Goal: Task Accomplishment & Management: Manage account settings

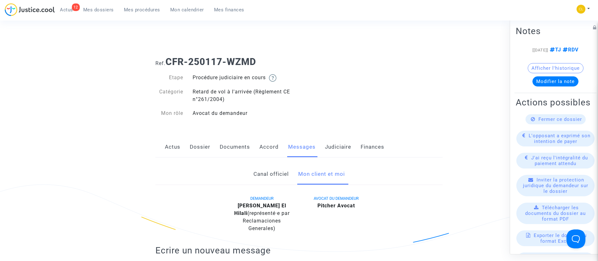
click at [101, 10] on span "Mes dossiers" at bounding box center [98, 10] width 31 height 6
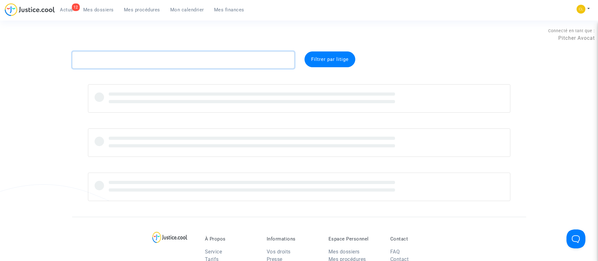
click at [187, 64] on textarea at bounding box center [183, 59] width 222 height 17
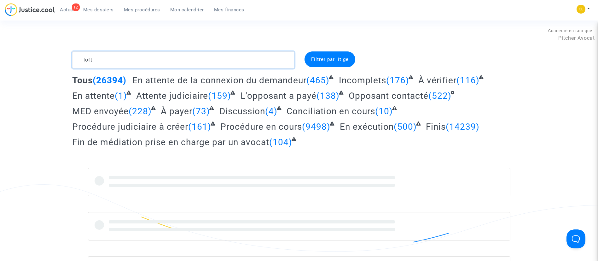
type textarea "lofti"
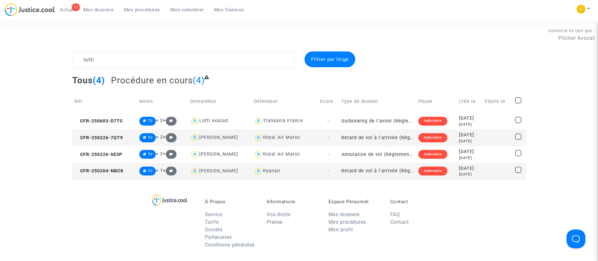
click at [488, 172] on td at bounding box center [497, 171] width 30 height 17
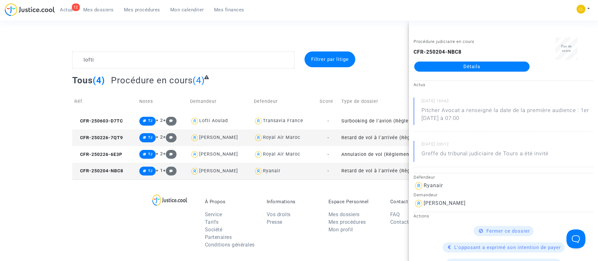
click at [460, 62] on link "Détails" at bounding box center [471, 66] width 115 height 10
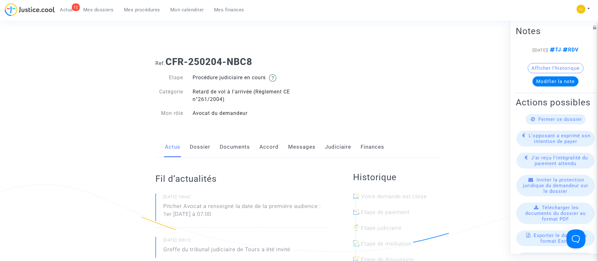
drag, startPoint x: 336, startPoint y: 147, endPoint x: 341, endPoint y: 135, distance: 13.4
click at [336, 147] on link "Judiciaire" at bounding box center [338, 146] width 26 height 21
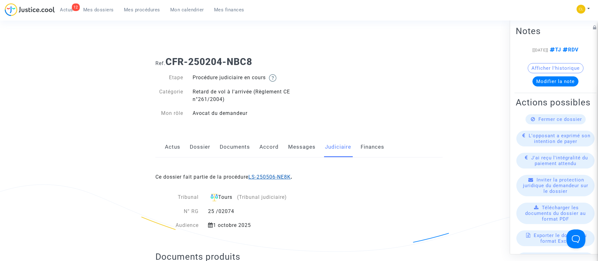
click at [280, 177] on link "LS-250506-NE8K" at bounding box center [269, 177] width 42 height 6
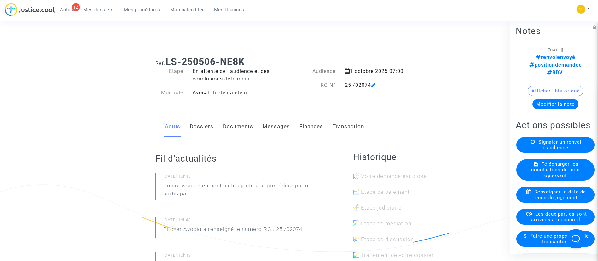
scroll to position [47, 0]
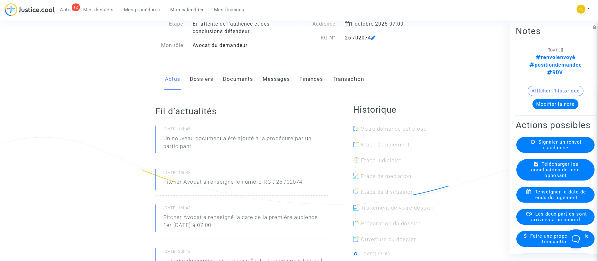
click at [539, 99] on button "Modifier la note" at bounding box center [555, 104] width 46 height 10
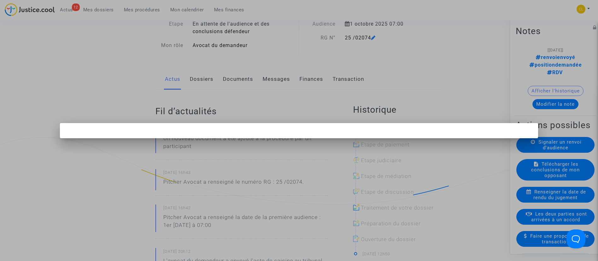
scroll to position [0, 0]
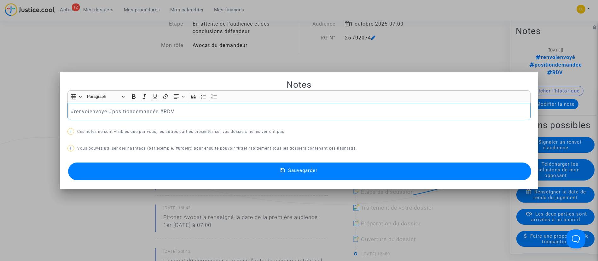
click at [143, 110] on p "#renvoienvoyé #positiondemandée #RDV" at bounding box center [299, 111] width 456 height 8
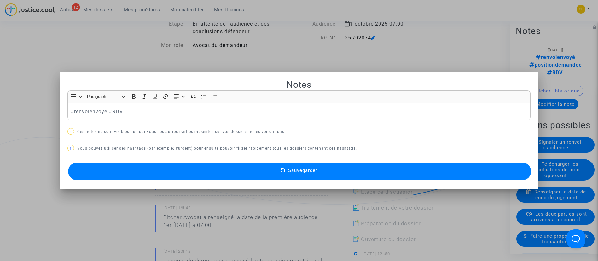
click at [279, 173] on button "Sauvegarder" at bounding box center [299, 171] width 463 height 18
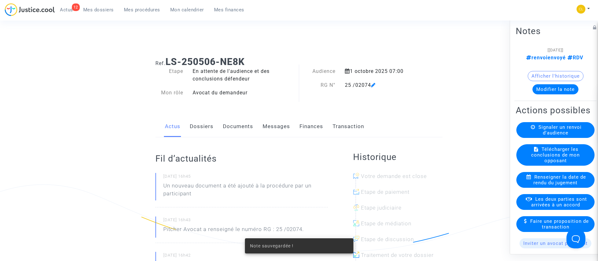
click at [544, 135] on span "Signaler un renvoi d'audience" at bounding box center [559, 129] width 43 height 11
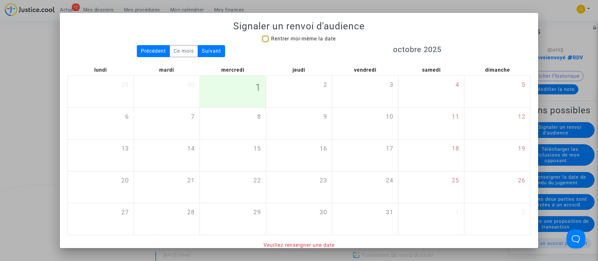
click at [290, 37] on span "Rentrer moi-même la date" at bounding box center [303, 39] width 65 height 6
click at [265, 42] on input "Rentrer moi-même la date" at bounding box center [265, 42] width 0 height 0
checkbox input "true"
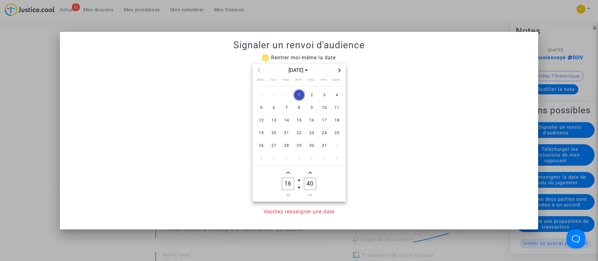
click at [341, 71] on span "Next month" at bounding box center [339, 70] width 8 height 8
click at [323, 122] on span "19" at bounding box center [323, 119] width 11 height 11
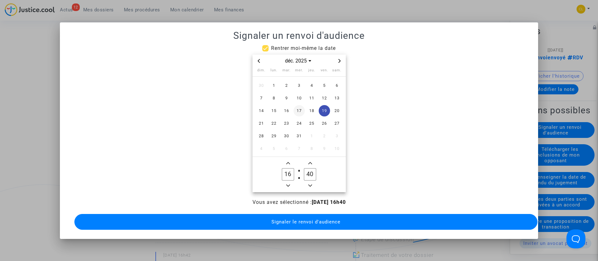
click at [298, 106] on span "17" at bounding box center [298, 110] width 11 height 11
click at [285, 183] on span "Minus a hour" at bounding box center [288, 185] width 8 height 8
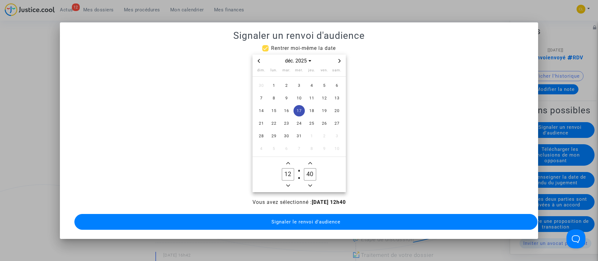
click at [285, 183] on span "Minus a hour" at bounding box center [288, 185] width 8 height 8
type input "09"
click at [309, 168] on input "40" at bounding box center [310, 174] width 12 height 12
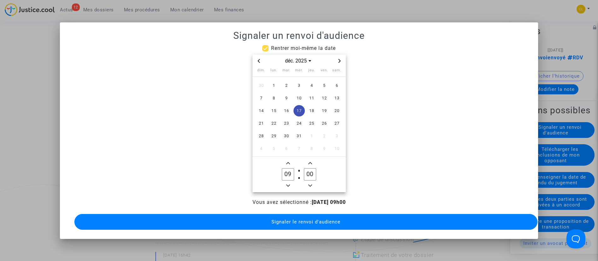
type input "00"
click at [317, 219] on span "Signaler le renvoi d'audience" at bounding box center [305, 222] width 69 height 6
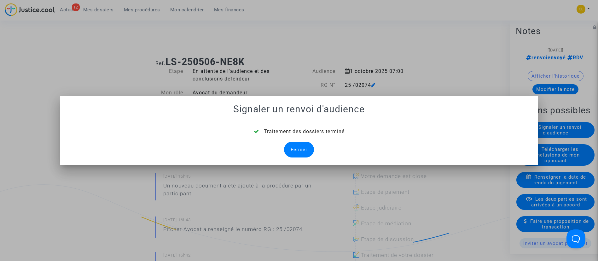
click at [299, 149] on div "Fermer" at bounding box center [299, 149] width 30 height 16
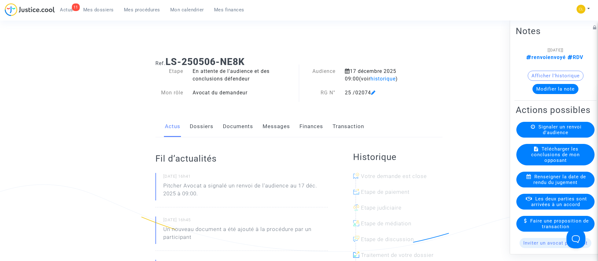
click at [144, 11] on span "Mes procédures" at bounding box center [142, 10] width 36 height 6
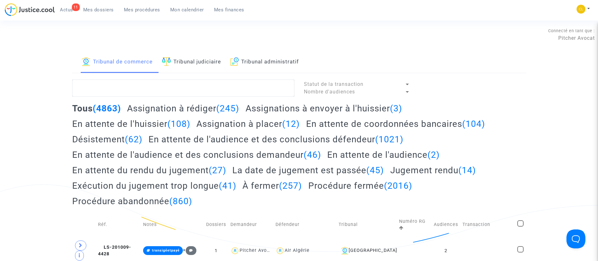
click at [209, 64] on link "Tribunal judiciaire" at bounding box center [191, 61] width 59 height 21
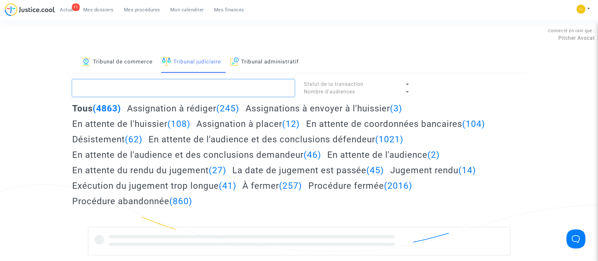
click at [199, 89] on textarea at bounding box center [183, 87] width 222 height 17
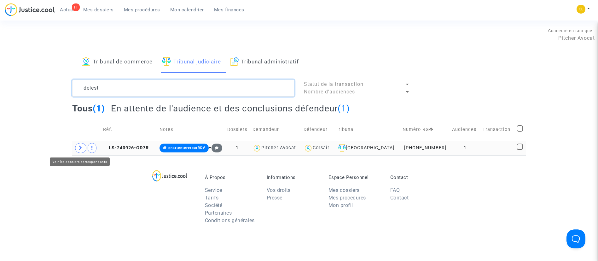
type textarea "delest"
click at [82, 149] on icon at bounding box center [81, 147] width 4 height 5
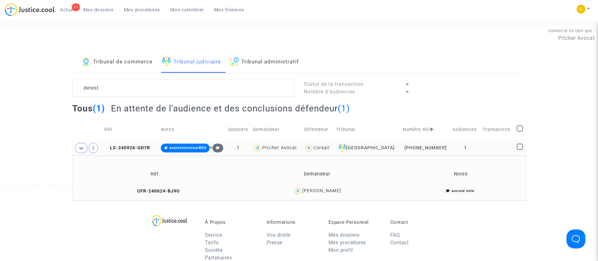
drag, startPoint x: 499, startPoint y: 147, endPoint x: 503, endPoint y: 145, distance: 4.8
click at [502, 146] on td at bounding box center [497, 147] width 34 height 14
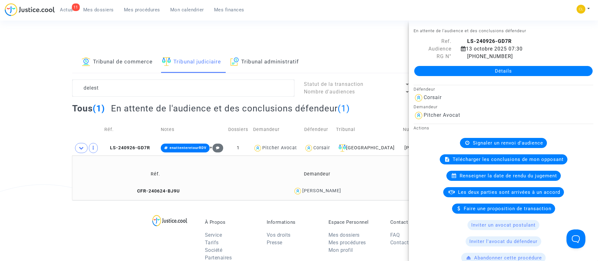
click at [336, 189] on div "[PERSON_NAME]" at bounding box center [321, 190] width 39 height 5
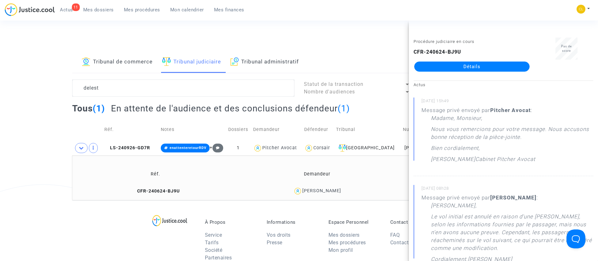
click at [474, 66] on link "Détails" at bounding box center [471, 66] width 115 height 10
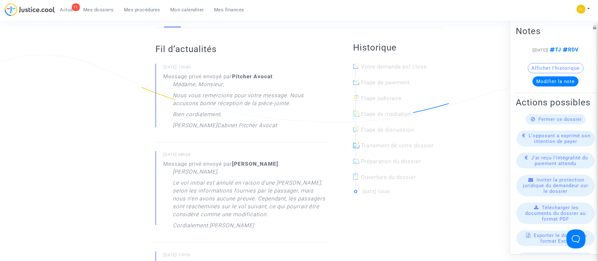
scroll to position [142, 0]
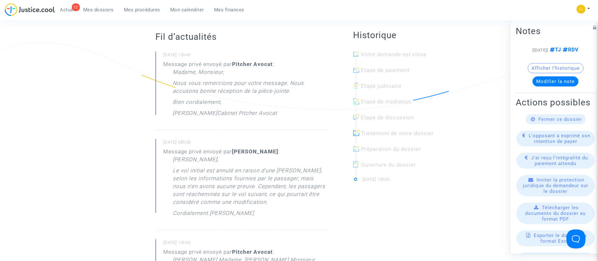
click at [154, 9] on span "Mes procédures" at bounding box center [142, 10] width 36 height 6
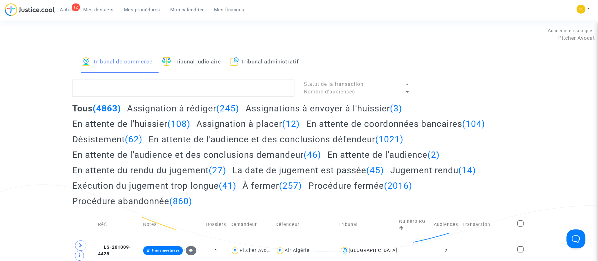
click at [109, 12] on span "Mes dossiers" at bounding box center [98, 10] width 31 height 6
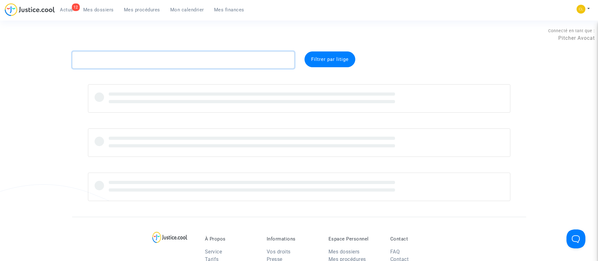
click at [120, 56] on textarea at bounding box center [183, 59] width 222 height 17
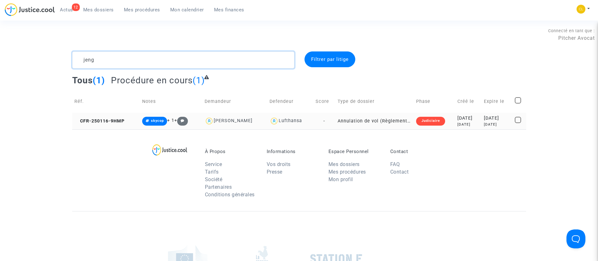
type textarea "jeng"
click at [473, 120] on td "[DATE] [DATE]" at bounding box center [468, 120] width 26 height 17
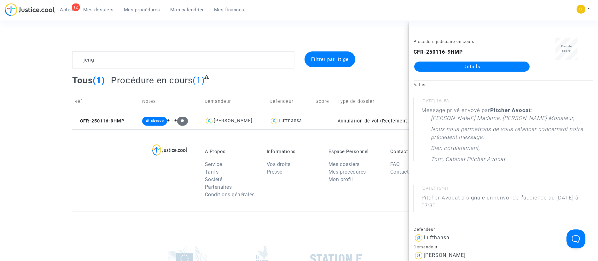
click at [457, 64] on link "Détails" at bounding box center [471, 66] width 115 height 10
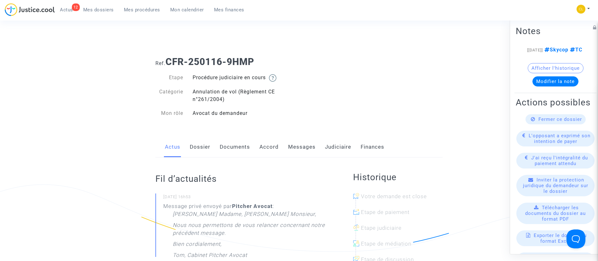
click at [300, 145] on link "Messages" at bounding box center [301, 146] width 27 height 21
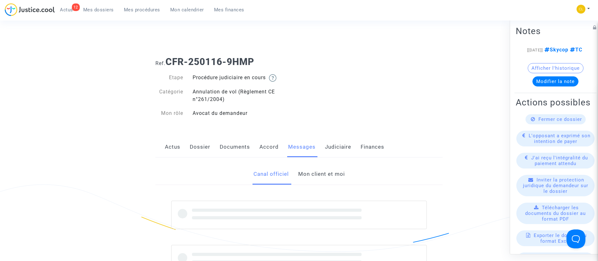
click at [323, 175] on link "Mon client et moi" at bounding box center [321, 173] width 47 height 21
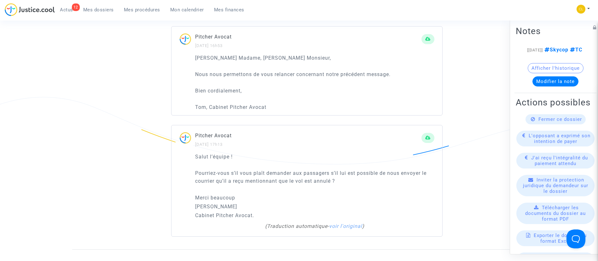
scroll to position [425, 0]
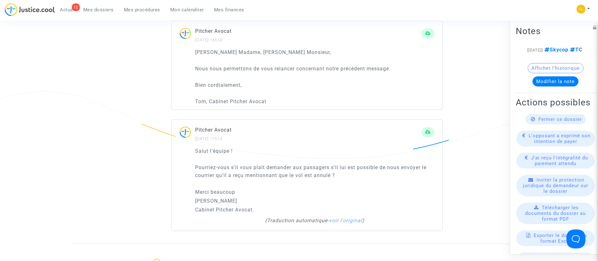
drag, startPoint x: 274, startPoint y: 104, endPoint x: 192, endPoint y: 55, distance: 95.5
click at [192, 55] on div "[PERSON_NAME] Madame, [PERSON_NAME] Monsieur, Nous nous permettons de vous rela…" at bounding box center [306, 78] width 271 height 61
copy div "[PERSON_NAME] Madame, [PERSON_NAME] Monsieur, Nous nous permettons de vous rela…"
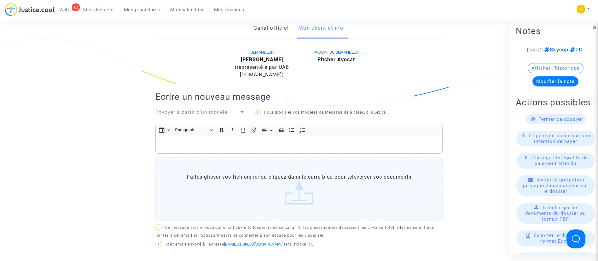
scroll to position [142, 0]
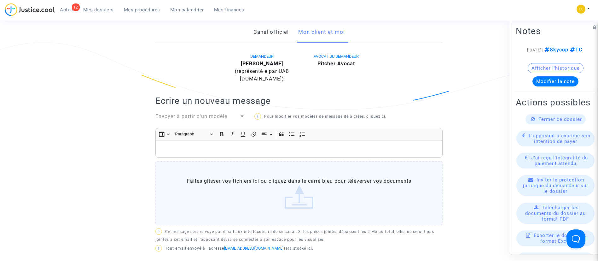
click at [198, 143] on div "Rich Text Editor, main" at bounding box center [298, 149] width 287 height 18
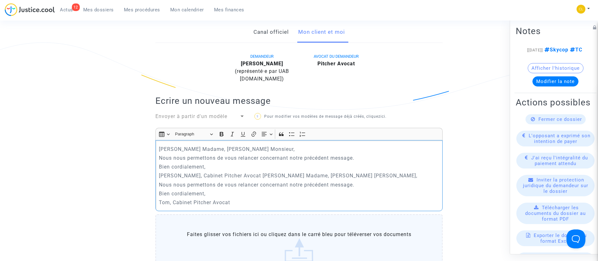
drag, startPoint x: 242, startPoint y: 205, endPoint x: 233, endPoint y: 175, distance: 31.6
click at [233, 175] on div "[PERSON_NAME] Madame, [PERSON_NAME] Monsieur, Nous nous permettons de vous rela…" at bounding box center [298, 175] width 287 height 71
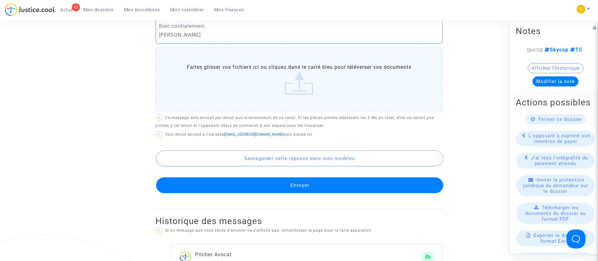
scroll to position [284, 0]
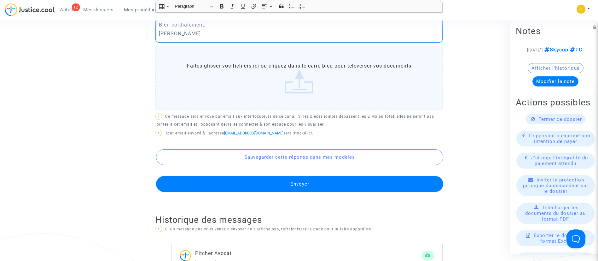
click at [253, 190] on button "Envoyer" at bounding box center [299, 184] width 287 height 16
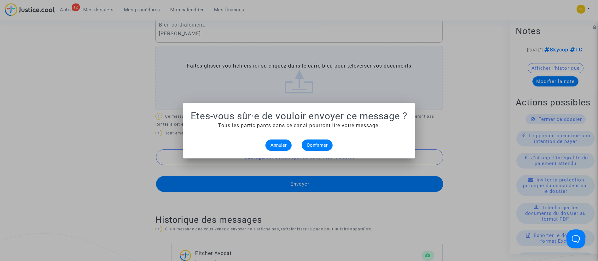
scroll to position [0, 0]
click at [319, 146] on span "Confirmer" at bounding box center [317, 145] width 21 height 6
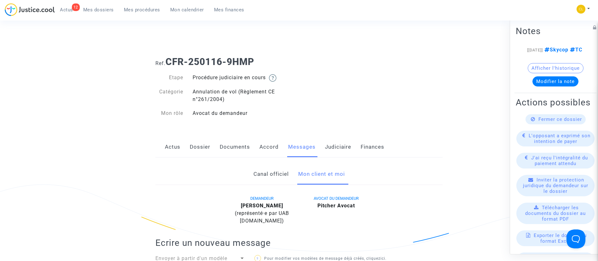
click at [334, 141] on link "Judiciaire" at bounding box center [338, 146] width 26 height 21
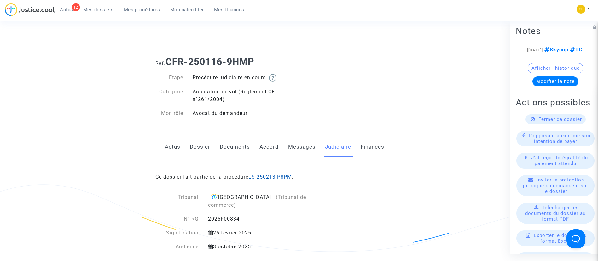
click at [260, 178] on link "LS-250213-P8PM" at bounding box center [269, 177] width 43 height 6
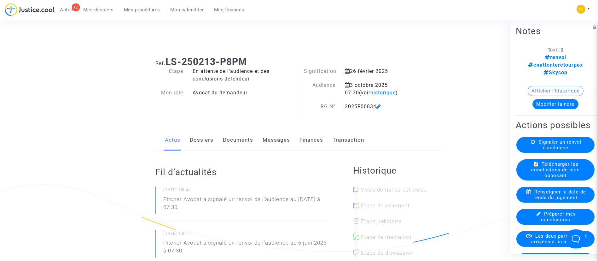
click at [561, 99] on button "Modifier la note" at bounding box center [555, 104] width 46 height 10
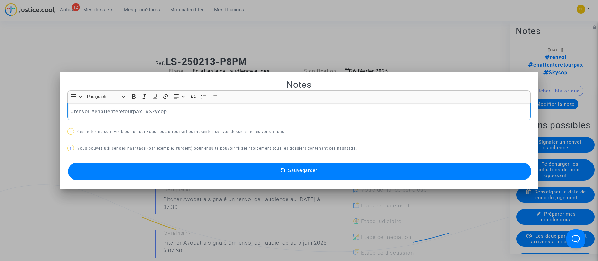
click at [112, 54] on div at bounding box center [299, 130] width 598 height 261
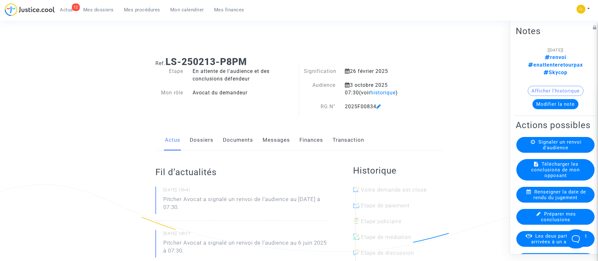
drag, startPoint x: 228, startPoint y: 139, endPoint x: 225, endPoint y: 135, distance: 5.4
click at [228, 140] on link "Documents" at bounding box center [238, 139] width 30 height 21
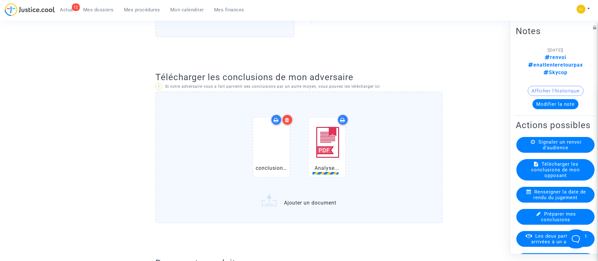
scroll to position [378, 0]
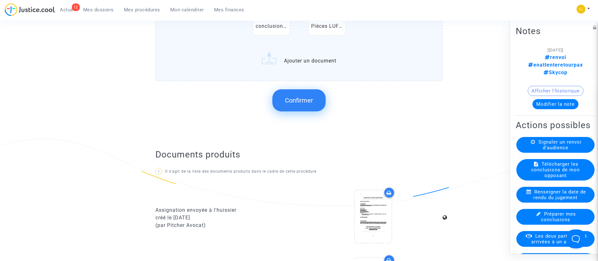
click at [301, 101] on span "Confirmer" at bounding box center [299, 100] width 28 height 8
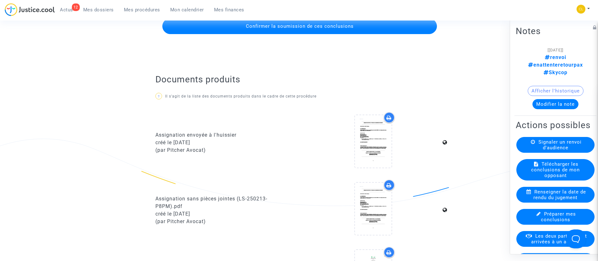
scroll to position [284, 0]
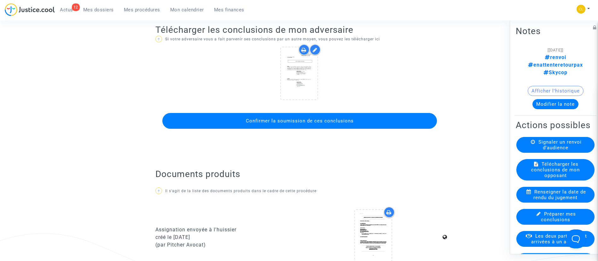
click at [320, 126] on button "Confirmer la soumission de ces conclusions" at bounding box center [299, 121] width 274 height 16
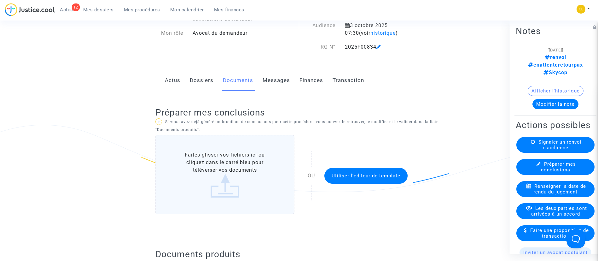
scroll to position [47, 0]
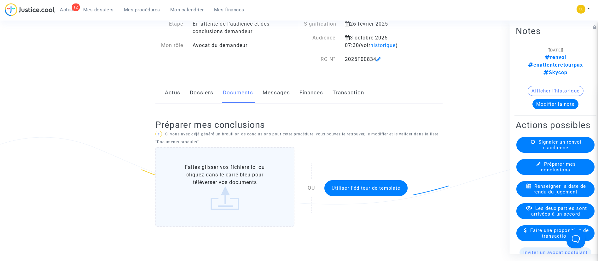
click at [148, 13] on link "Mes procédures" at bounding box center [142, 9] width 46 height 9
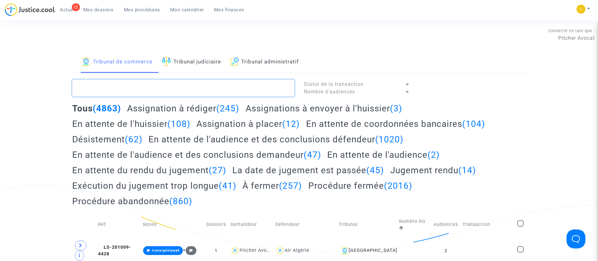
click at [241, 86] on textarea at bounding box center [183, 87] width 222 height 17
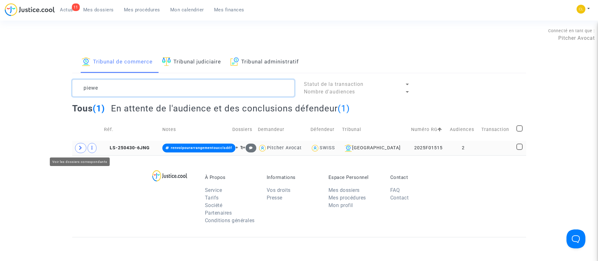
type textarea "piewe"
click at [80, 145] on span at bounding box center [80, 148] width 11 height 10
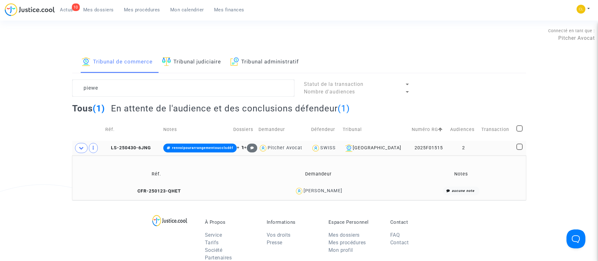
click at [321, 189] on div "[PERSON_NAME]" at bounding box center [322, 190] width 39 height 5
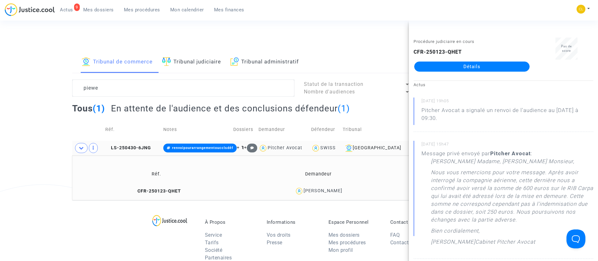
click at [479, 66] on link "Détails" at bounding box center [471, 66] width 115 height 10
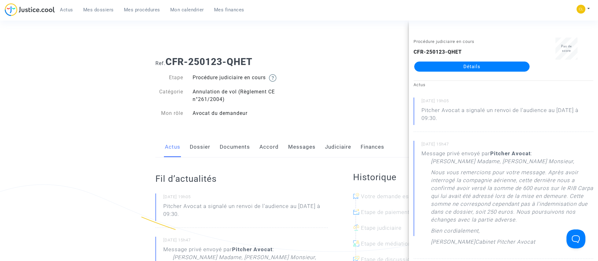
click at [158, 9] on span "Mes procédures" at bounding box center [142, 10] width 36 height 6
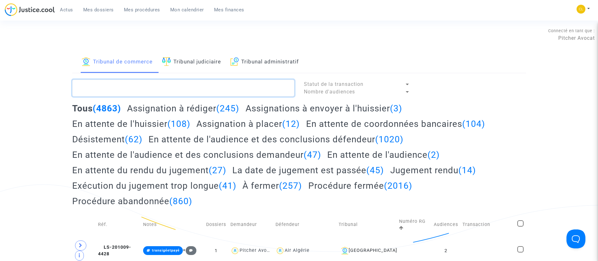
click at [180, 84] on textarea at bounding box center [183, 87] width 222 height 17
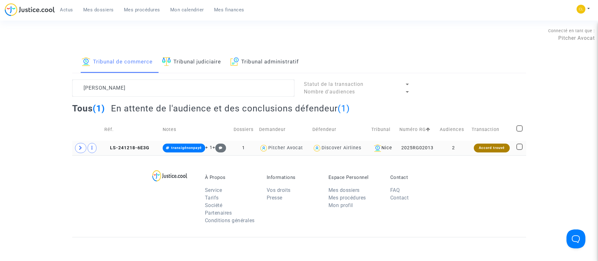
click at [478, 143] on div "Accord trouvé" at bounding box center [491, 147] width 36 height 9
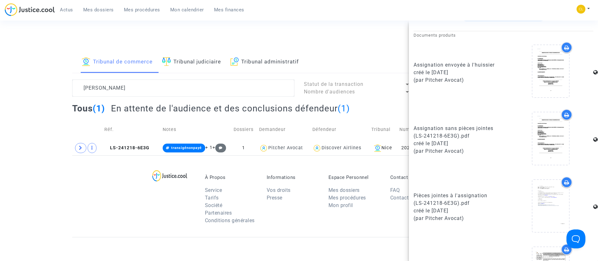
scroll to position [387, 0]
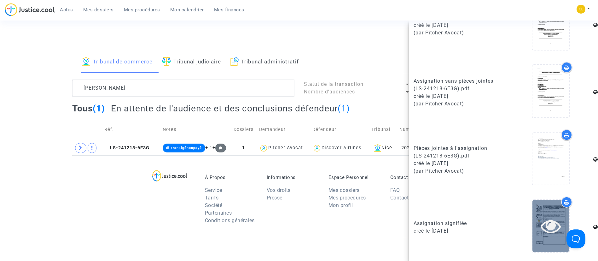
click at [532, 212] on div at bounding box center [550, 225] width 37 height 52
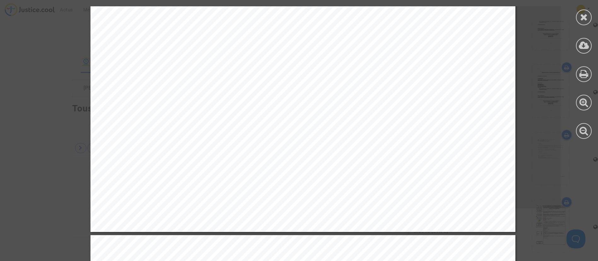
scroll to position [377, 0]
click at [582, 41] on icon at bounding box center [583, 45] width 10 height 9
click at [585, 14] on icon at bounding box center [584, 16] width 8 height 9
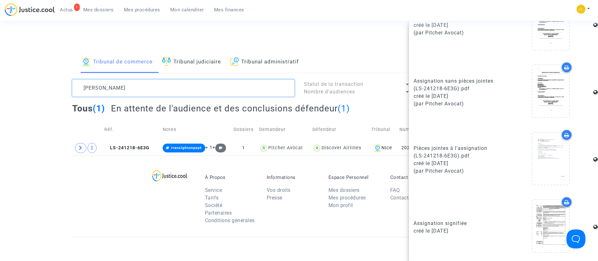
click at [116, 91] on textarea at bounding box center [183, 87] width 222 height 17
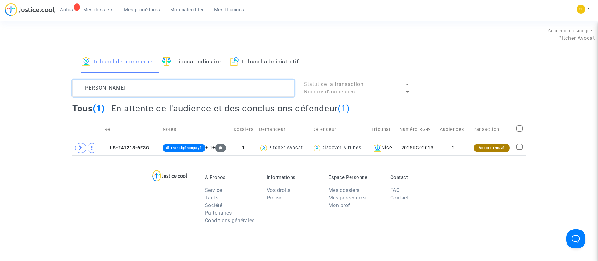
scroll to position [0, 0]
click at [116, 91] on textarea at bounding box center [183, 87] width 222 height 17
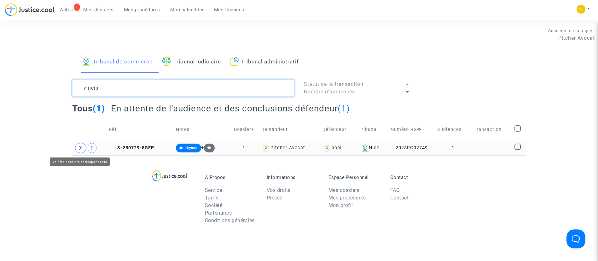
type textarea "vineis"
click at [78, 146] on span at bounding box center [80, 148] width 11 height 10
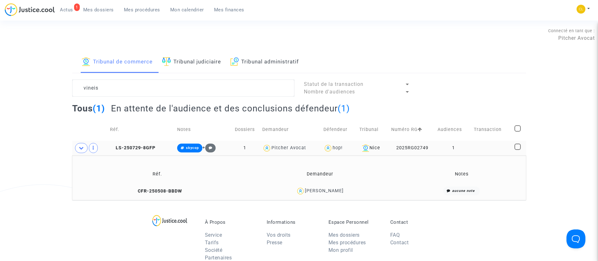
click at [468, 144] on td "1" at bounding box center [453, 147] width 36 height 14
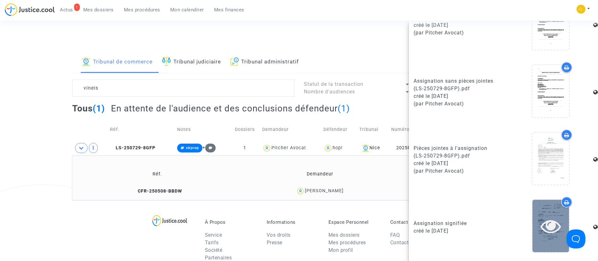
click at [540, 223] on icon at bounding box center [550, 225] width 20 height 20
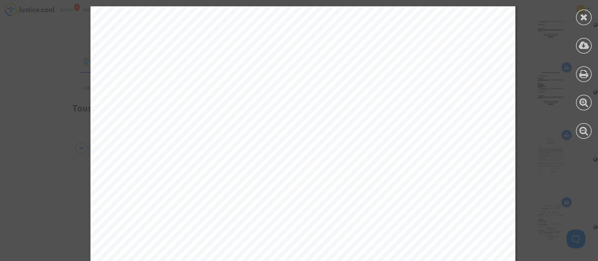
scroll to position [6396, 0]
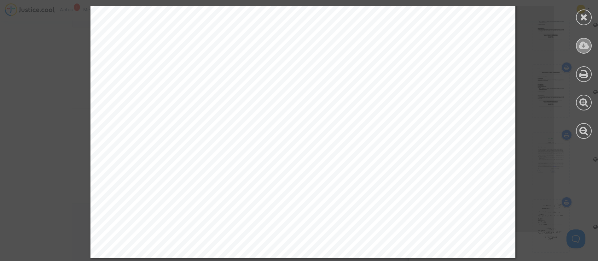
click at [588, 43] on icon at bounding box center [583, 45] width 10 height 9
click at [582, 16] on icon at bounding box center [584, 16] width 8 height 9
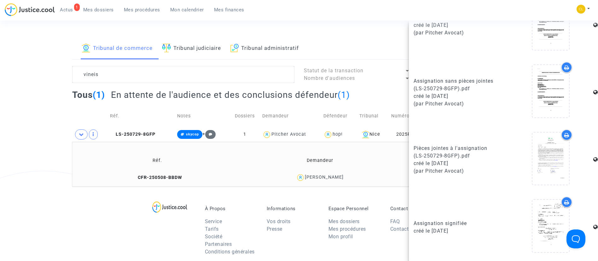
scroll to position [0, 0]
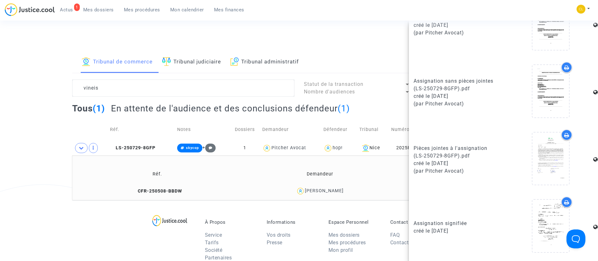
click at [107, 11] on span "Mes dossiers" at bounding box center [98, 10] width 31 height 6
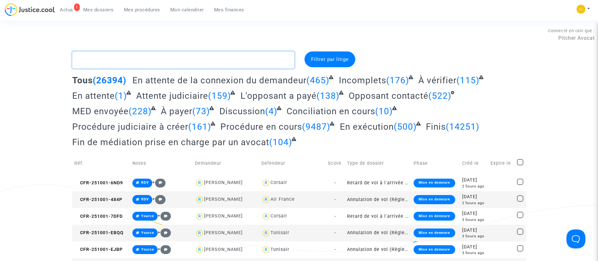
click at [140, 53] on textarea at bounding box center [183, 59] width 222 height 17
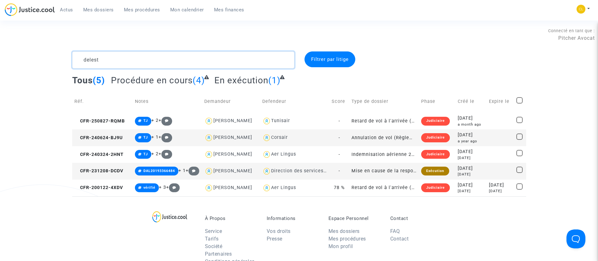
type textarea "delest"
click at [467, 136] on div "[DATE]" at bounding box center [470, 134] width 26 height 7
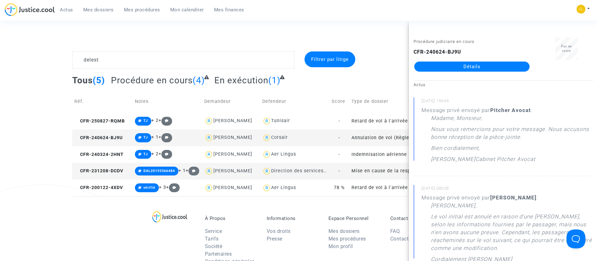
click at [463, 63] on link "Détails" at bounding box center [471, 66] width 115 height 10
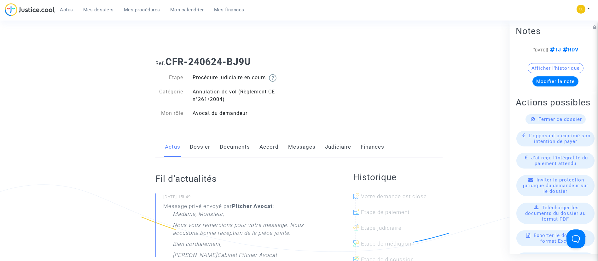
click at [299, 144] on link "Messages" at bounding box center [301, 146] width 27 height 21
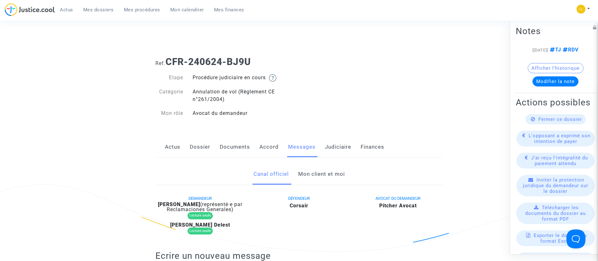
click at [324, 174] on link "Mon client et moi" at bounding box center [321, 173] width 47 height 21
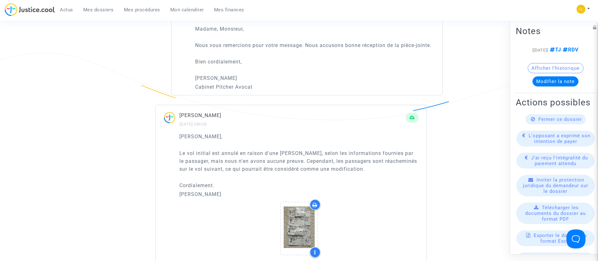
scroll to position [520, 0]
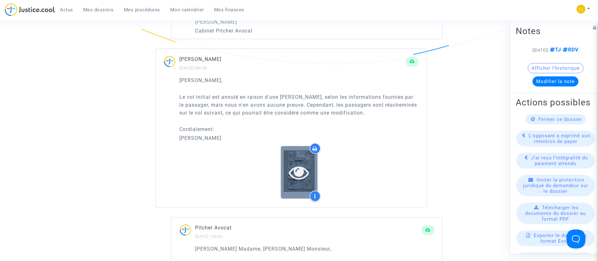
click at [294, 179] on icon at bounding box center [299, 172] width 20 height 20
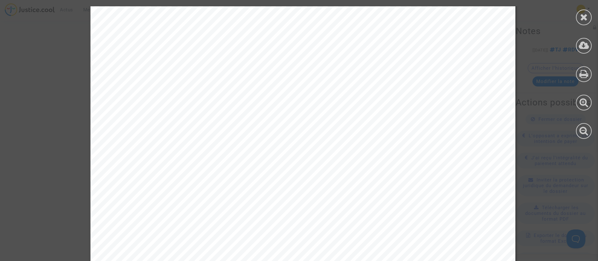
scroll to position [0, 0]
click at [586, 17] on icon at bounding box center [584, 16] width 8 height 9
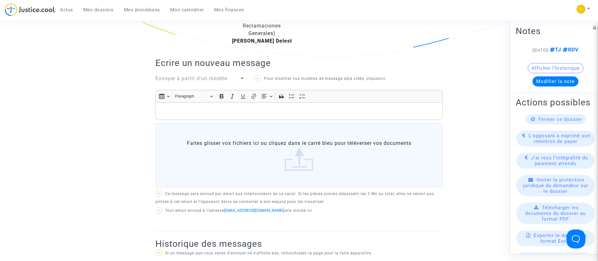
scroll to position [189, 0]
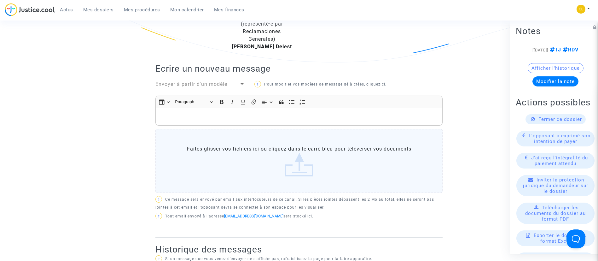
click at [285, 115] on p "Rich Text Editor, main" at bounding box center [299, 117] width 280 height 8
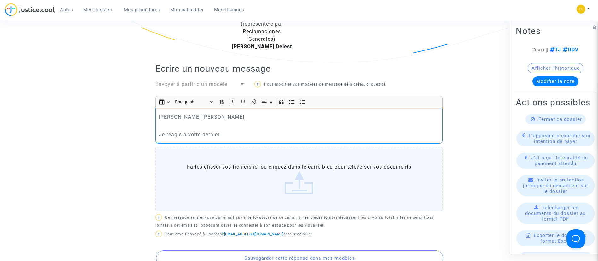
click at [164, 118] on p "[PERSON_NAME] [PERSON_NAME]," at bounding box center [299, 117] width 280 height 8
click at [241, 134] on p "Je réagis à votre dernier" at bounding box center [299, 134] width 280 height 8
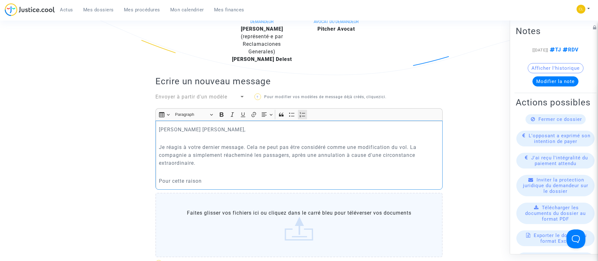
scroll to position [168, 0]
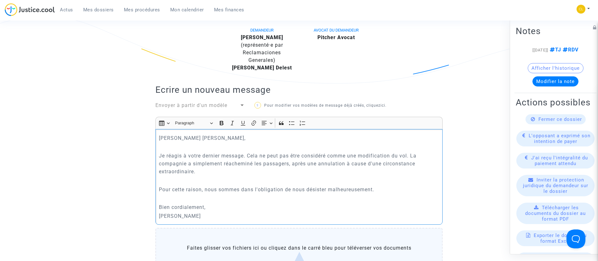
copy div "[PERSON_NAME] [PERSON_NAME], Je réagis à votre dernier message. Cela ne peut pa…"
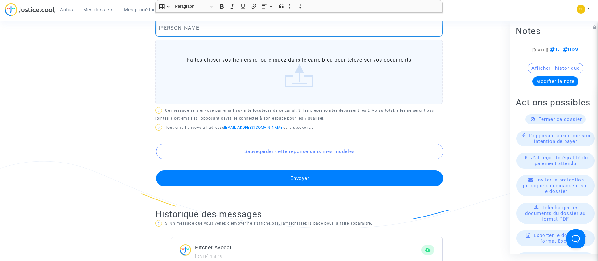
scroll to position [357, 0]
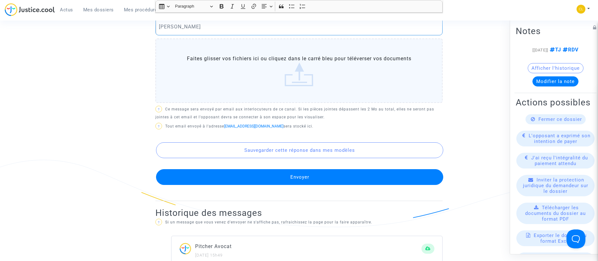
click at [279, 181] on button "Envoyer" at bounding box center [299, 177] width 287 height 16
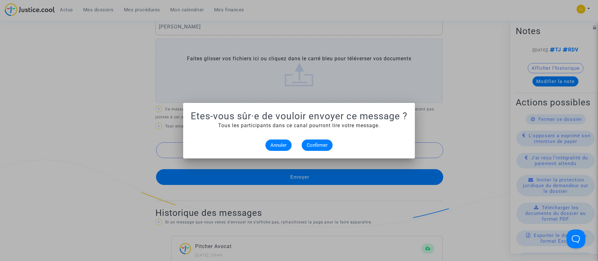
scroll to position [0, 0]
click at [330, 145] on button "Confirmer" at bounding box center [316, 144] width 31 height 11
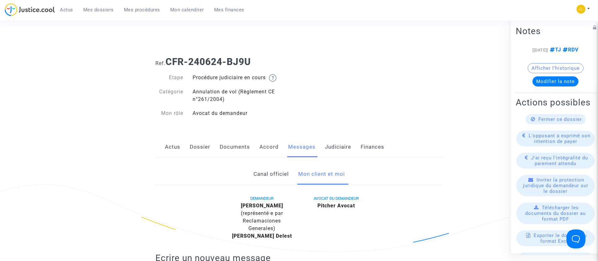
drag, startPoint x: 148, startPoint y: 8, endPoint x: 179, endPoint y: 38, distance: 43.5
click at [148, 9] on span "Mes procédures" at bounding box center [142, 10] width 36 height 6
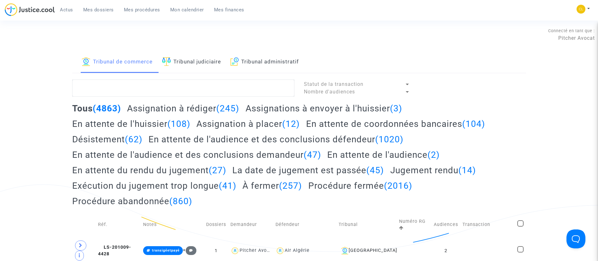
click at [205, 66] on link "Tribunal judiciaire" at bounding box center [191, 61] width 59 height 21
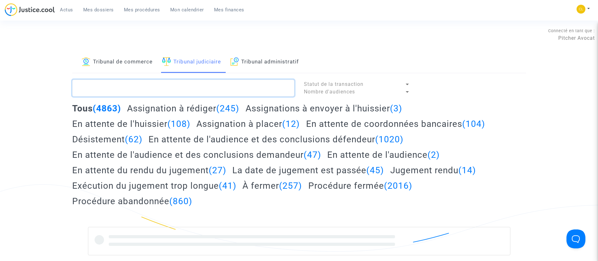
click at [208, 84] on textarea at bounding box center [183, 87] width 222 height 17
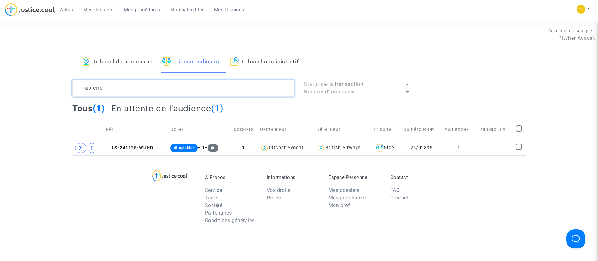
type textarea "lapierre"
click at [406, 119] on td "Numéro RG" at bounding box center [421, 129] width 41 height 22
click at [497, 149] on td at bounding box center [493, 147] width 37 height 14
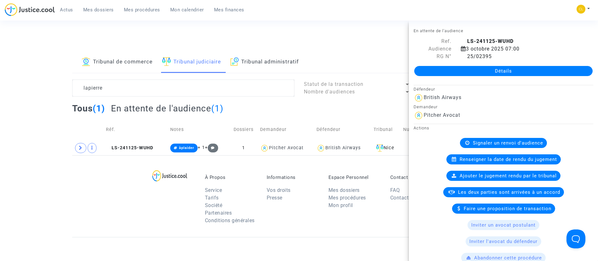
drag, startPoint x: 487, startPoint y: 67, endPoint x: 491, endPoint y: 65, distance: 5.2
click at [487, 67] on link "Détails" at bounding box center [503, 71] width 178 height 10
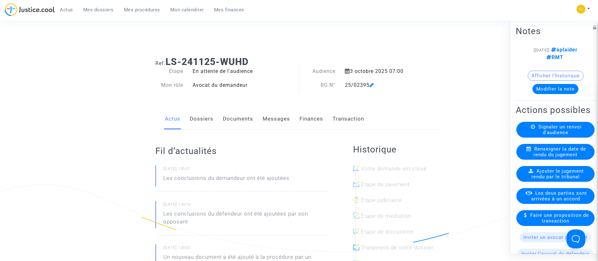
click at [241, 118] on link "Documents" at bounding box center [238, 118] width 30 height 21
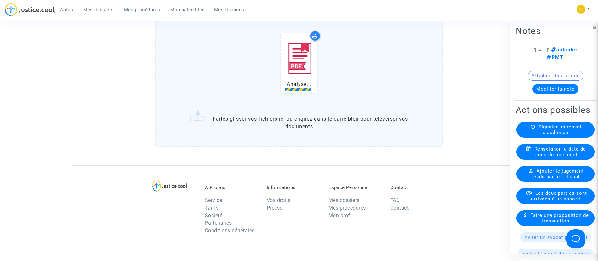
scroll to position [614, 0]
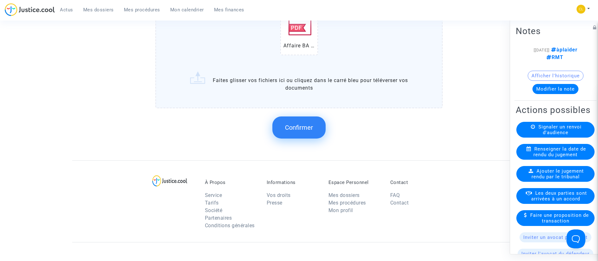
click at [308, 133] on button "Confirmer" at bounding box center [298, 127] width 53 height 22
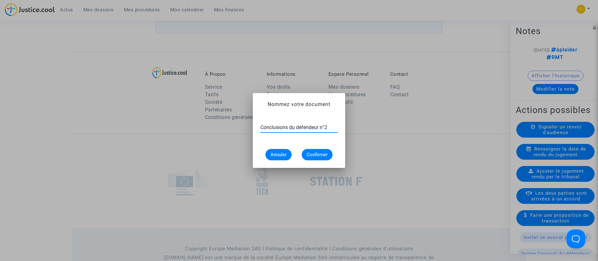
type input "Conclusions du défendeur n°2"
click at [320, 153] on span "Confirmer" at bounding box center [317, 155] width 21 height 6
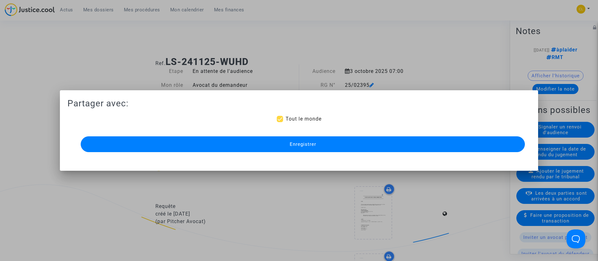
scroll to position [614, 0]
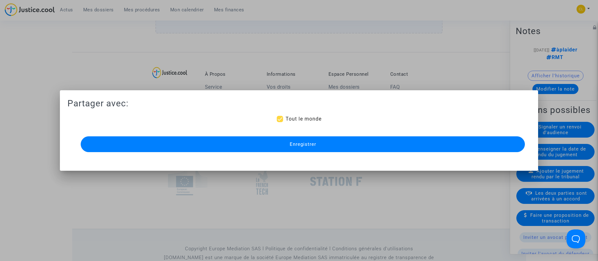
click at [317, 140] on button "Enregistrer" at bounding box center [303, 144] width 444 height 16
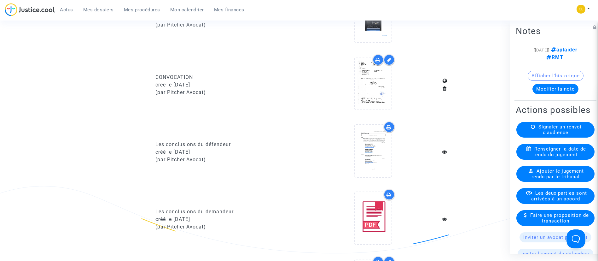
scroll to position [0, 0]
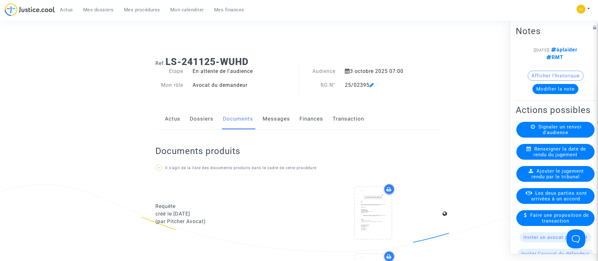
drag, startPoint x: 132, startPoint y: 12, endPoint x: 136, endPoint y: 14, distance: 4.8
click at [133, 12] on span "Mes procédures" at bounding box center [142, 10] width 36 height 6
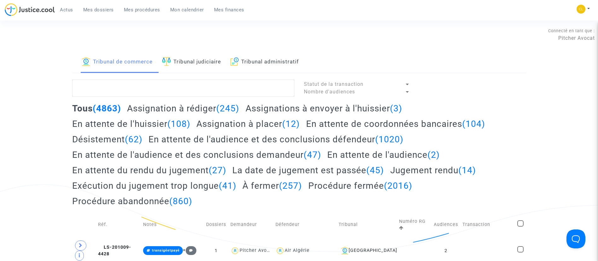
click at [199, 58] on link "Tribunal judiciaire" at bounding box center [191, 61] width 59 height 21
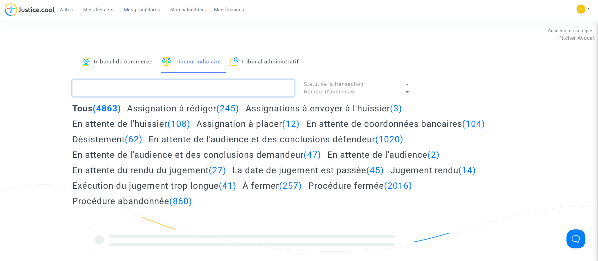
click at [208, 85] on textarea at bounding box center [183, 87] width 222 height 17
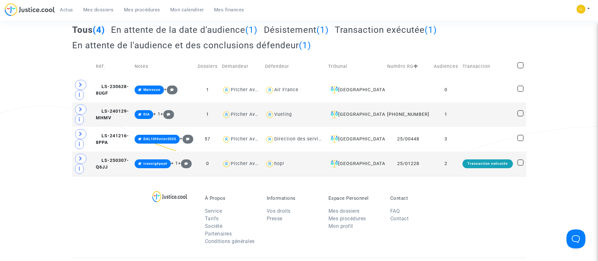
scroll to position [95, 0]
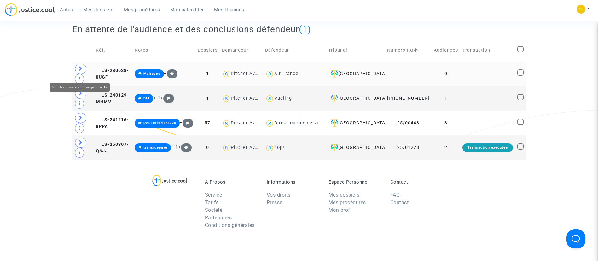
type textarea "bard"
click at [77, 74] on span at bounding box center [80, 69] width 11 height 10
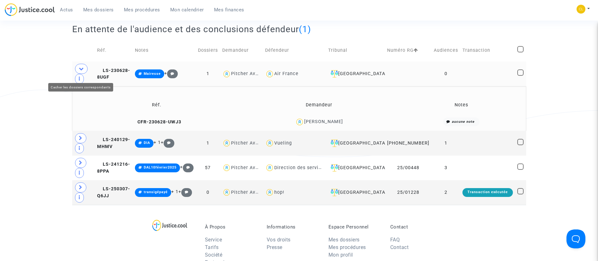
click at [77, 72] on span at bounding box center [81, 69] width 13 height 10
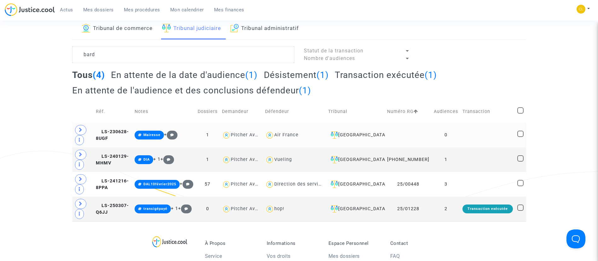
scroll to position [0, 0]
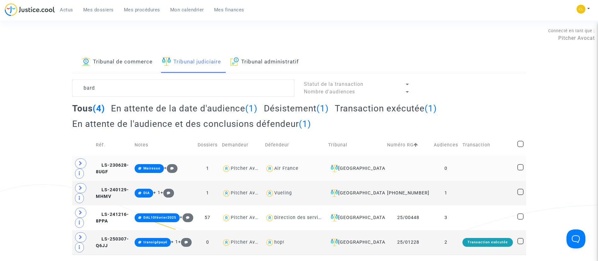
click at [129, 63] on link "Tribunal de commerce" at bounding box center [117, 61] width 71 height 21
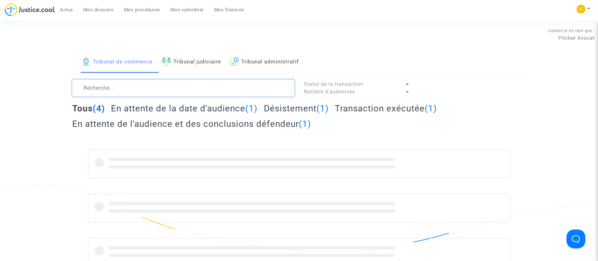
click at [145, 88] on textarea at bounding box center [183, 87] width 222 height 17
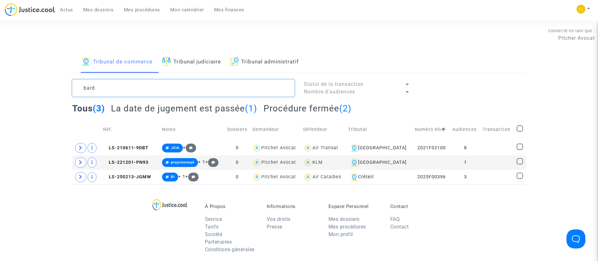
type textarea "bard"
click at [95, 12] on span "Mes dossiers" at bounding box center [98, 10] width 31 height 6
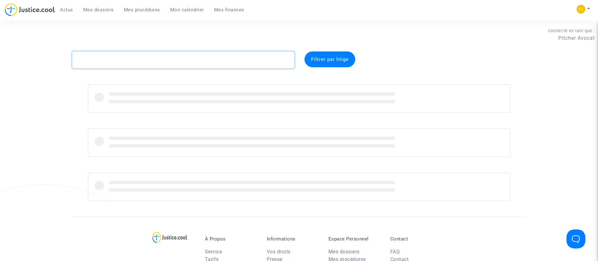
click at [146, 60] on textarea at bounding box center [183, 59] width 222 height 17
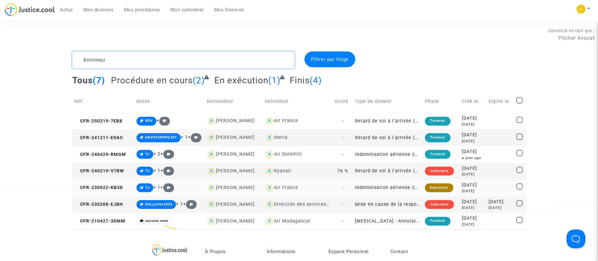
type textarea "bonneau"
click at [461, 186] on div "[DATE]" at bounding box center [472, 184] width 22 height 7
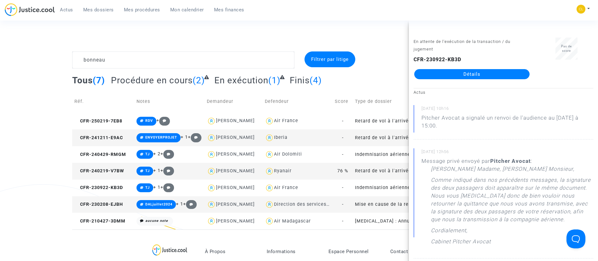
click at [469, 77] on link "Détails" at bounding box center [471, 74] width 115 height 10
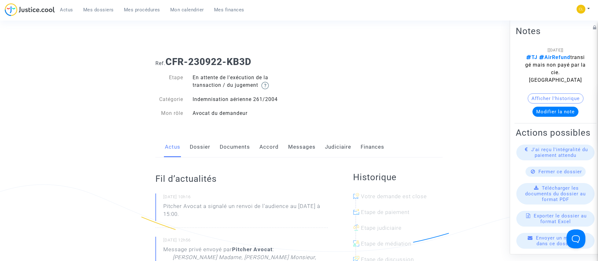
click at [303, 147] on link "Messages" at bounding box center [301, 146] width 27 height 21
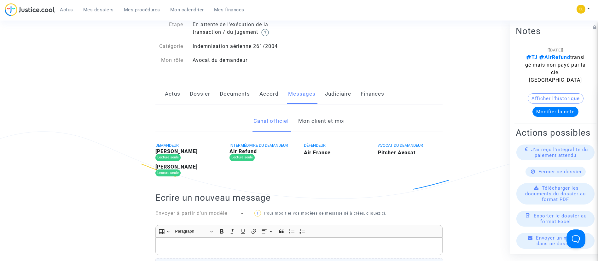
scroll to position [95, 0]
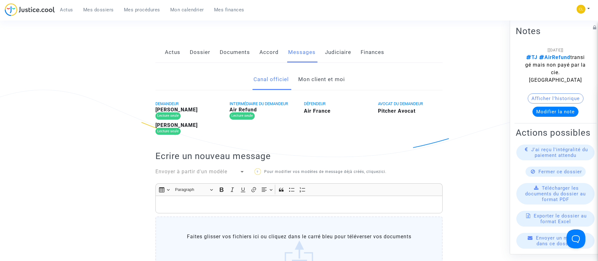
click at [311, 83] on link "Mon client et moi" at bounding box center [321, 79] width 47 height 21
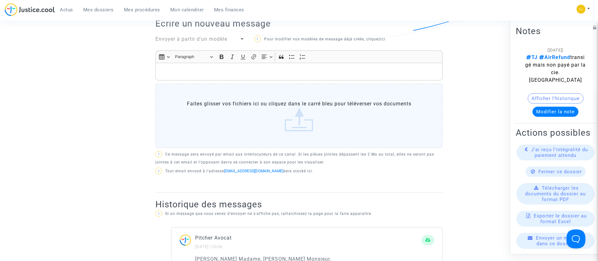
scroll to position [189, 0]
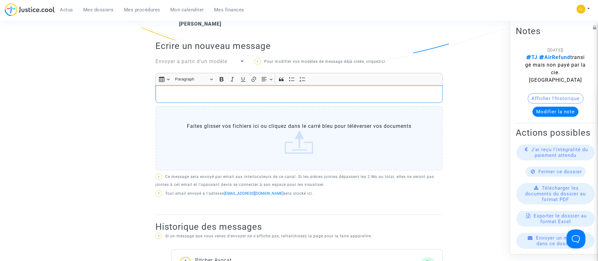
click at [255, 95] on p "Rich Text Editor, main" at bounding box center [299, 94] width 280 height 8
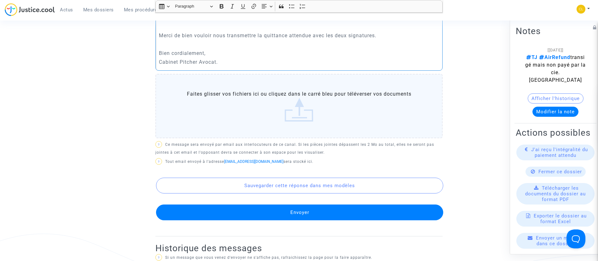
scroll to position [378, 0]
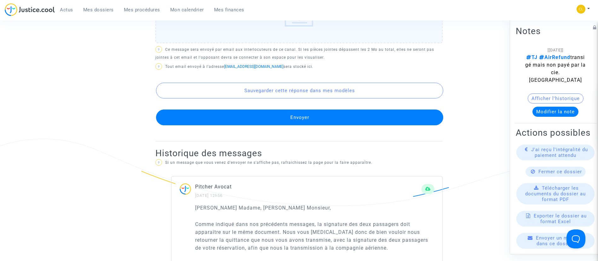
click at [313, 111] on button "Envoyer" at bounding box center [299, 117] width 287 height 16
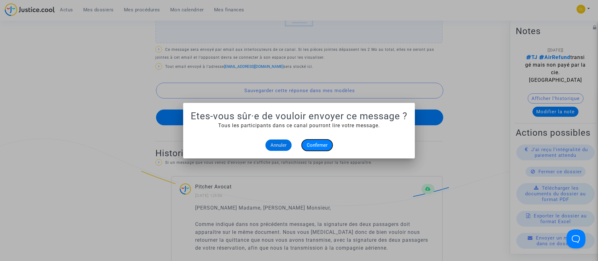
click at [321, 145] on span "Confirmer" at bounding box center [317, 145] width 21 height 6
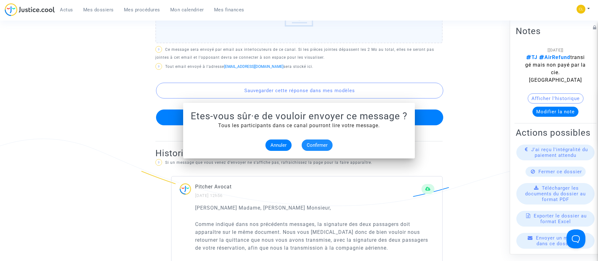
scroll to position [378, 0]
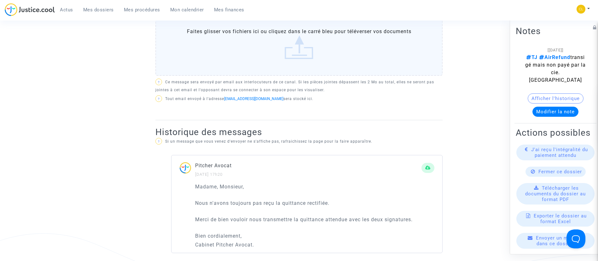
click at [102, 7] on span "Mes dossiers" at bounding box center [98, 10] width 31 height 6
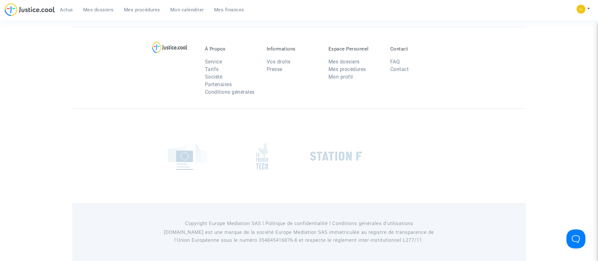
scroll to position [181, 0]
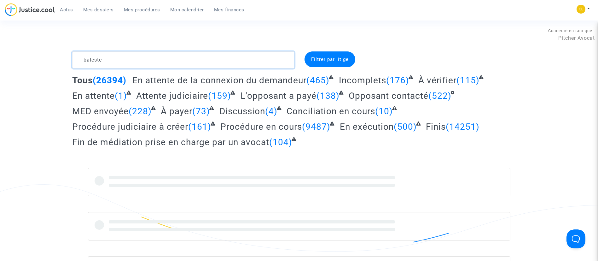
type textarea "baleste"
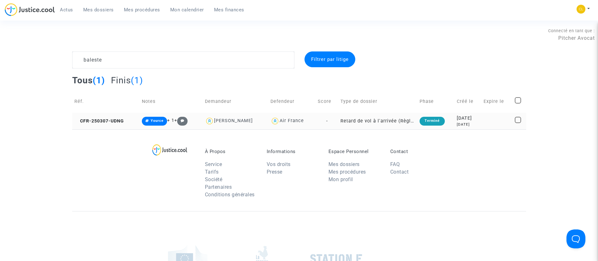
click at [490, 118] on td at bounding box center [496, 120] width 31 height 17
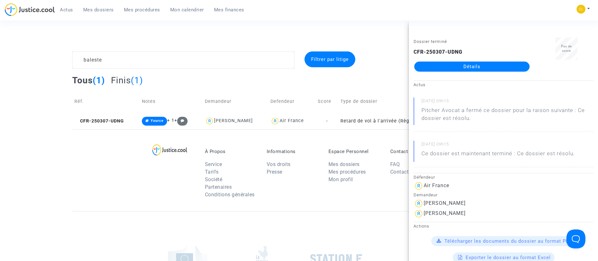
drag, startPoint x: 470, startPoint y: 67, endPoint x: 476, endPoint y: 65, distance: 6.3
click at [470, 68] on link "Détails" at bounding box center [471, 66] width 115 height 10
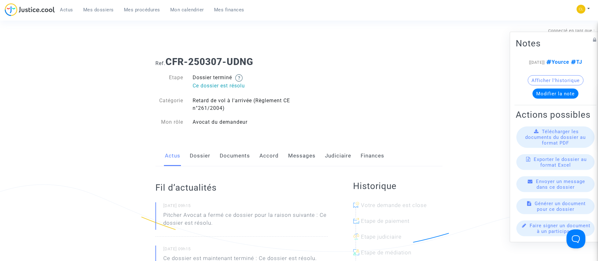
click at [306, 154] on link "Messages" at bounding box center [301, 155] width 27 height 21
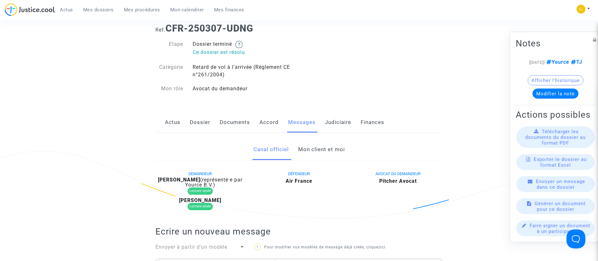
scroll to position [142, 0]
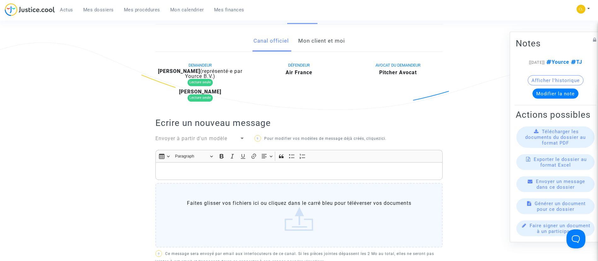
click at [330, 43] on link "Mon client et moi" at bounding box center [321, 41] width 47 height 21
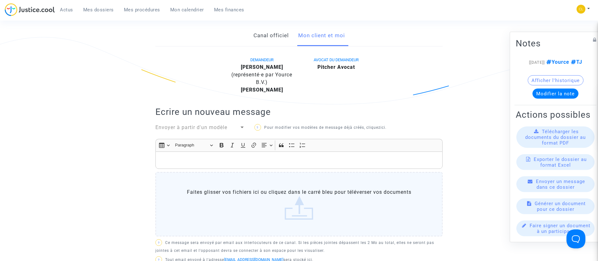
scroll to position [142, 0]
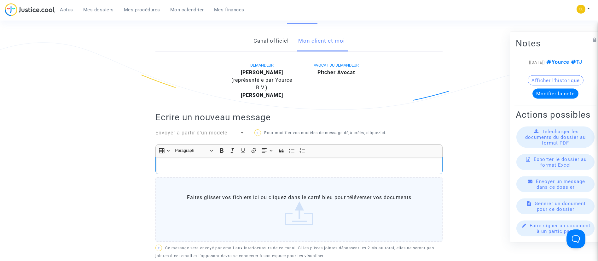
click at [260, 162] on p "Rich Text Editor, main" at bounding box center [299, 165] width 280 height 8
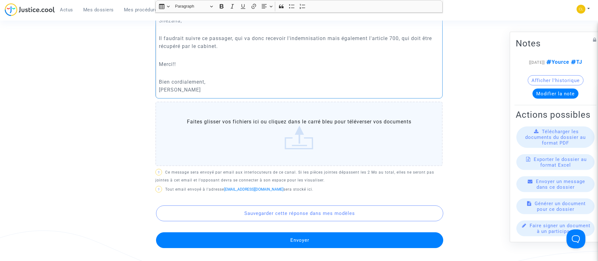
scroll to position [351, 0]
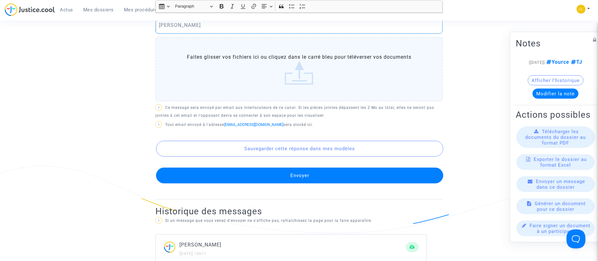
click at [288, 175] on button "Envoyer" at bounding box center [299, 175] width 287 height 16
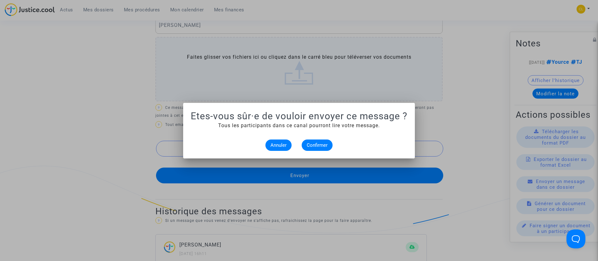
scroll to position [0, 0]
click at [321, 153] on mat-dialog-container "Etes-vous sûr·e de vouloir envoyer ce message ? Tous les participants dans ce c…" at bounding box center [299, 130] width 232 height 55
click at [324, 137] on alert-dialogs "Etes-vous sûr·e de vouloir envoyer ce message ? Tous les participants dans ce c…" at bounding box center [299, 130] width 216 height 40
click at [324, 140] on button "Confirmer" at bounding box center [316, 144] width 31 height 11
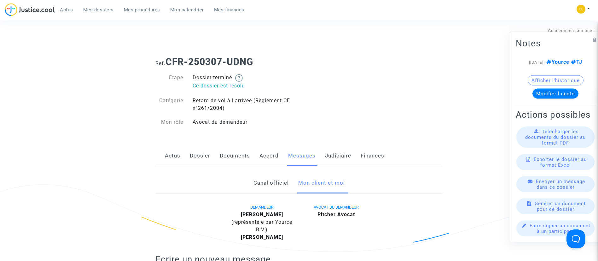
drag, startPoint x: 190, startPoint y: 14, endPoint x: 190, endPoint y: 23, distance: 9.8
click at [190, 14] on link "Mon calendrier" at bounding box center [187, 9] width 44 height 9
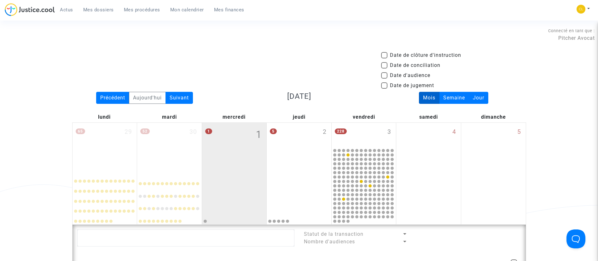
drag, startPoint x: 370, startPoint y: 131, endPoint x: 376, endPoint y: 110, distance: 22.0
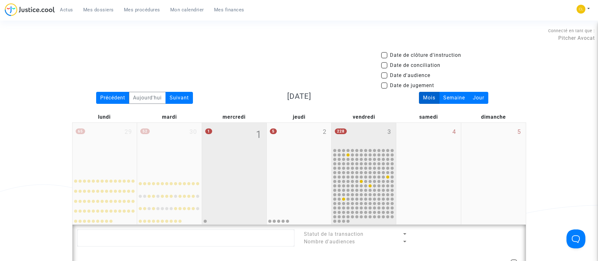
click at [366, 129] on div "228 3" at bounding box center [363, 135] width 65 height 25
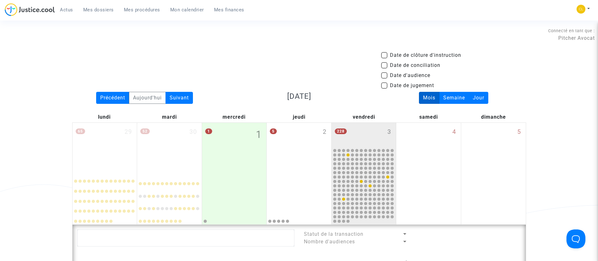
click at [421, 73] on span "Date d'audience" at bounding box center [410, 76] width 40 height 8
click at [384, 78] on input "Date d'audience" at bounding box center [384, 78] width 0 height 0
checkbox input "true"
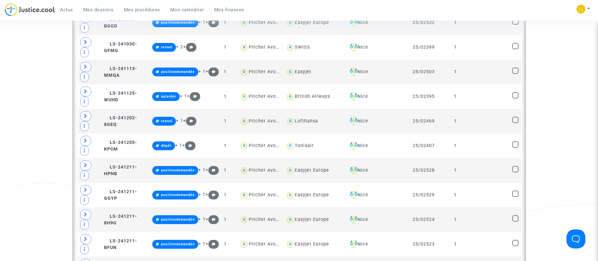
scroll to position [567, 0]
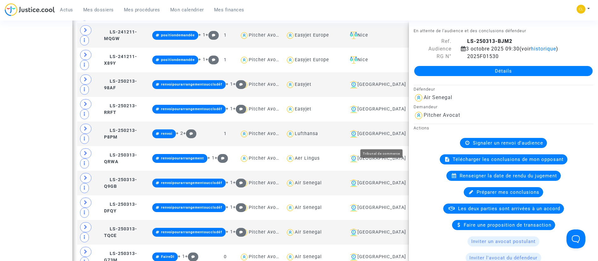
drag, startPoint x: 386, startPoint y: 137, endPoint x: 393, endPoint y: 134, distance: 7.3
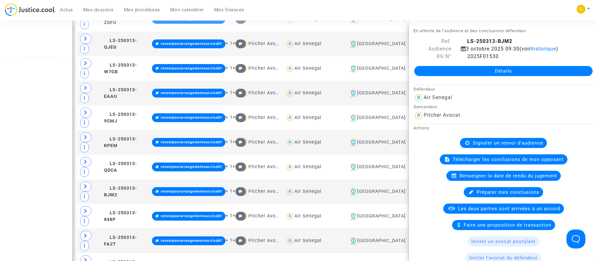
scroll to position [567, 0]
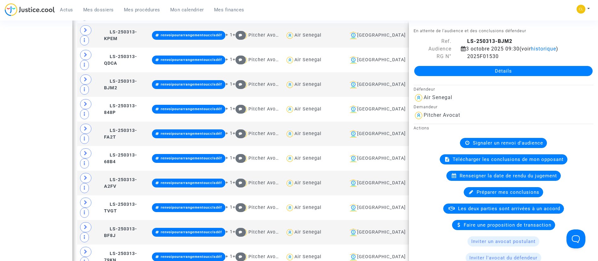
click at [493, 8] on div "Actus Mes dossiers Mes procédures Mon calendrier Mes finances Mon profil Change…" at bounding box center [299, 11] width 598 height 17
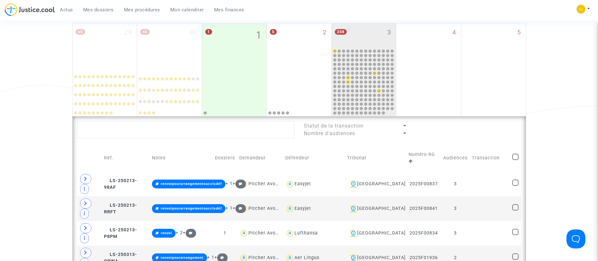
scroll to position [142, 0]
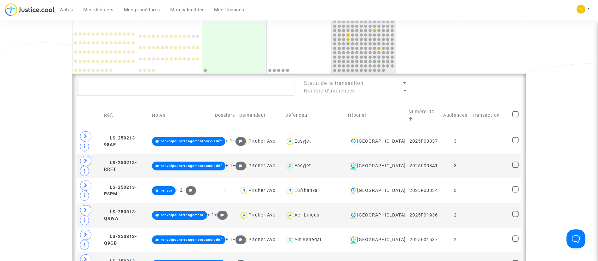
click at [512, 112] on span at bounding box center [515, 114] width 6 height 6
click at [515, 117] on input "checkbox" at bounding box center [515, 117] width 0 height 0
checkbox input "true"
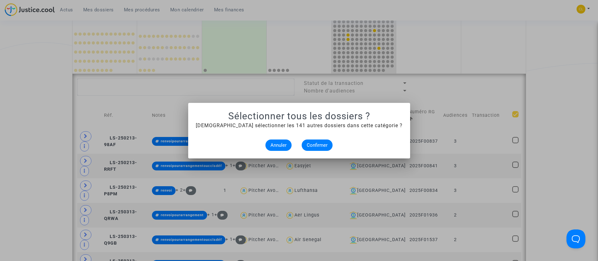
scroll to position [0, 0]
click at [321, 146] on span "Confirmer" at bounding box center [317, 145] width 21 height 6
checkbox input "true"
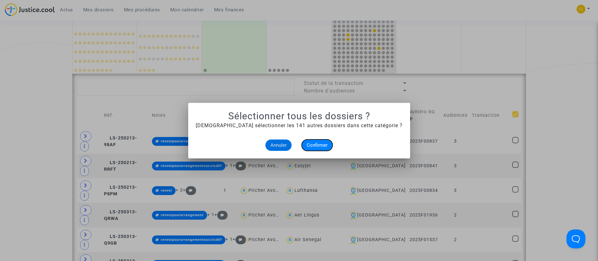
checkbox input "true"
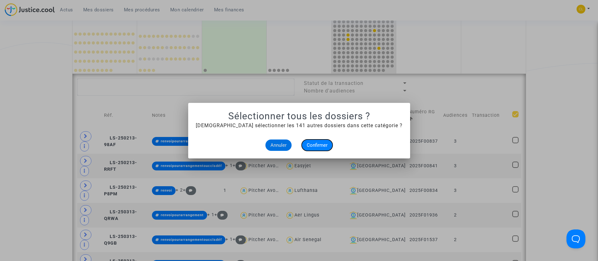
checkbox input "true"
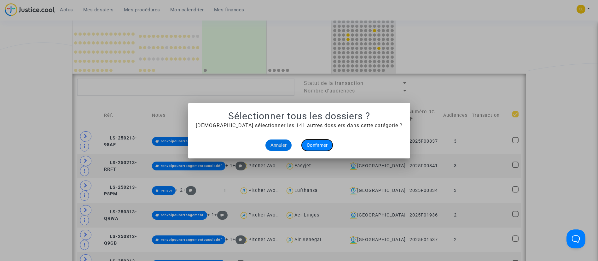
checkbox input "true"
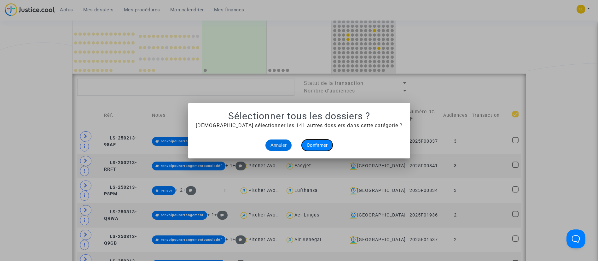
checkbox input "true"
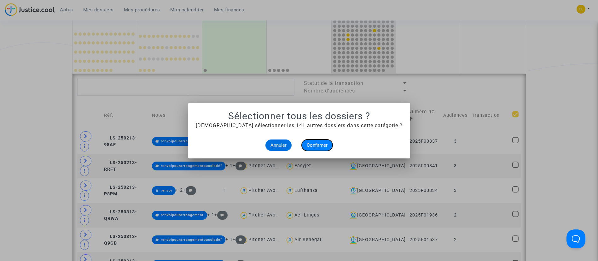
checkbox input "true"
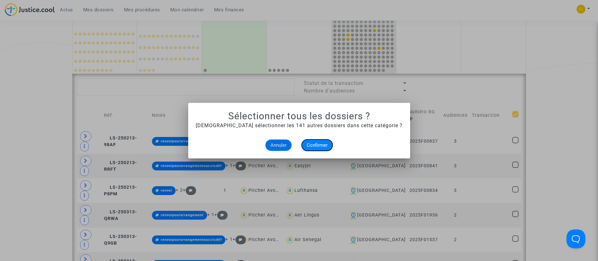
checkbox input "true"
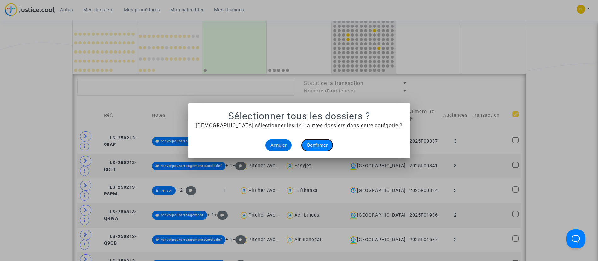
checkbox input "true"
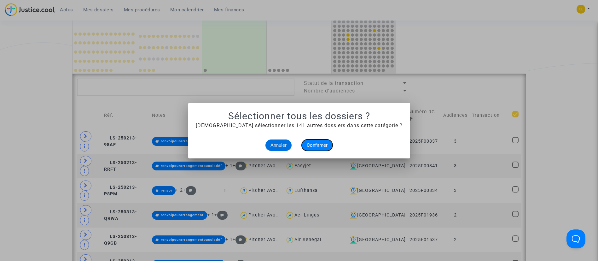
checkbox input "true"
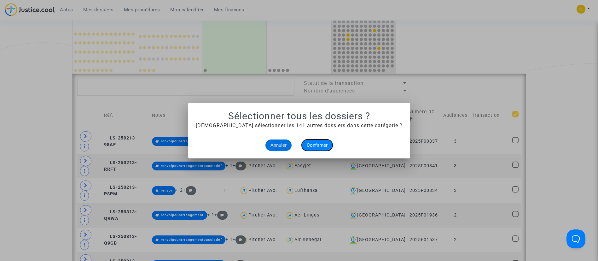
checkbox input "true"
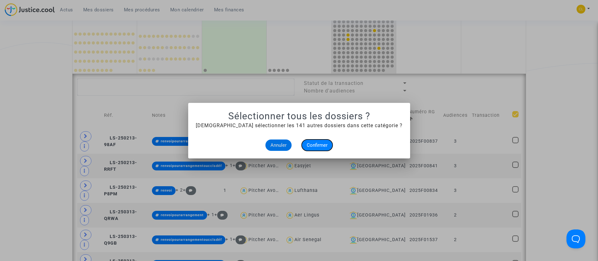
checkbox input "true"
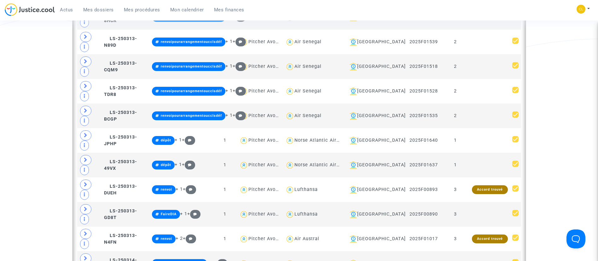
scroll to position [945, 0]
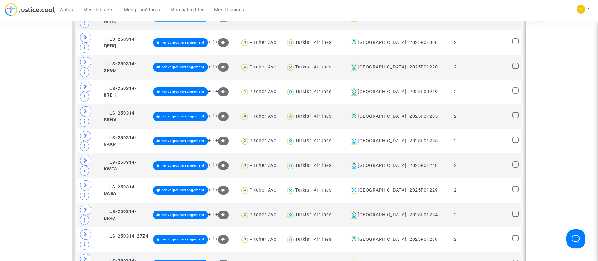
scroll to position [1654, 0]
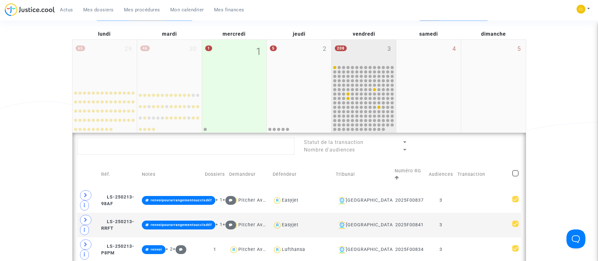
scroll to position [142, 0]
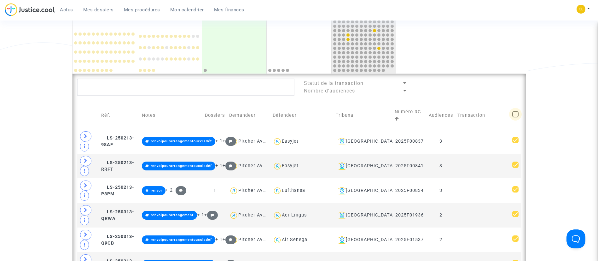
click at [512, 111] on span at bounding box center [515, 114] width 6 height 6
click at [515, 117] on input "checkbox" at bounding box center [515, 117] width 0 height 0
checkbox input "true"
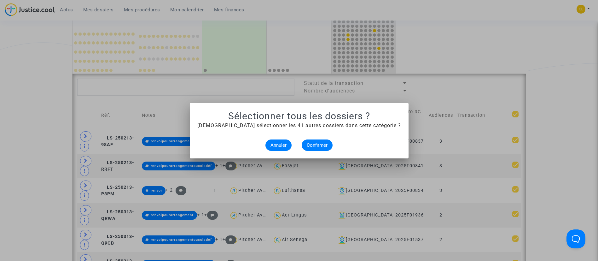
scroll to position [0, 0]
click at [319, 145] on span "Confirmer" at bounding box center [317, 145] width 21 height 6
checkbox input "true"
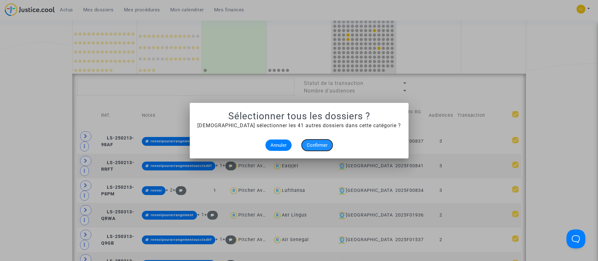
checkbox input "true"
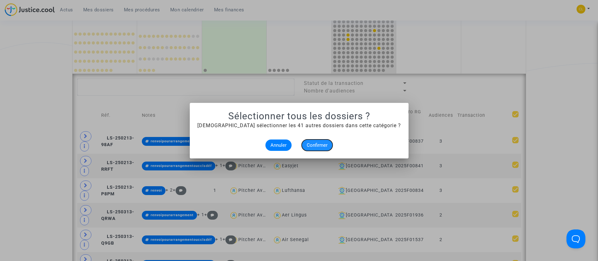
checkbox input "true"
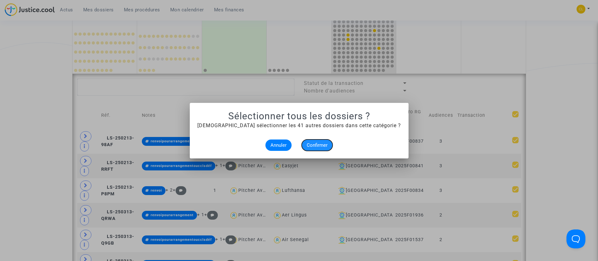
checkbox input "true"
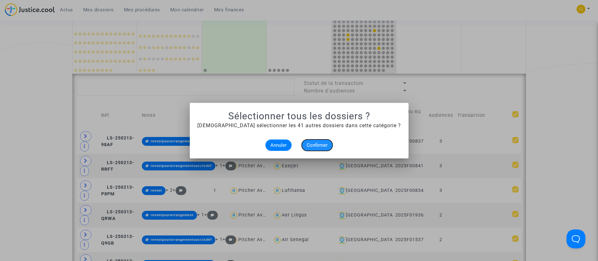
checkbox input "true"
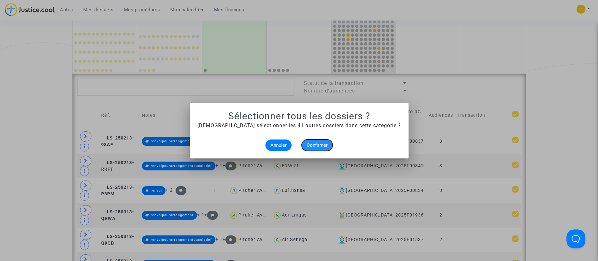
checkbox input "true"
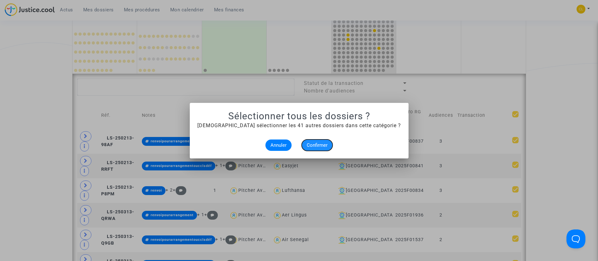
checkbox input "true"
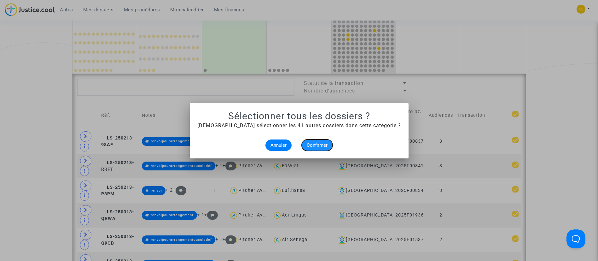
checkbox input "true"
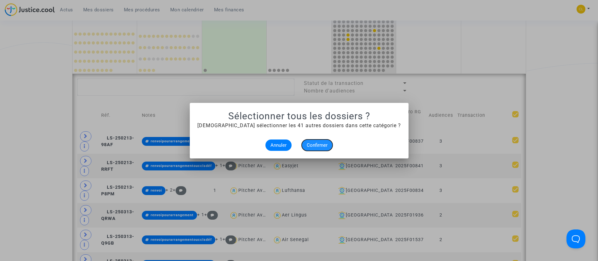
checkbox input "true"
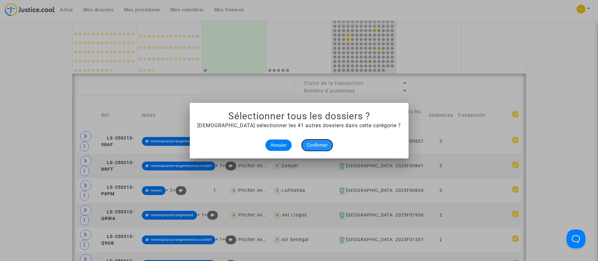
checkbox input "true"
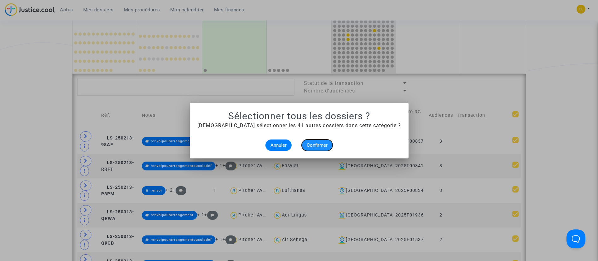
checkbox input "true"
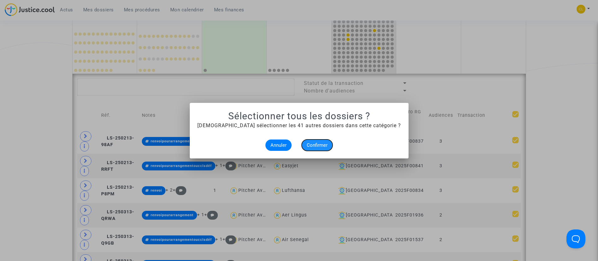
checkbox input "true"
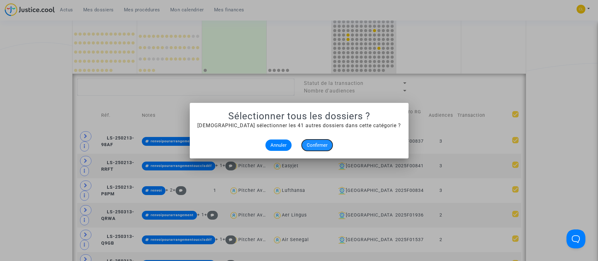
checkbox input "true"
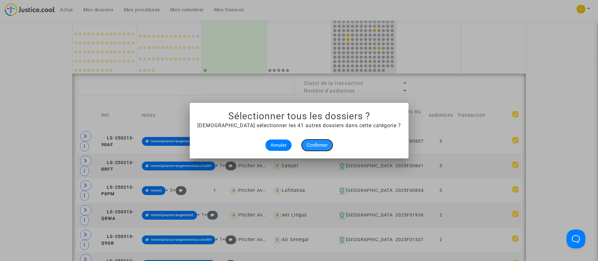
checkbox input "true"
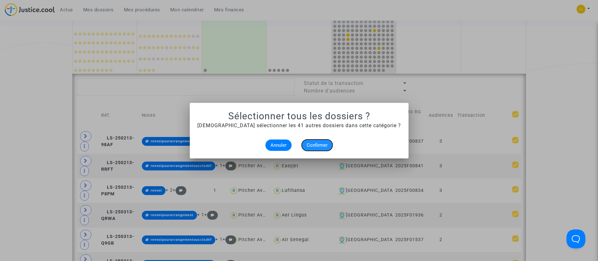
checkbox input "true"
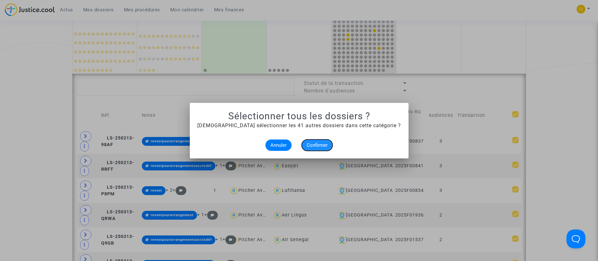
checkbox input "true"
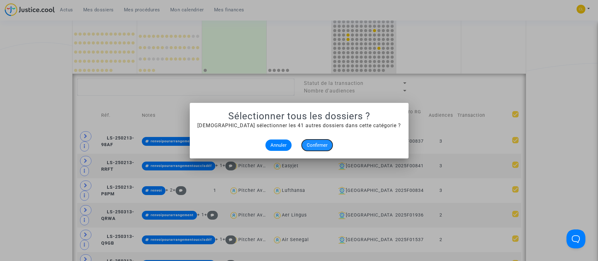
checkbox input "true"
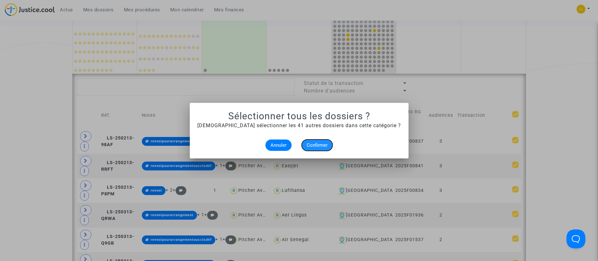
checkbox input "true"
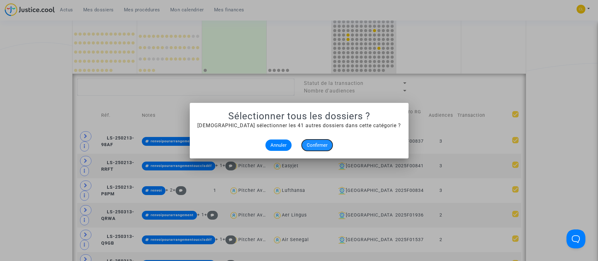
checkbox input "true"
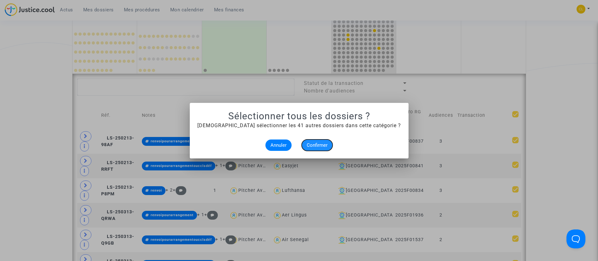
checkbox input "true"
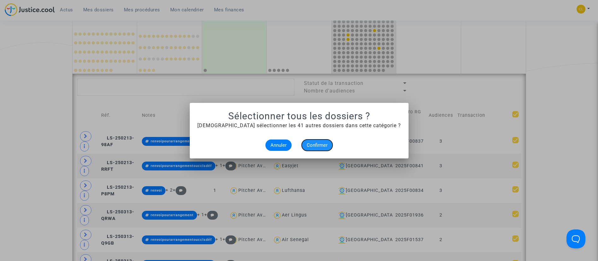
checkbox input "true"
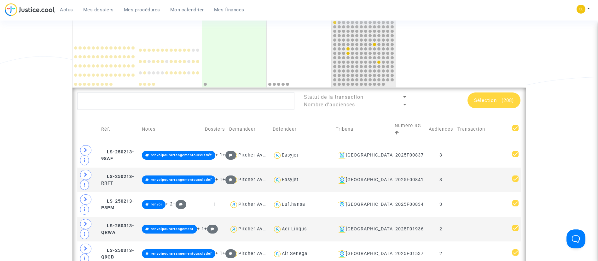
scroll to position [142, 0]
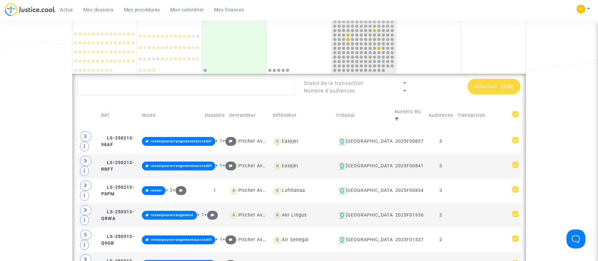
click at [507, 89] on div "Sélection (208)" at bounding box center [493, 86] width 53 height 16
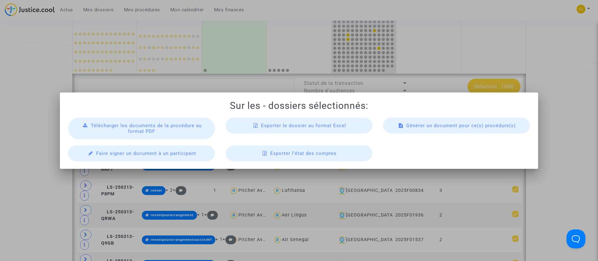
scroll to position [0, 0]
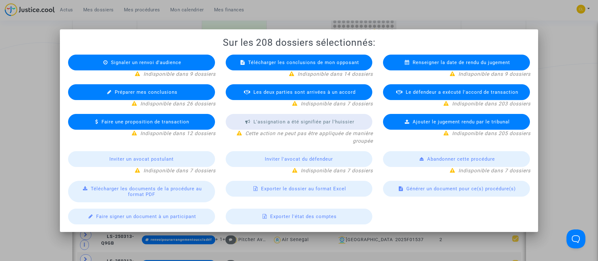
click at [312, 188] on span "Exporter le dossier au format Excel" at bounding box center [303, 189] width 85 height 6
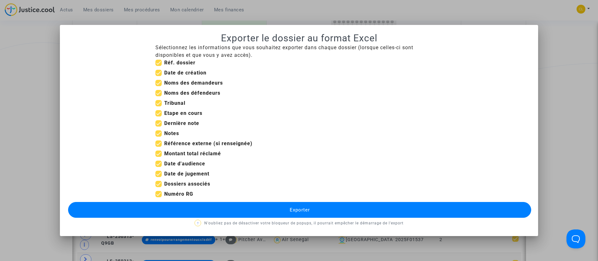
click at [372, 218] on div "Sélectionnez les informations que vous souhaitez exporter dans chaque dossier (…" at bounding box center [298, 135] width 463 height 183
click at [371, 212] on button "Exporter" at bounding box center [299, 210] width 463 height 16
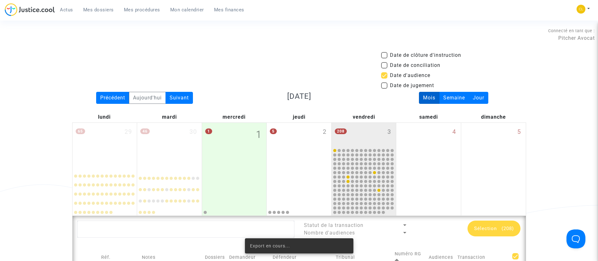
scroll to position [142, 0]
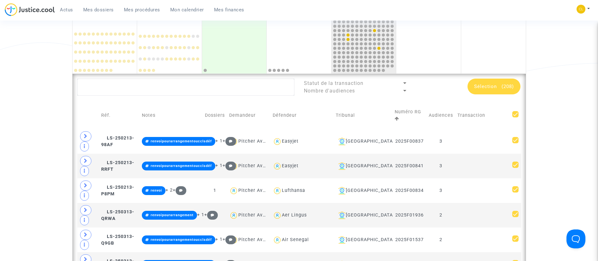
click at [133, 12] on span "Mes procédures" at bounding box center [142, 10] width 36 height 6
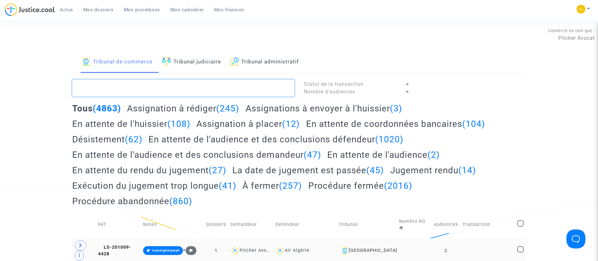
click at [159, 94] on textarea at bounding box center [183, 87] width 222 height 17
paste textarea "LS-250613-AQPK"
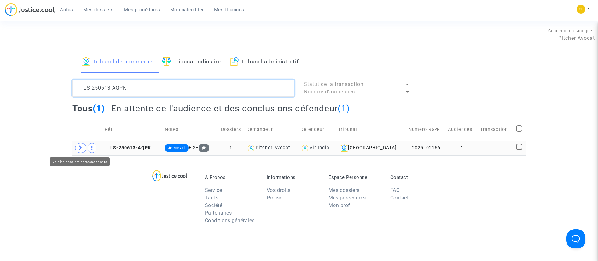
type textarea "LS-250613-AQPK"
click at [82, 145] on icon at bounding box center [81, 147] width 4 height 5
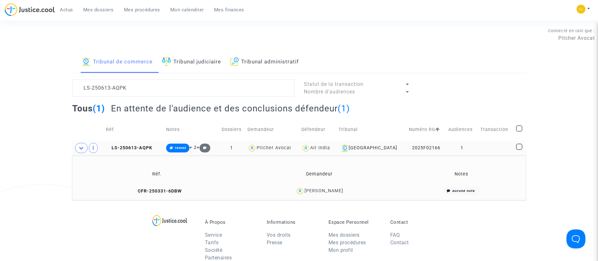
click at [496, 146] on td at bounding box center [496, 147] width 36 height 14
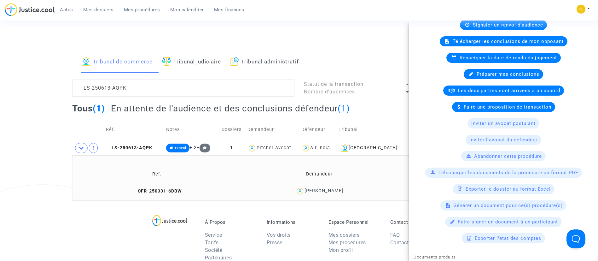
scroll to position [103, 0]
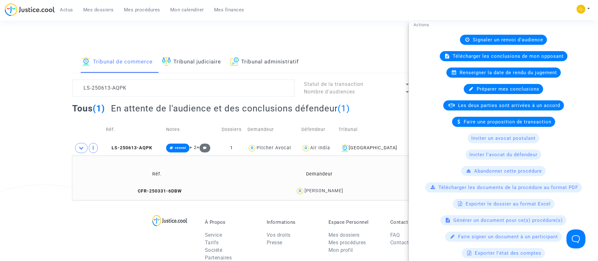
click at [322, 192] on div "[PERSON_NAME]" at bounding box center [323, 190] width 39 height 5
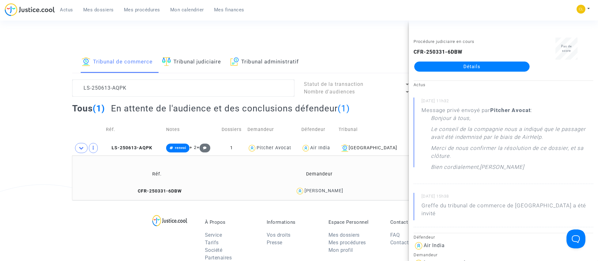
click at [484, 69] on link "Détails" at bounding box center [471, 66] width 115 height 10
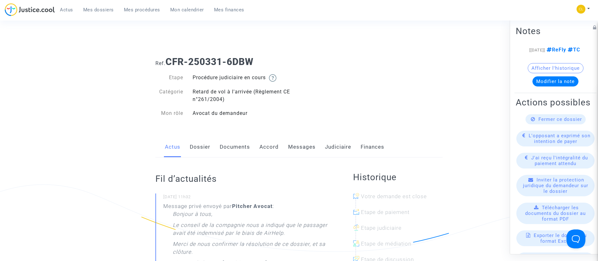
click at [299, 144] on link "Messages" at bounding box center [301, 146] width 27 height 21
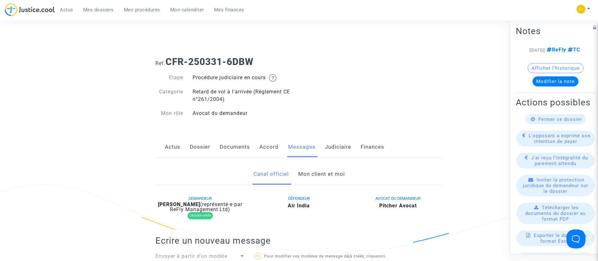
click at [327, 171] on link "Mon client et moi" at bounding box center [321, 173] width 47 height 21
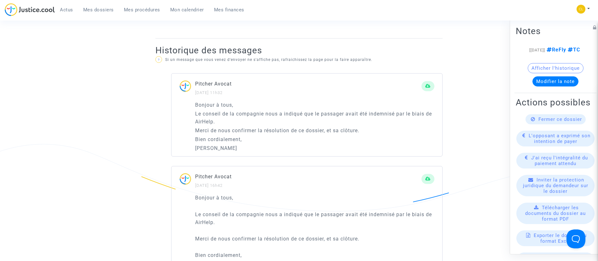
scroll to position [378, 0]
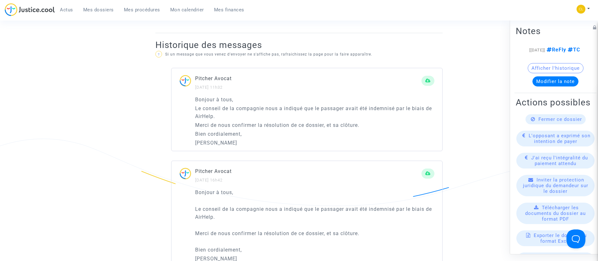
drag, startPoint x: 238, startPoint y: 142, endPoint x: 189, endPoint y: 98, distance: 65.6
click at [189, 98] on div "Bonjour à tous, Le conseil de la compagnie nous a indiqué que le passager avait…" at bounding box center [306, 122] width 271 height 55
copy div "Bonjour à tous, Le conseil de la compagnie nous a indiqué que le passager avait…"
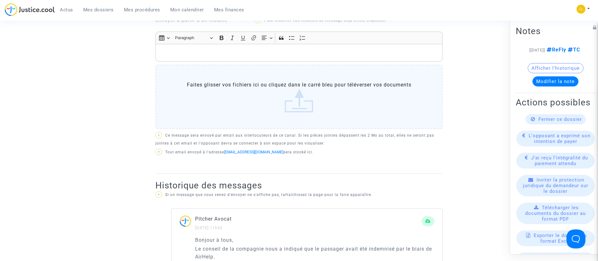
scroll to position [236, 0]
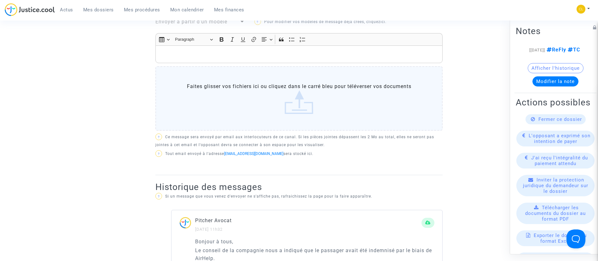
click at [188, 54] on p "Rich Text Editor, main" at bounding box center [299, 54] width 280 height 8
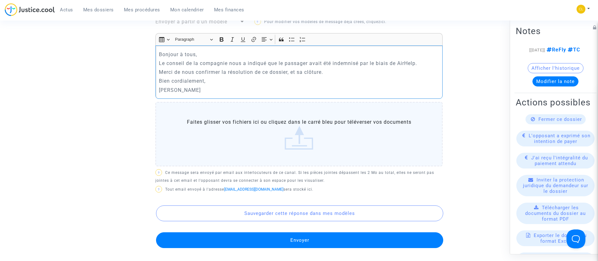
click at [340, 240] on button "Envoyer" at bounding box center [299, 240] width 287 height 16
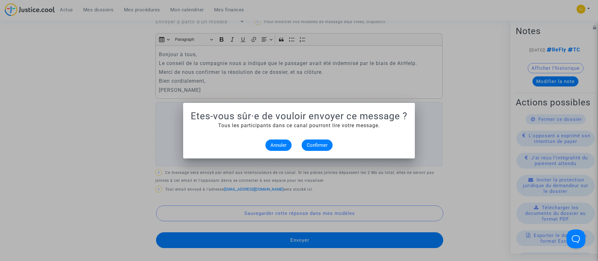
scroll to position [0, 0]
click at [321, 148] on button "Confirmer" at bounding box center [316, 144] width 31 height 11
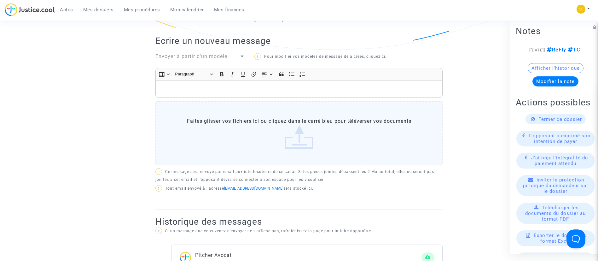
scroll to position [284, 0]
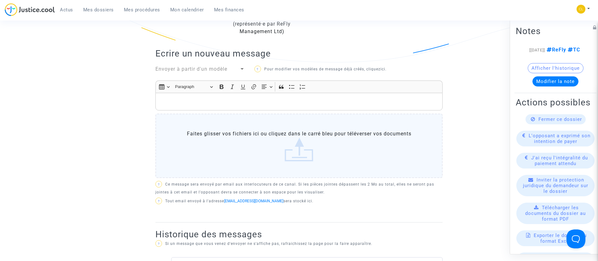
click at [146, 14] on link "Mes procédures" at bounding box center [142, 9] width 46 height 9
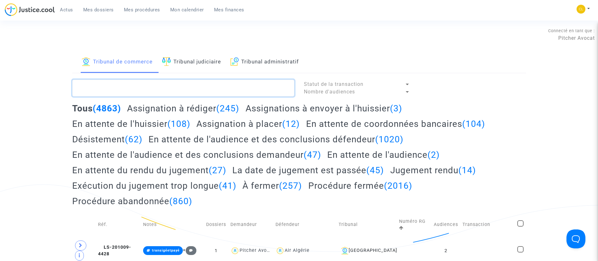
click at [198, 89] on textarea at bounding box center [183, 87] width 222 height 17
paste textarea "LS-250729-M89J"
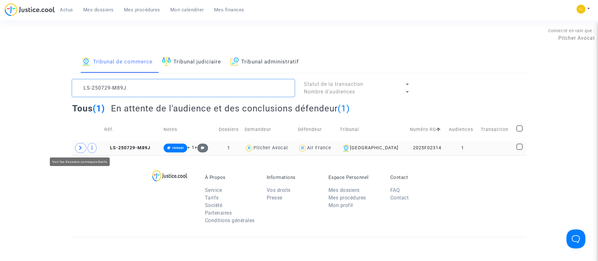
type textarea "LS-250729-M89J"
click at [77, 147] on span at bounding box center [80, 148] width 11 height 10
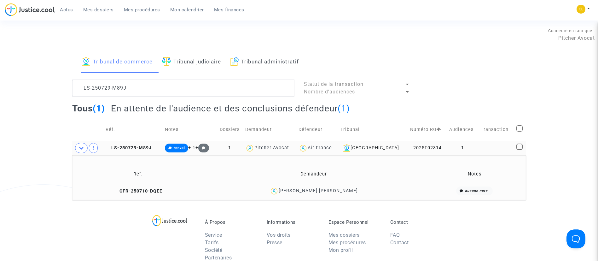
click at [344, 189] on div "[PERSON_NAME] [PERSON_NAME]" at bounding box center [317, 190] width 79 height 5
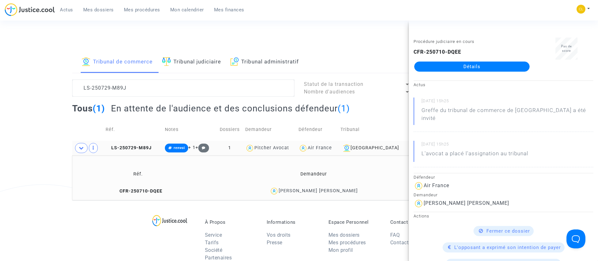
drag, startPoint x: 470, startPoint y: 64, endPoint x: 493, endPoint y: 77, distance: 26.8
click at [470, 64] on link "Détails" at bounding box center [471, 66] width 115 height 10
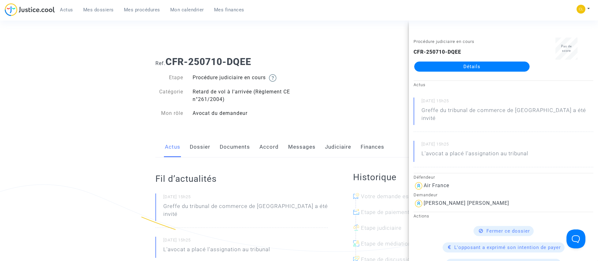
click at [306, 149] on link "Messages" at bounding box center [301, 146] width 27 height 21
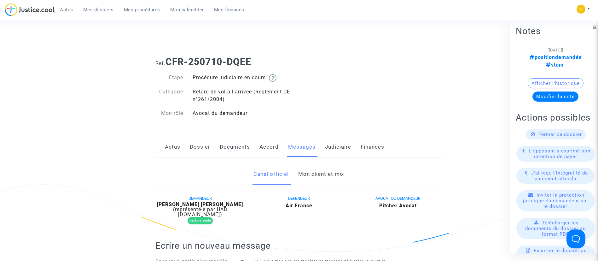
click at [328, 169] on link "Mon client et moi" at bounding box center [321, 173] width 47 height 21
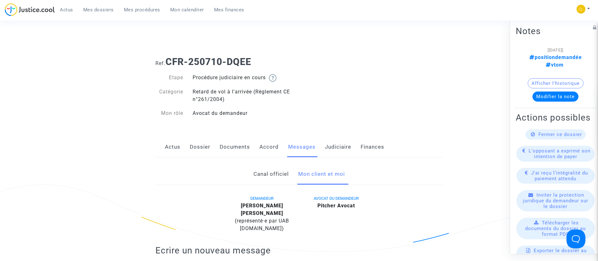
click at [268, 183] on link "Canal officiel" at bounding box center [270, 173] width 35 height 21
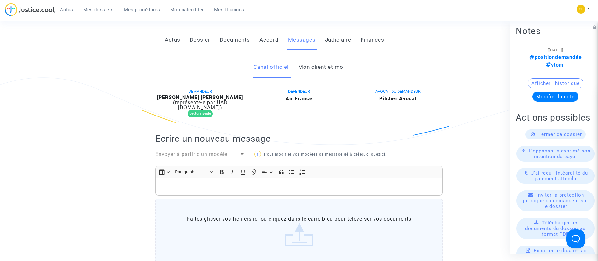
scroll to position [142, 0]
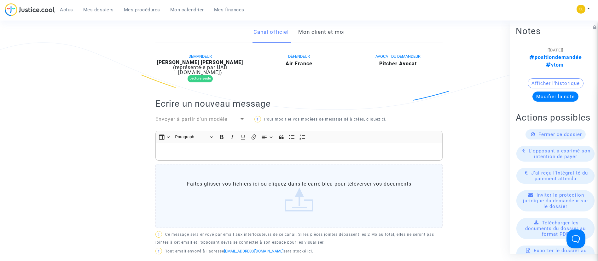
click at [150, 13] on link "Mes procédures" at bounding box center [142, 9] width 46 height 9
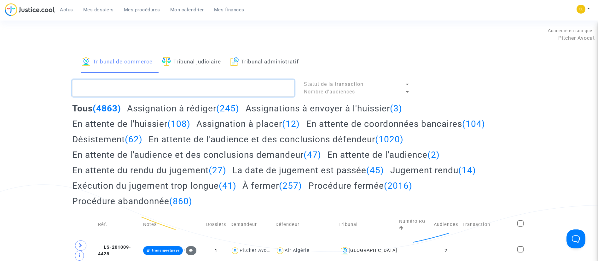
click at [222, 92] on textarea at bounding box center [183, 87] width 222 height 17
paste textarea "LS-250711-BQDE"
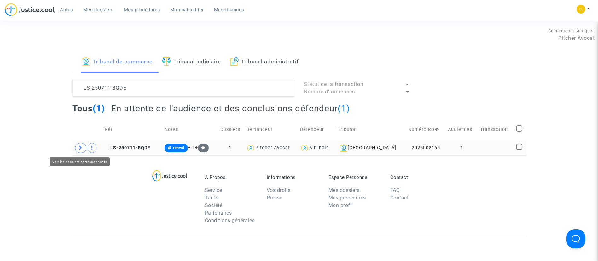
click at [81, 150] on span at bounding box center [80, 148] width 11 height 10
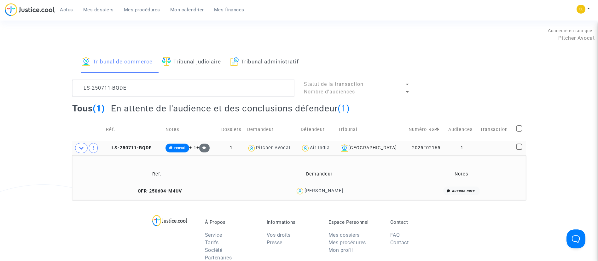
click at [325, 196] on td "[PERSON_NAME]" at bounding box center [318, 191] width 159 height 14
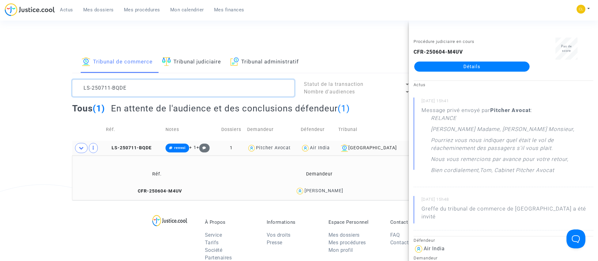
click at [177, 86] on textarea at bounding box center [183, 87] width 222 height 17
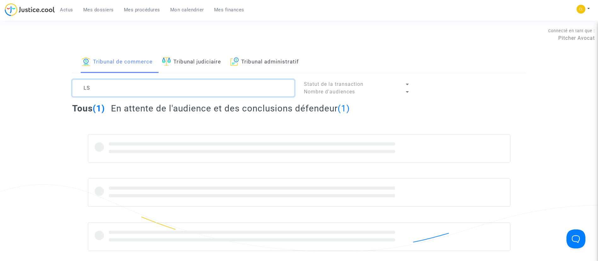
type textarea "L"
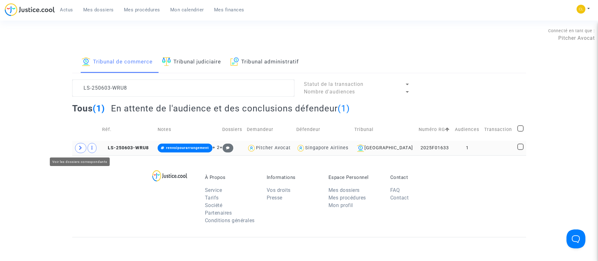
click at [77, 148] on span at bounding box center [80, 148] width 11 height 10
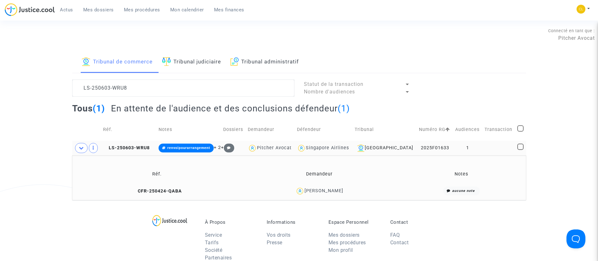
drag, startPoint x: 332, startPoint y: 192, endPoint x: 331, endPoint y: 197, distance: 4.9
click at [332, 196] on td "[PERSON_NAME]" at bounding box center [318, 191] width 159 height 14
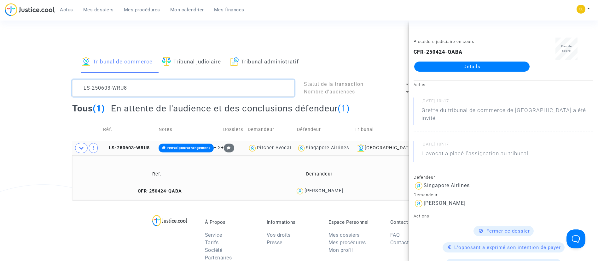
click at [160, 90] on textarea at bounding box center [183, 87] width 222 height 17
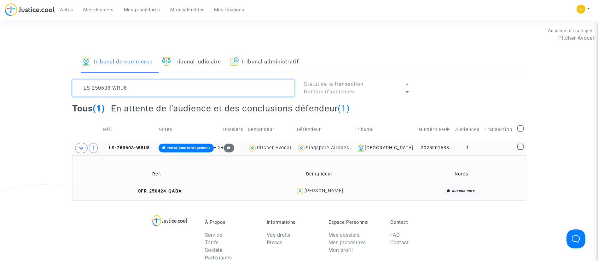
click at [160, 90] on textarea at bounding box center [183, 87] width 222 height 17
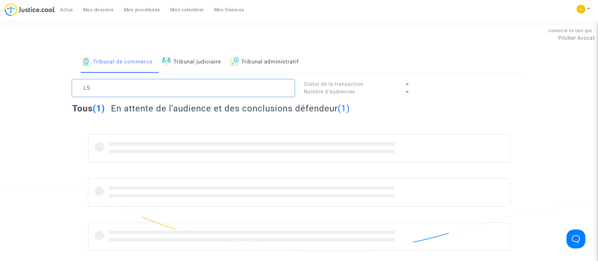
type textarea "L"
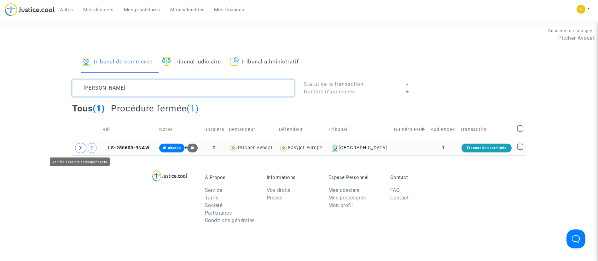
type textarea "[PERSON_NAME]"
click at [82, 151] on span at bounding box center [80, 148] width 11 height 10
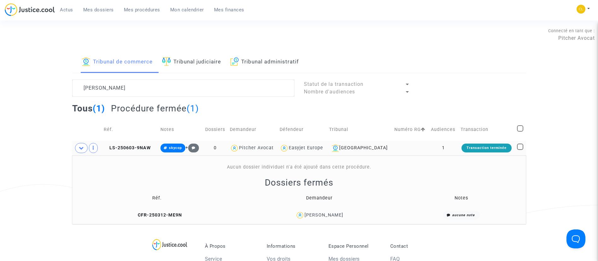
click at [449, 147] on td "1" at bounding box center [443, 147] width 30 height 14
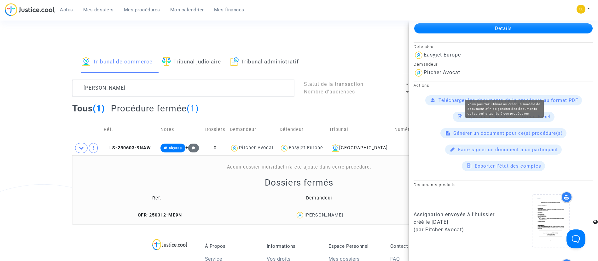
scroll to position [22, 0]
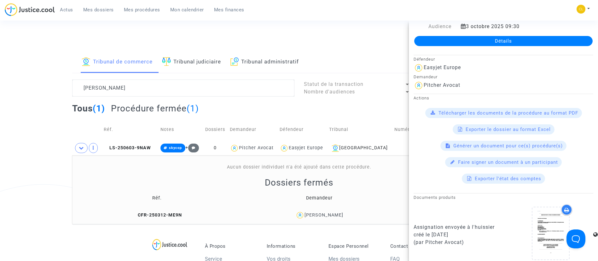
click at [483, 39] on link "Détails" at bounding box center [503, 41] width 178 height 10
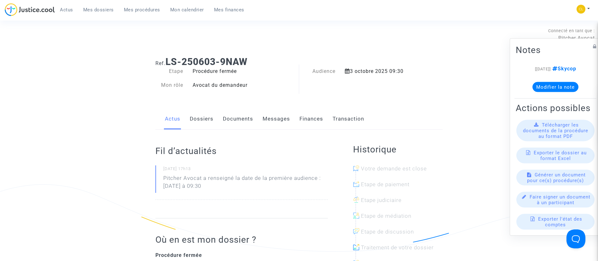
click at [203, 122] on link "Dossiers" at bounding box center [202, 118] width 24 height 21
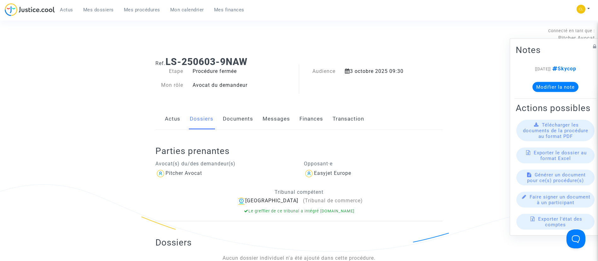
click at [134, 14] on div "Actus Mes dossiers Mes procédures Mon calendrier Mes finances" at bounding box center [127, 11] width 244 height 17
click at [135, 14] on link "Mes procédures" at bounding box center [142, 9] width 46 height 9
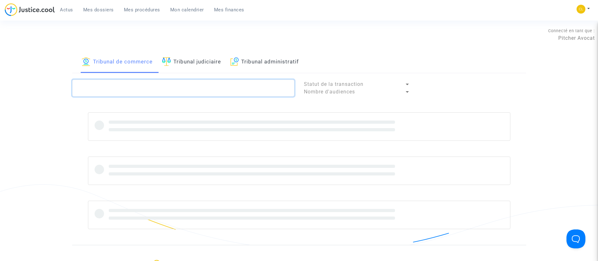
click at [134, 92] on textarea at bounding box center [183, 87] width 222 height 17
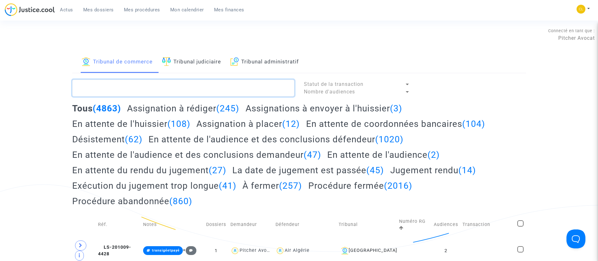
paste textarea "LS-250404-HNE9"
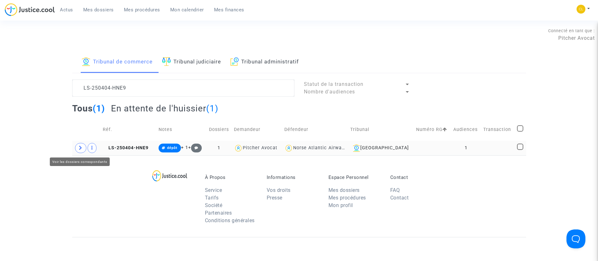
click at [77, 147] on span at bounding box center [80, 148] width 11 height 10
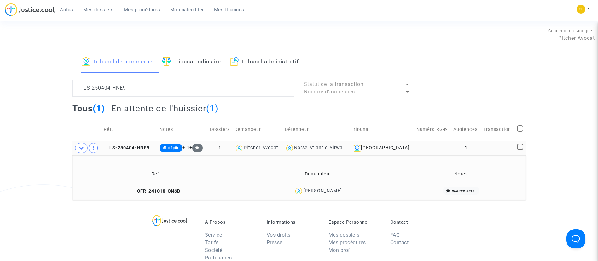
click at [473, 145] on td "1" at bounding box center [466, 147] width 30 height 14
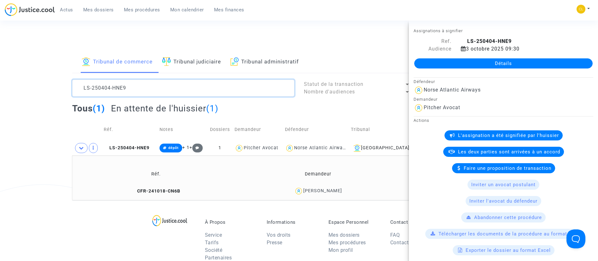
click at [164, 85] on textarea at bounding box center [183, 87] width 222 height 17
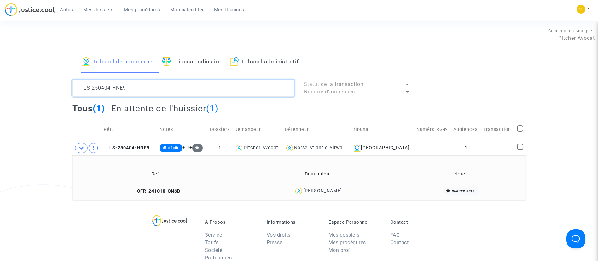
click at [164, 85] on textarea at bounding box center [183, 87] width 222 height 17
paste textarea "613-MP7K"
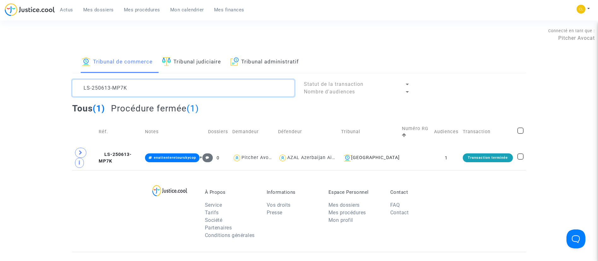
type textarea "LS-250613-MP7K"
click at [107, 7] on span "Mes dossiers" at bounding box center [98, 10] width 31 height 6
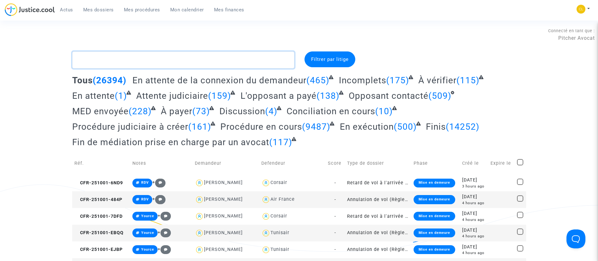
drag, startPoint x: 129, startPoint y: 61, endPoint x: 145, endPoint y: 52, distance: 17.9
click at [133, 60] on textarea at bounding box center [183, 59] width 222 height 17
click at [177, 108] on span "À payer" at bounding box center [177, 111] width 32 height 10
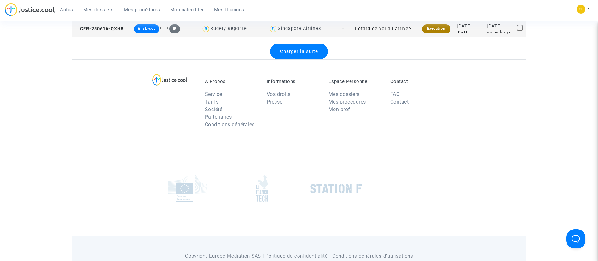
scroll to position [955, 0]
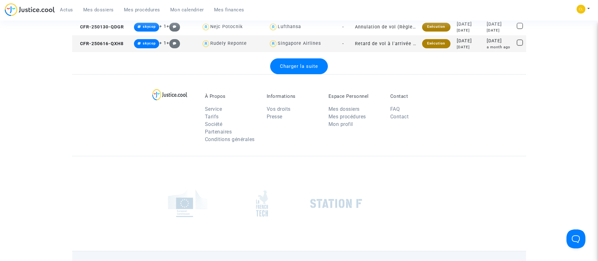
drag, startPoint x: 298, startPoint y: 64, endPoint x: 317, endPoint y: 64, distance: 18.6
click at [298, 63] on span "Charger la suite" at bounding box center [299, 66] width 38 height 6
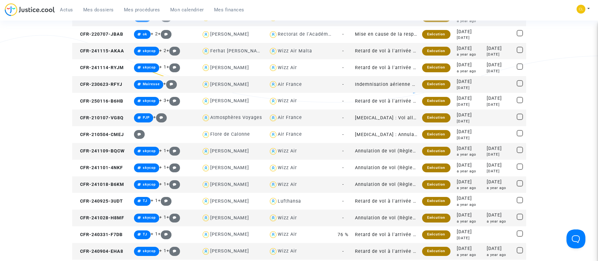
scroll to position [483, 0]
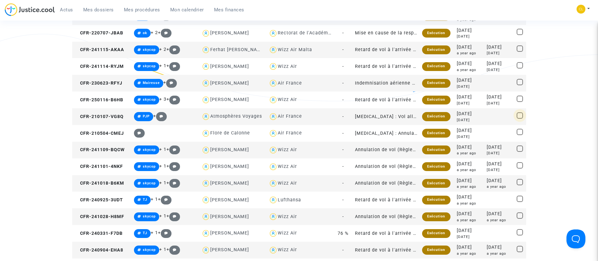
click at [519, 113] on span at bounding box center [519, 115] width 6 height 6
click at [519, 118] on input "checkbox" at bounding box center [519, 118] width 0 height 0
checkbox input "true"
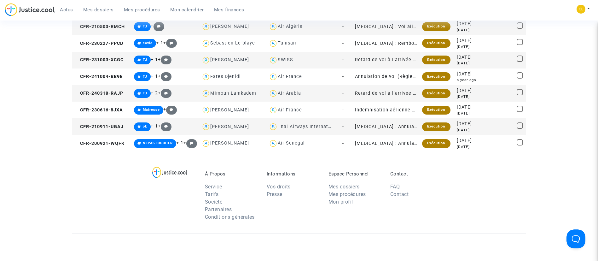
scroll to position [318, 0]
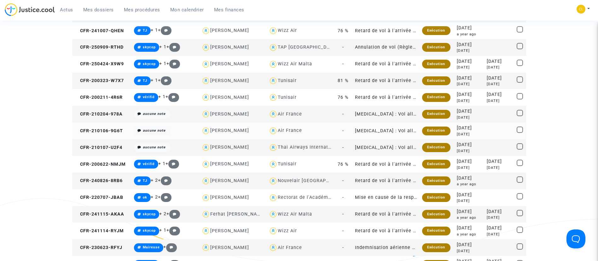
click at [518, 129] on span at bounding box center [519, 129] width 6 height 6
click at [519, 133] on input "checkbox" at bounding box center [519, 133] width 0 height 0
checkbox input "true"
drag, startPoint x: 518, startPoint y: 112, endPoint x: 505, endPoint y: 107, distance: 13.6
click at [518, 112] on span at bounding box center [519, 113] width 6 height 6
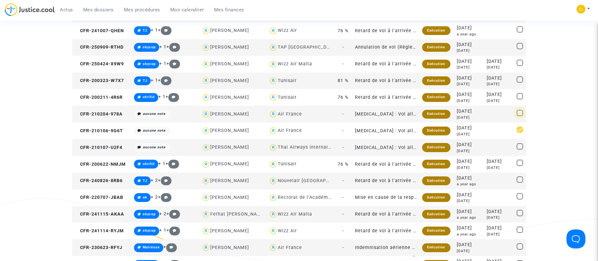
click at [519, 116] on input "checkbox" at bounding box center [519, 116] width 0 height 0
checkbox input "true"
click at [519, 97] on span at bounding box center [519, 96] width 6 height 6
click at [519, 99] on input "checkbox" at bounding box center [519, 99] width 0 height 0
checkbox input "true"
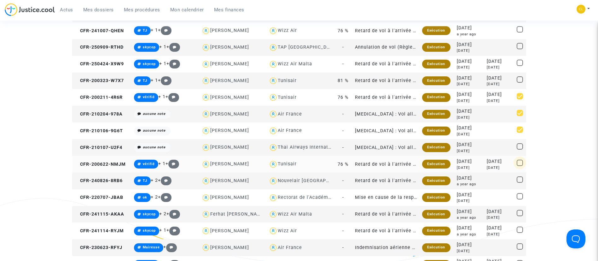
click at [520, 163] on span at bounding box center [519, 162] width 6 height 6
click at [519, 166] on input "checkbox" at bounding box center [519, 166] width 0 height 0
checkbox input "true"
click at [519, 197] on span at bounding box center [519, 196] width 6 height 6
click at [519, 199] on input "checkbox" at bounding box center [519, 199] width 0 height 0
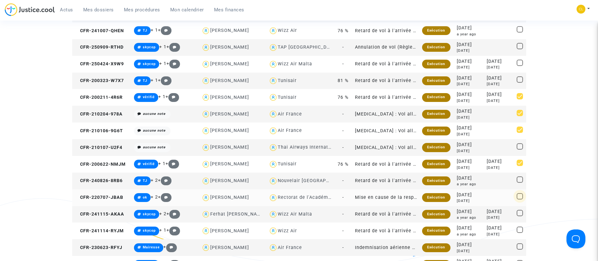
checkbox input "true"
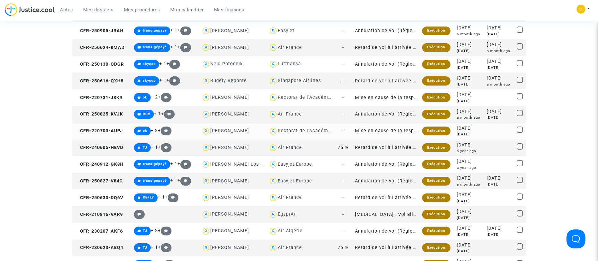
drag, startPoint x: 519, startPoint y: 131, endPoint x: 515, endPoint y: 126, distance: 6.1
click at [519, 131] on span at bounding box center [519, 129] width 6 height 6
click at [519, 133] on input "checkbox" at bounding box center [519, 133] width 0 height 0
checkbox input "true"
click at [518, 96] on span at bounding box center [519, 96] width 6 height 6
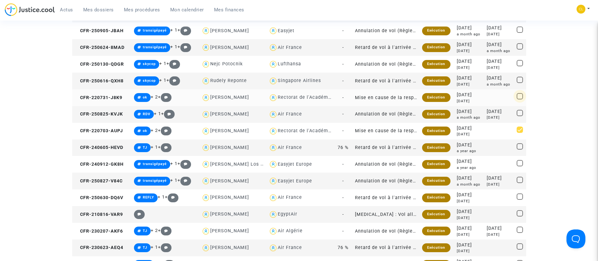
click at [519, 99] on input "checkbox" at bounding box center [519, 99] width 0 height 0
checkbox input "true"
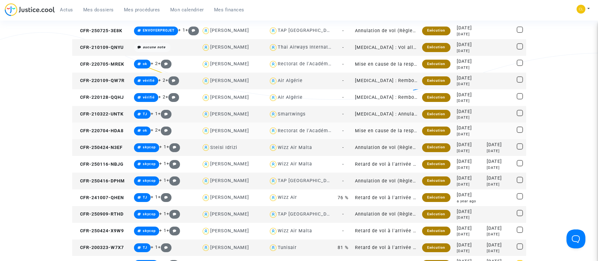
click at [520, 128] on span at bounding box center [519, 129] width 6 height 6
click at [519, 133] on input "checkbox" at bounding box center [519, 133] width 0 height 0
checkbox input "true"
click at [521, 245] on span at bounding box center [519, 246] width 6 height 6
click at [519, 249] on input "checkbox" at bounding box center [519, 249] width 0 height 0
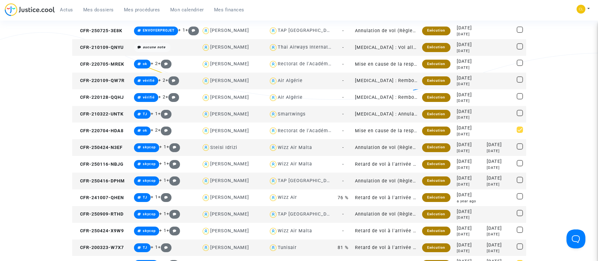
checkbox input "true"
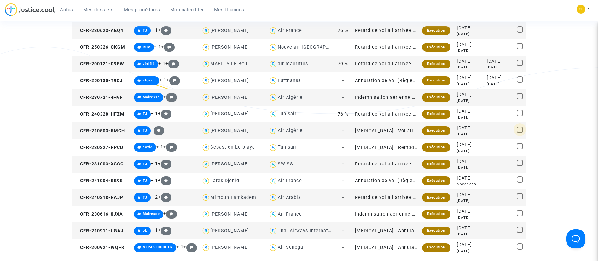
click at [519, 130] on span at bounding box center [519, 129] width 6 height 6
click at [519, 133] on input "checkbox" at bounding box center [519, 133] width 0 height 0
checkbox input "true"
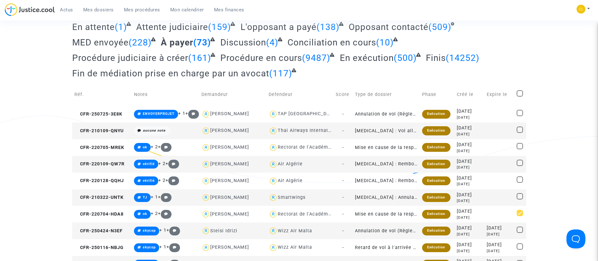
scroll to position [335, 0]
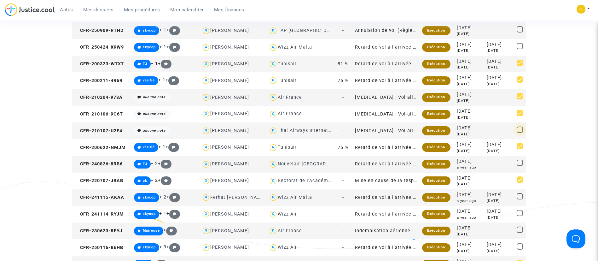
click at [520, 131] on span at bounding box center [519, 129] width 6 height 6
click at [519, 133] on input "checkbox" at bounding box center [519, 133] width 0 height 0
checkbox input "true"
click at [520, 229] on span at bounding box center [519, 229] width 6 height 6
click at [519, 232] on input "checkbox" at bounding box center [519, 232] width 0 height 0
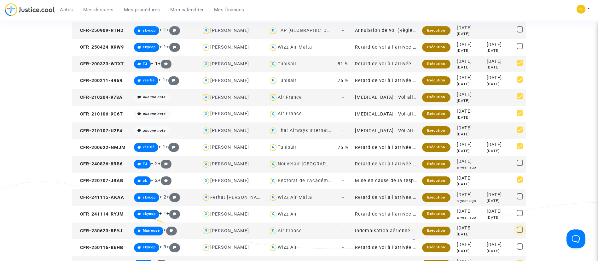
checkbox input "true"
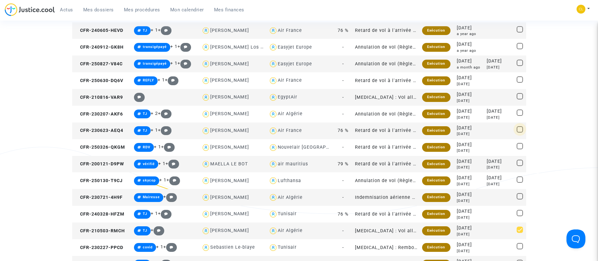
click at [519, 130] on span at bounding box center [519, 129] width 6 height 6
click at [519, 132] on input "checkbox" at bounding box center [519, 132] width 0 height 0
checkbox input "true"
click at [520, 210] on span at bounding box center [519, 212] width 6 height 6
click at [519, 216] on input "checkbox" at bounding box center [519, 216] width 0 height 0
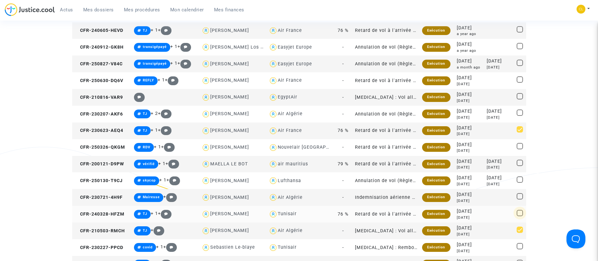
checkbox input "true"
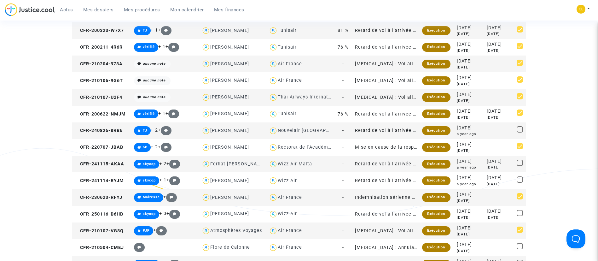
click at [518, 127] on span at bounding box center [519, 129] width 6 height 6
click at [519, 132] on input "checkbox" at bounding box center [519, 132] width 0 height 0
checkbox input "true"
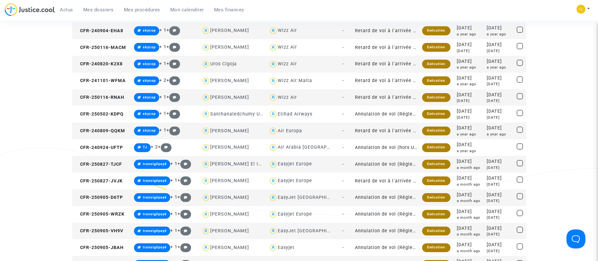
click at [519, 132] on span at bounding box center [519, 129] width 6 height 6
click at [519, 133] on input "checkbox" at bounding box center [519, 133] width 0 height 0
checkbox input "true"
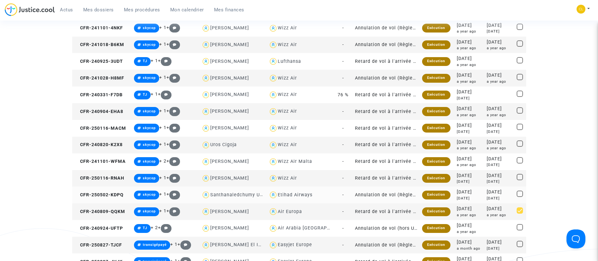
scroll to position [607, 0]
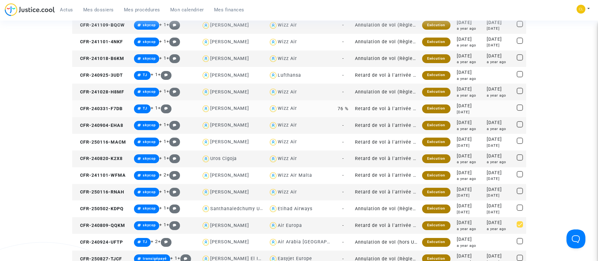
click at [518, 106] on span at bounding box center [519, 107] width 6 height 6
click at [519, 111] on input "checkbox" at bounding box center [519, 111] width 0 height 0
checkbox input "true"
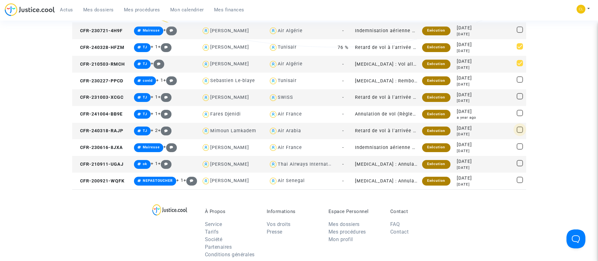
click at [521, 130] on span at bounding box center [519, 129] width 6 height 6
click at [519, 133] on input "checkbox" at bounding box center [519, 133] width 0 height 0
checkbox input "true"
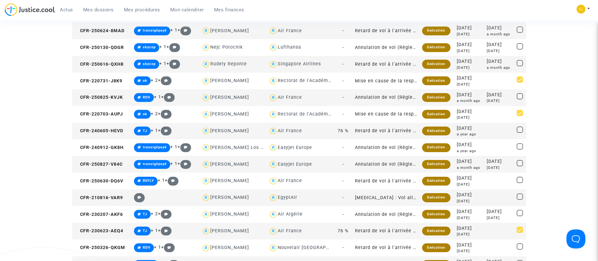
click at [520, 129] on span at bounding box center [519, 129] width 6 height 6
click at [519, 133] on input "checkbox" at bounding box center [519, 133] width 0 height 0
checkbox input "true"
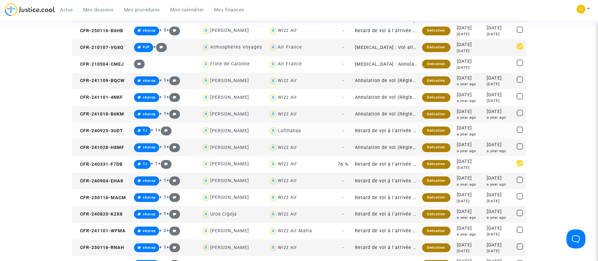
click at [517, 128] on span at bounding box center [519, 129] width 6 height 6
click at [519, 133] on input "checkbox" at bounding box center [519, 133] width 0 height 0
checkbox input "true"
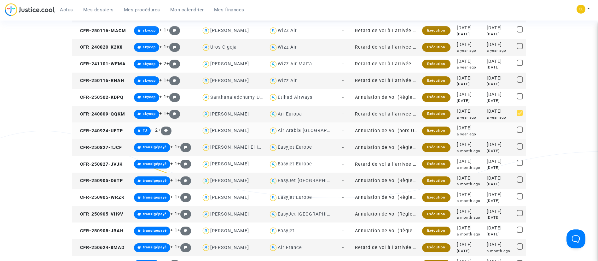
click at [521, 129] on span at bounding box center [519, 129] width 6 height 6
click at [519, 133] on input "checkbox" at bounding box center [519, 133] width 0 height 0
checkbox input "true"
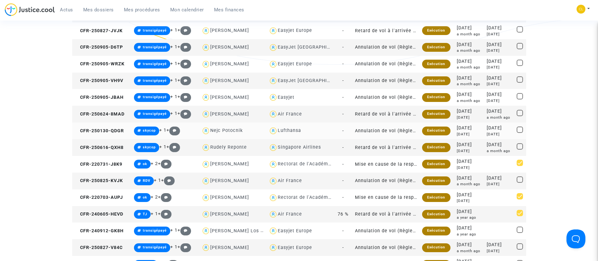
click at [520, 127] on span at bounding box center [519, 129] width 6 height 6
click at [519, 133] on input "checkbox" at bounding box center [519, 133] width 0 height 0
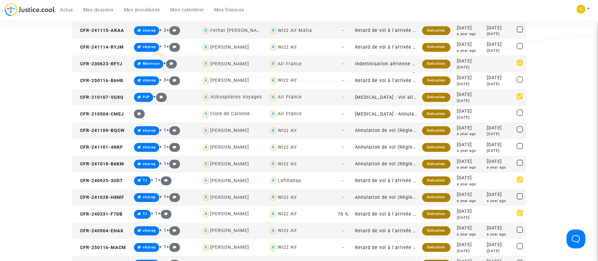
click at [519, 129] on span at bounding box center [519, 129] width 6 height 6
click at [519, 132] on input "checkbox" at bounding box center [519, 132] width 0 height 0
click at [519, 147] on span at bounding box center [519, 146] width 6 height 6
click at [519, 149] on input "checkbox" at bounding box center [519, 149] width 0 height 0
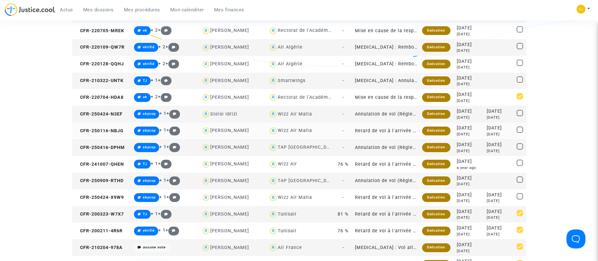
click at [519, 129] on span at bounding box center [519, 129] width 6 height 6
click at [519, 133] on input "checkbox" at bounding box center [519, 133] width 0 height 0
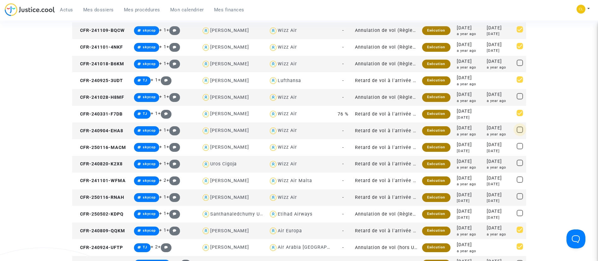
click at [519, 131] on span at bounding box center [519, 129] width 6 height 6
click at [519, 133] on input "checkbox" at bounding box center [519, 133] width 0 height 0
click at [518, 142] on td at bounding box center [519, 147] width 11 height 17
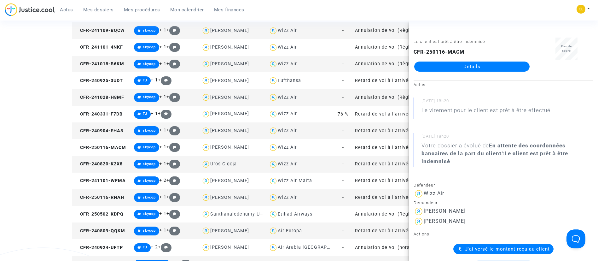
click at [561, 12] on div "Actus Mes dossiers Mes procédures Mon calendrier Mes finances Mon profil Change…" at bounding box center [299, 11] width 598 height 17
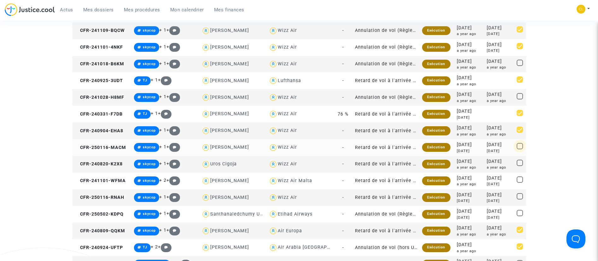
click at [519, 146] on span at bounding box center [519, 146] width 6 height 6
click at [519, 149] on input "checkbox" at bounding box center [519, 149] width 0 height 0
click at [520, 194] on span at bounding box center [519, 196] width 6 height 6
click at [519, 199] on input "checkbox" at bounding box center [519, 199] width 0 height 0
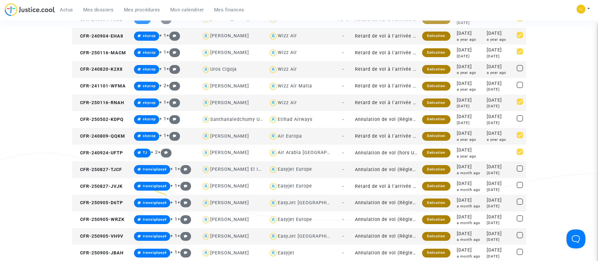
scroll to position [535, 0]
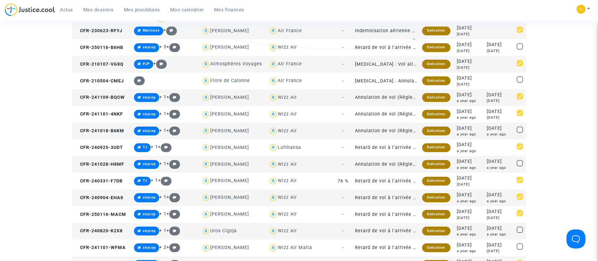
click at [519, 131] on span at bounding box center [519, 129] width 6 height 6
click at [519, 133] on input "checkbox" at bounding box center [519, 133] width 0 height 0
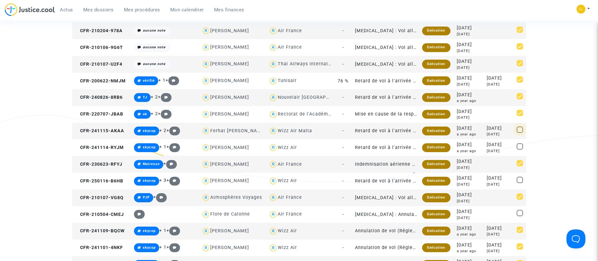
click at [520, 130] on span at bounding box center [519, 129] width 6 height 6
click at [519, 133] on input "checkbox" at bounding box center [519, 133] width 0 height 0
click at [521, 179] on span at bounding box center [519, 179] width 6 height 6
click at [519, 183] on input "checkbox" at bounding box center [519, 183] width 0 height 0
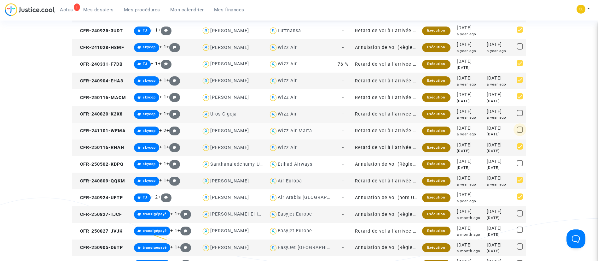
click at [520, 129] on span at bounding box center [519, 129] width 6 height 6
click at [519, 133] on input "checkbox" at bounding box center [519, 133] width 0 height 0
click at [521, 46] on span at bounding box center [519, 46] width 6 height 6
click at [519, 49] on input "checkbox" at bounding box center [519, 49] width 0 height 0
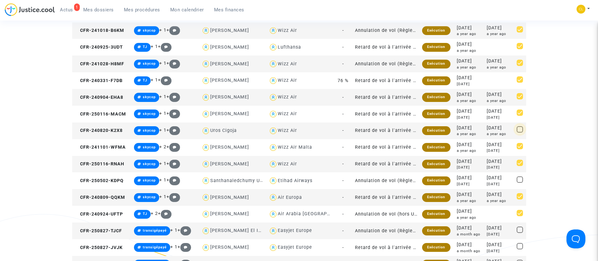
click at [519, 130] on span at bounding box center [519, 129] width 6 height 6
click at [519, 132] on input "checkbox" at bounding box center [519, 132] width 0 height 0
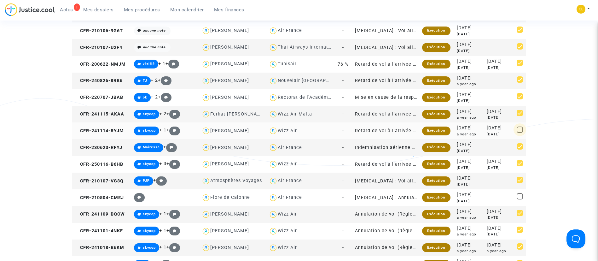
click at [519, 130] on span at bounding box center [519, 129] width 6 height 6
click at [519, 133] on input "checkbox" at bounding box center [519, 133] width 0 height 0
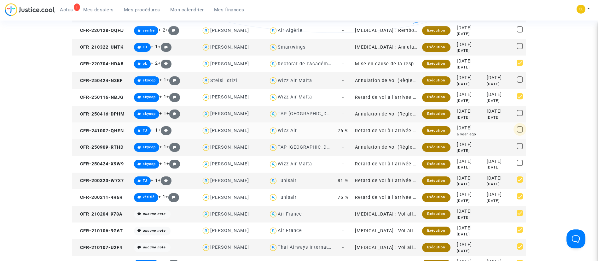
click at [519, 130] on span at bounding box center [519, 129] width 6 height 6
click at [519, 132] on input "checkbox" at bounding box center [519, 132] width 0 height 0
click at [519, 114] on span at bounding box center [519, 113] width 6 height 6
click at [519, 116] on input "checkbox" at bounding box center [519, 116] width 0 height 0
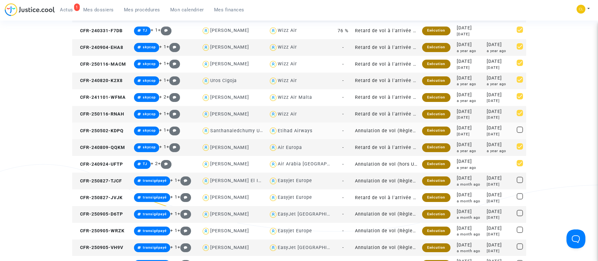
click at [519, 127] on span at bounding box center [519, 129] width 6 height 6
click at [519, 133] on input "checkbox" at bounding box center [519, 133] width 0 height 0
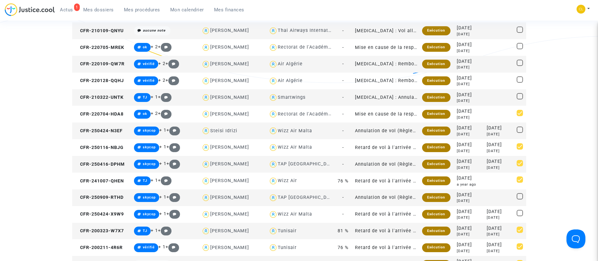
click at [519, 131] on span at bounding box center [519, 129] width 6 height 6
click at [519, 133] on input "checkbox" at bounding box center [519, 133] width 0 height 0
click at [521, 212] on span at bounding box center [519, 212] width 6 height 6
click at [519, 216] on input "checkbox" at bounding box center [519, 216] width 0 height 0
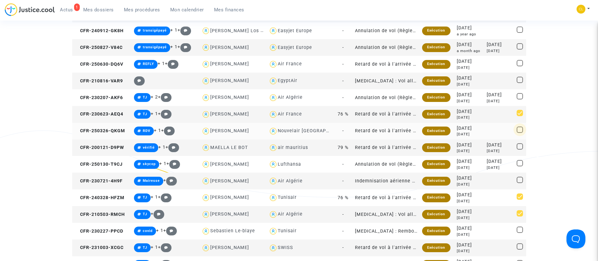
click at [519, 130] on span at bounding box center [519, 129] width 6 height 6
click at [519, 133] on input "checkbox" at bounding box center [519, 133] width 0 height 0
click at [520, 97] on span at bounding box center [519, 96] width 6 height 6
click at [519, 99] on input "checkbox" at bounding box center [519, 99] width 0 height 0
click at [520, 31] on span at bounding box center [519, 29] width 6 height 6
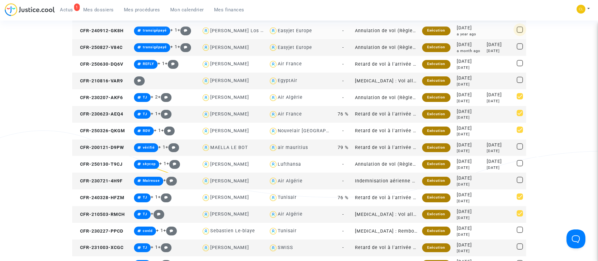
click at [519, 33] on input "checkbox" at bounding box center [519, 33] width 0 height 0
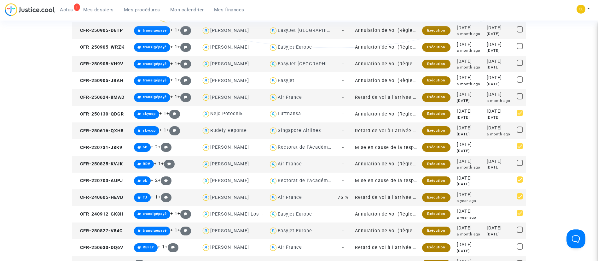
click at [520, 129] on span at bounding box center [519, 129] width 6 height 6
click at [519, 133] on input "checkbox" at bounding box center [519, 133] width 0 height 0
click at [520, 94] on span at bounding box center [519, 96] width 6 height 6
click at [519, 99] on input "checkbox" at bounding box center [519, 99] width 0 height 0
click at [519, 245] on span at bounding box center [519, 246] width 6 height 6
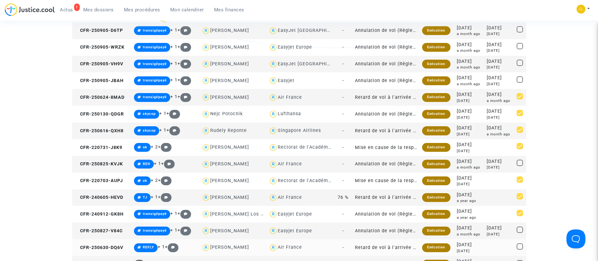
click at [519, 249] on input "checkbox" at bounding box center [519, 249] width 0 height 0
click at [519, 162] on span at bounding box center [519, 162] width 6 height 6
click at [519, 166] on input "checkbox" at bounding box center [519, 166] width 0 height 0
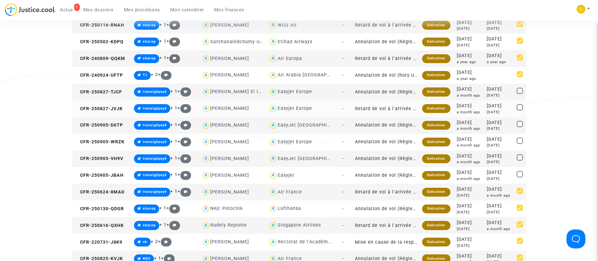
click at [518, 107] on span at bounding box center [519, 107] width 6 height 6
click at [519, 110] on input "checkbox" at bounding box center [519, 110] width 0 height 0
click at [520, 91] on span at bounding box center [519, 91] width 6 height 6
click at [519, 94] on input "checkbox" at bounding box center [519, 94] width 0 height 0
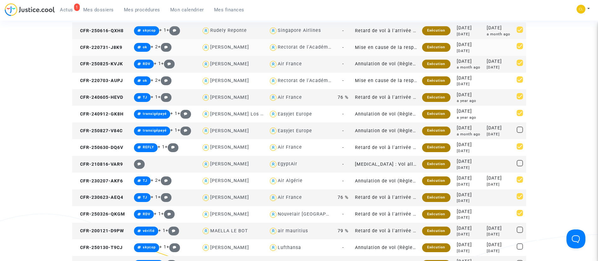
drag, startPoint x: 521, startPoint y: 129, endPoint x: 464, endPoint y: 45, distance: 101.4
click at [519, 126] on span at bounding box center [519, 129] width 6 height 6
click at [519, 133] on input "checkbox" at bounding box center [519, 133] width 0 height 0
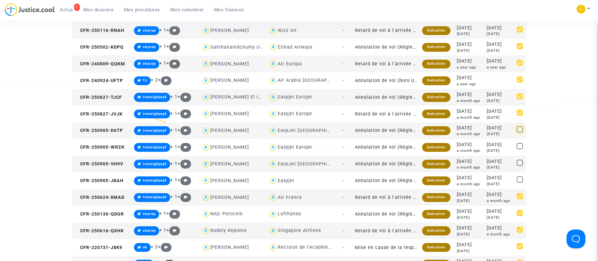
click at [521, 129] on span at bounding box center [519, 129] width 6 height 6
click at [519, 132] on input "checkbox" at bounding box center [519, 132] width 0 height 0
click at [519, 177] on span at bounding box center [519, 179] width 6 height 6
click at [519, 182] on input "checkbox" at bounding box center [519, 182] width 0 height 0
click at [519, 163] on span at bounding box center [519, 162] width 6 height 6
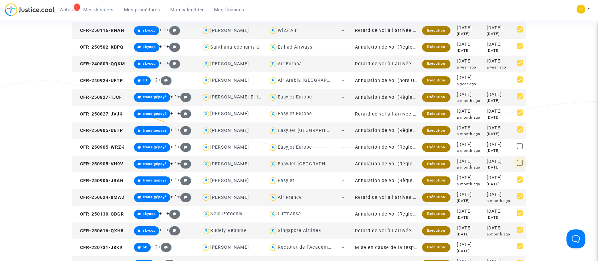
click at [519, 166] on input "checkbox" at bounding box center [519, 166] width 0 height 0
click at [519, 145] on span at bounding box center [519, 146] width 6 height 6
click at [519, 149] on input "checkbox" at bounding box center [519, 149] width 0 height 0
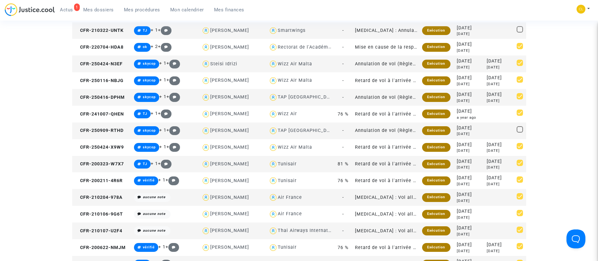
click at [520, 130] on span at bounding box center [519, 129] width 6 height 6
click at [519, 132] on input "checkbox" at bounding box center [519, 132] width 0 height 0
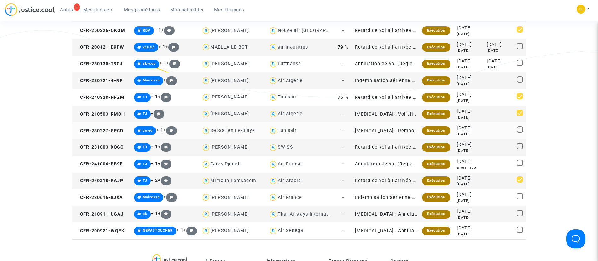
click at [519, 129] on span at bounding box center [519, 129] width 6 height 6
click at [519, 132] on input "checkbox" at bounding box center [519, 132] width 0 height 0
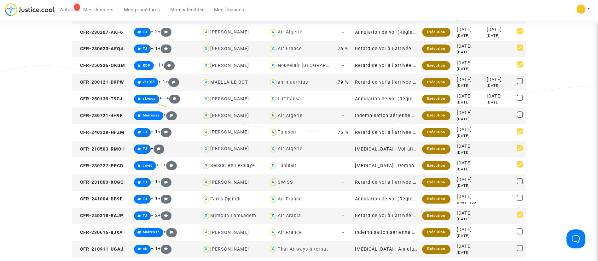
scroll to position [1104, 0]
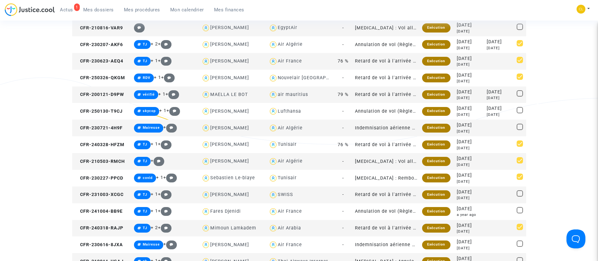
click at [521, 28] on span at bounding box center [519, 27] width 6 height 6
click at [519, 30] on input "checkbox" at bounding box center [519, 30] width 0 height 0
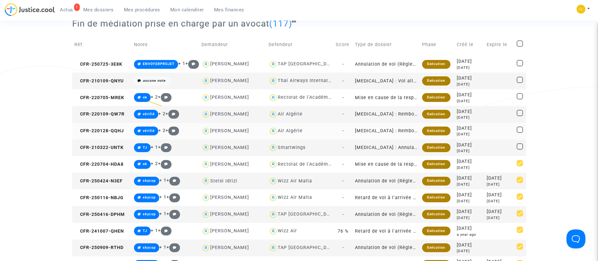
click at [518, 130] on span at bounding box center [519, 129] width 6 height 6
click at [519, 133] on input "checkbox" at bounding box center [519, 133] width 0 height 0
click at [518, 146] on span at bounding box center [519, 146] width 6 height 6
click at [519, 149] on input "checkbox" at bounding box center [519, 149] width 0 height 0
click at [518, 113] on span at bounding box center [519, 113] width 6 height 6
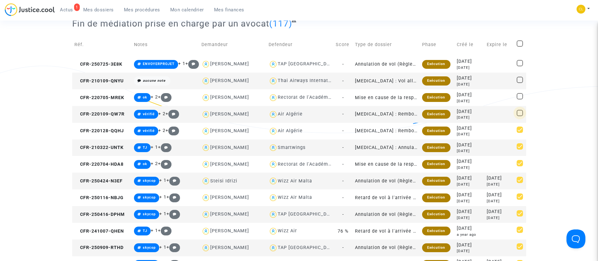
click at [519, 116] on input "checkbox" at bounding box center [519, 116] width 0 height 0
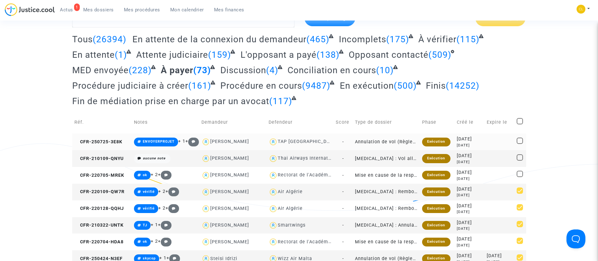
scroll to position [0, 0]
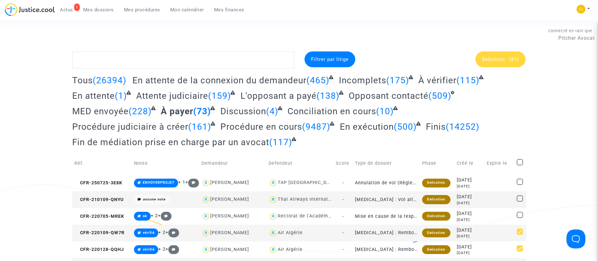
click at [488, 59] on span "Sélection" at bounding box center [493, 59] width 23 height 6
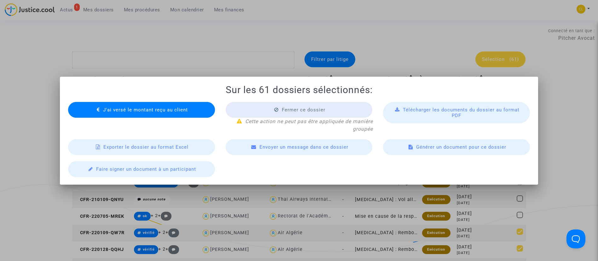
click at [135, 108] on span "J'ai versé le montant reçu au client" at bounding box center [145, 110] width 85 height 6
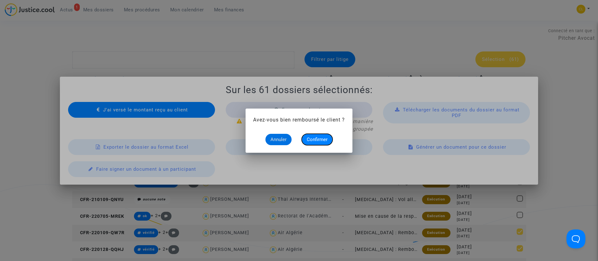
click at [311, 136] on button "Confirmer" at bounding box center [316, 139] width 31 height 11
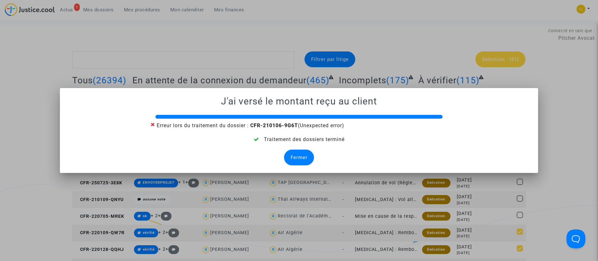
drag, startPoint x: 294, startPoint y: 153, endPoint x: 290, endPoint y: 154, distance: 3.2
click at [295, 153] on div "Fermer" at bounding box center [299, 157] width 30 height 16
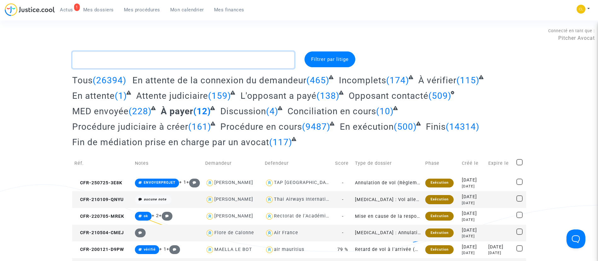
drag, startPoint x: 145, startPoint y: 60, endPoint x: 114, endPoint y: 70, distance: 32.9
click at [145, 60] on textarea at bounding box center [183, 59] width 222 height 17
click at [92, 75] on span "Tous" at bounding box center [82, 80] width 20 height 10
click at [128, 62] on textarea at bounding box center [183, 59] width 222 height 17
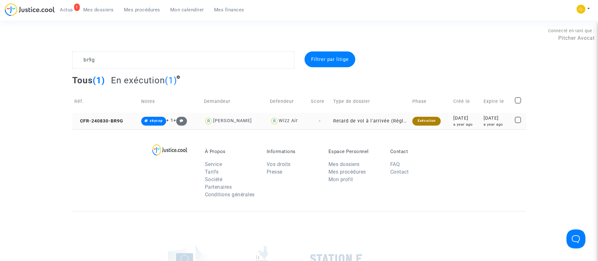
click at [497, 118] on div "[DATE]" at bounding box center [496, 118] width 27 height 7
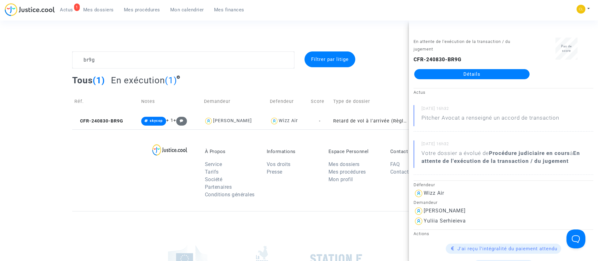
drag, startPoint x: 506, startPoint y: 69, endPoint x: 509, endPoint y: 65, distance: 5.4
click at [506, 69] on link "Détails" at bounding box center [471, 74] width 115 height 10
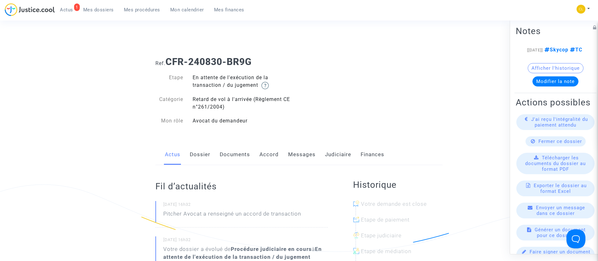
click at [342, 161] on link "Judiciaire" at bounding box center [338, 154] width 26 height 21
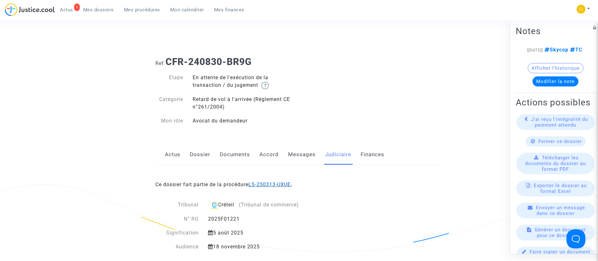
click at [278, 186] on link "LS-250313-UXUE" at bounding box center [269, 184] width 42 height 6
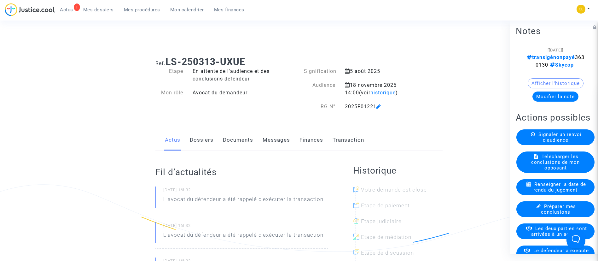
click at [339, 136] on link "Transaction" at bounding box center [348, 139] width 32 height 21
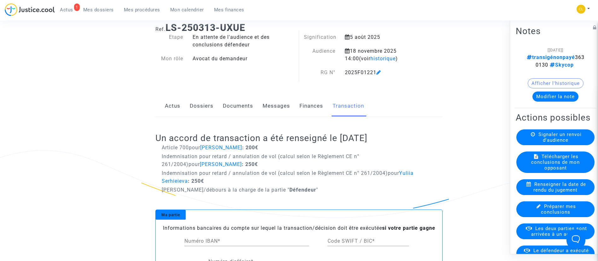
scroll to position [47, 0]
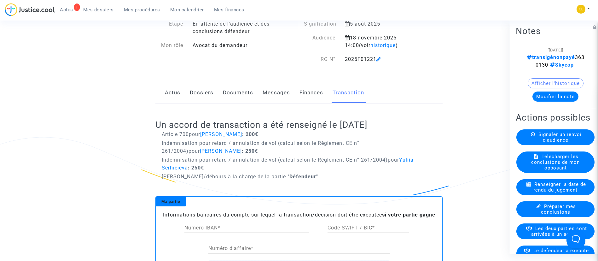
click at [558, 89] on div "Afficher l'historique" at bounding box center [554, 84] width 79 height 13
click at [555, 97] on button "Modifier la note" at bounding box center [555, 96] width 46 height 10
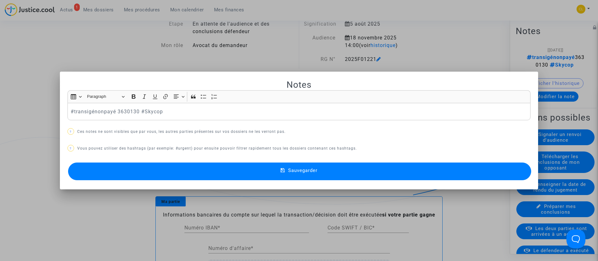
scroll to position [0, 0]
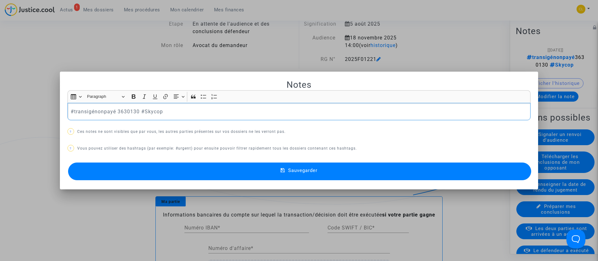
click at [101, 113] on p "#transigénonpayé 3630130 #Skycop" at bounding box center [299, 111] width 456 height 8
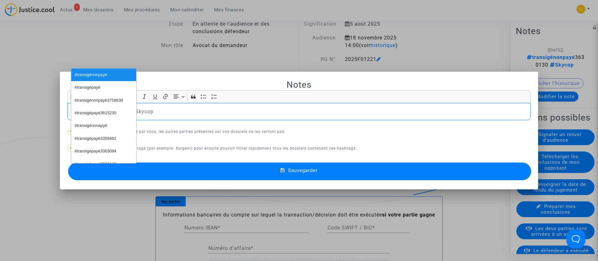
click at [464, 177] on button "Sauvegarder" at bounding box center [299, 171] width 463 height 18
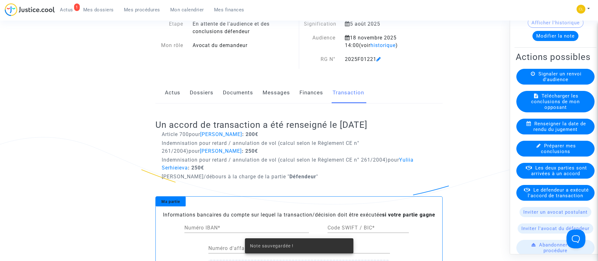
scroll to position [95, 0]
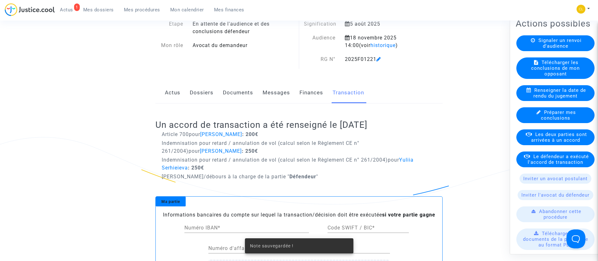
click at [555, 164] on span "Le défendeur a exécuté l'accord de transaction" at bounding box center [557, 158] width 61 height 11
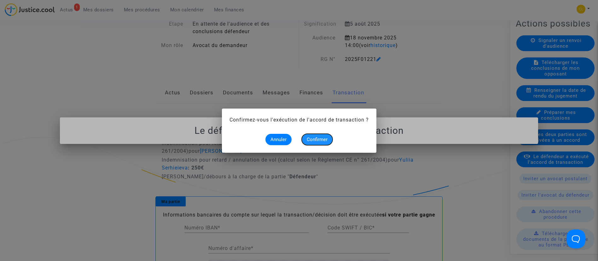
click at [320, 136] on button "Confirmer" at bounding box center [316, 139] width 31 height 11
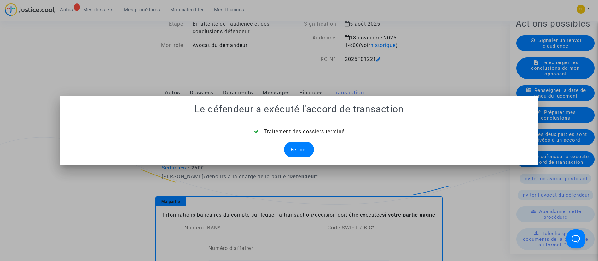
drag, startPoint x: 287, startPoint y: 149, endPoint x: 308, endPoint y: 145, distance: 21.8
click at [286, 149] on div "Fermer" at bounding box center [299, 149] width 30 height 16
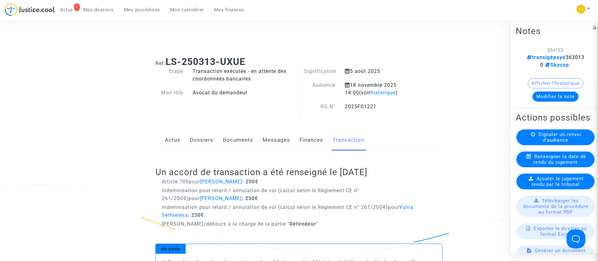
click at [201, 136] on link "Dossiers" at bounding box center [202, 139] width 24 height 21
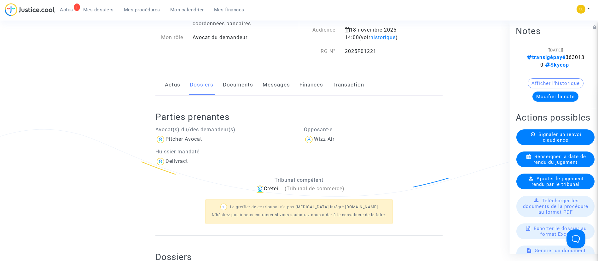
scroll to position [142, 0]
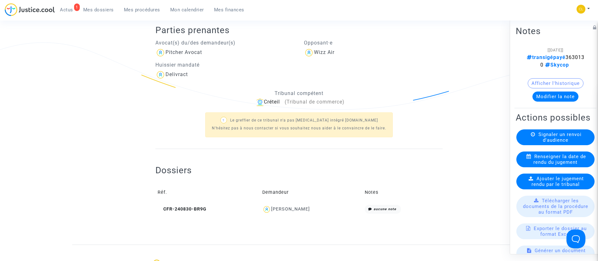
click at [300, 207] on div "[PERSON_NAME]" at bounding box center [290, 208] width 39 height 5
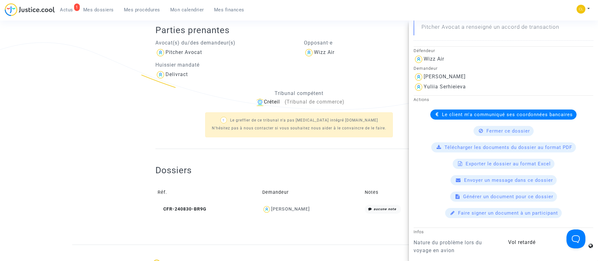
click at [461, 113] on span "Le client m'a communiqué ses coordonnées bancaires" at bounding box center [507, 115] width 131 height 6
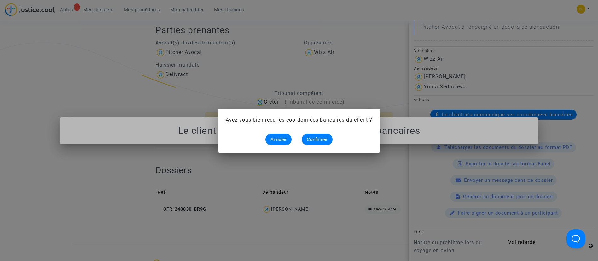
scroll to position [0, 0]
click at [314, 135] on button "Confirmer" at bounding box center [316, 139] width 31 height 11
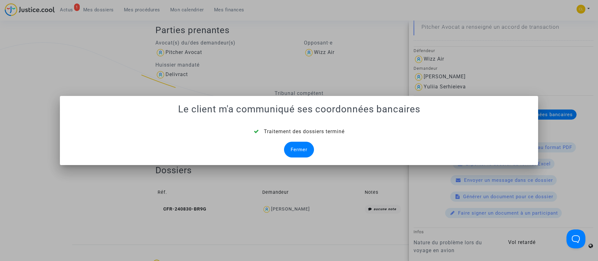
click at [300, 146] on div "Fermer" at bounding box center [299, 149] width 30 height 16
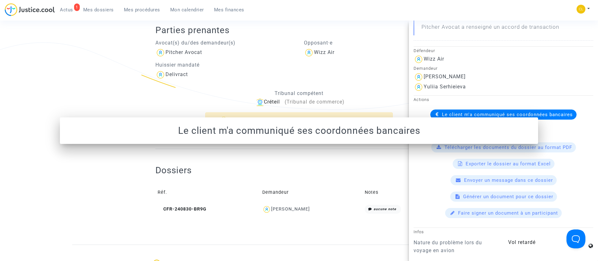
scroll to position [142, 0]
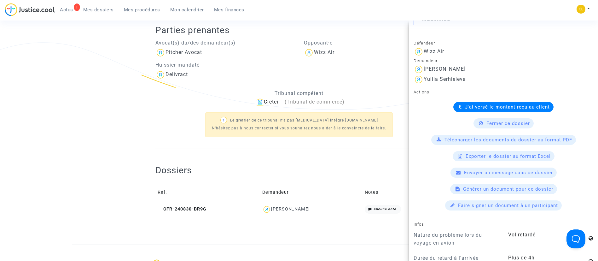
drag, startPoint x: 102, startPoint y: 13, endPoint x: 107, endPoint y: 21, distance: 9.5
click at [102, 13] on link "Mes dossiers" at bounding box center [98, 9] width 41 height 9
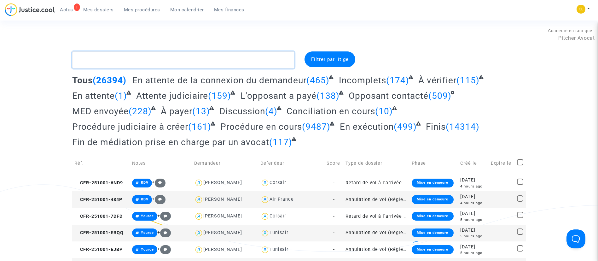
click at [227, 63] on textarea at bounding box center [183, 59] width 222 height 17
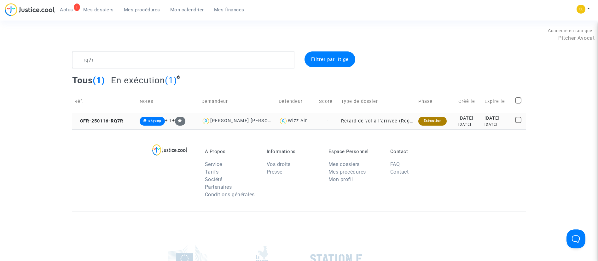
click at [501, 119] on div "[DATE]" at bounding box center [497, 118] width 26 height 7
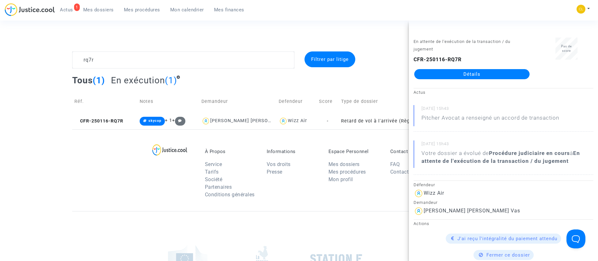
click at [476, 74] on link "Détails" at bounding box center [471, 74] width 115 height 10
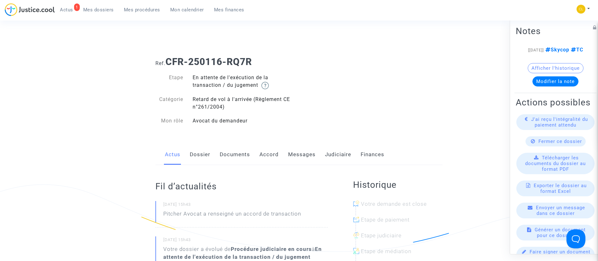
click at [331, 152] on link "Judiciaire" at bounding box center [338, 154] width 26 height 21
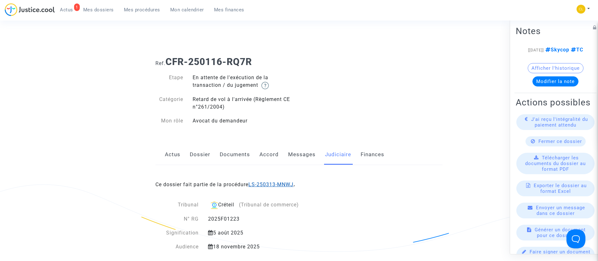
drag, startPoint x: 289, startPoint y: 183, endPoint x: 284, endPoint y: 170, distance: 13.9
click at [289, 183] on link "LS-250313-MNWJ" at bounding box center [270, 184] width 45 height 6
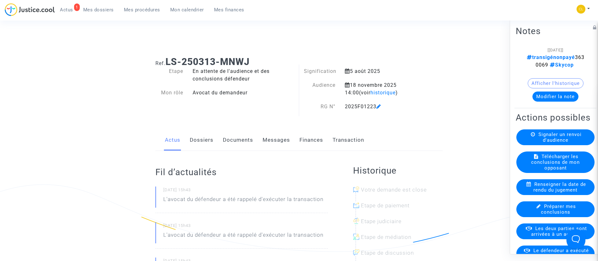
click at [551, 95] on button "Modifier la note" at bounding box center [555, 96] width 46 height 10
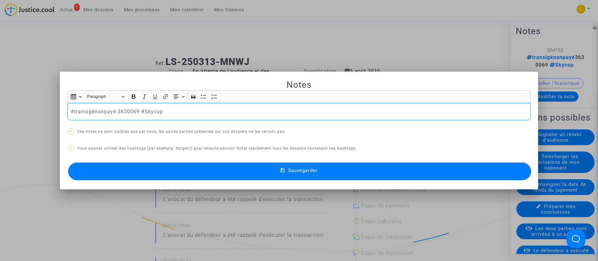
click at [104, 110] on p "#transigénonpayé 3630069 #Skycop" at bounding box center [299, 111] width 456 height 8
click at [338, 168] on button "Sauvegarder" at bounding box center [299, 171] width 463 height 18
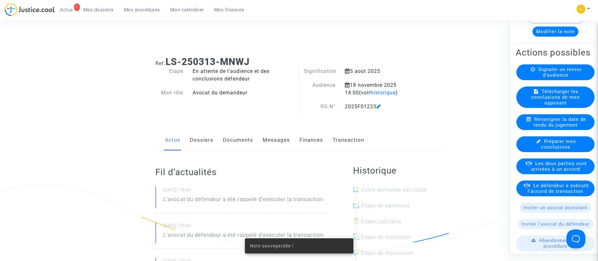
scroll to position [142, 0]
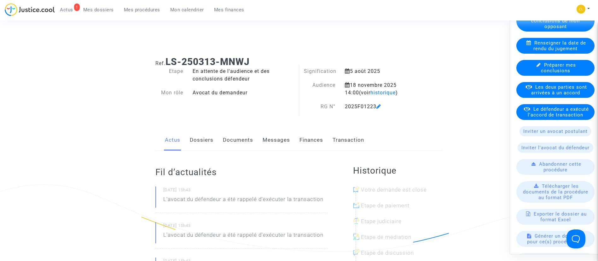
click at [543, 117] on span "Le défendeur a exécuté l'accord de transaction" at bounding box center [557, 111] width 61 height 11
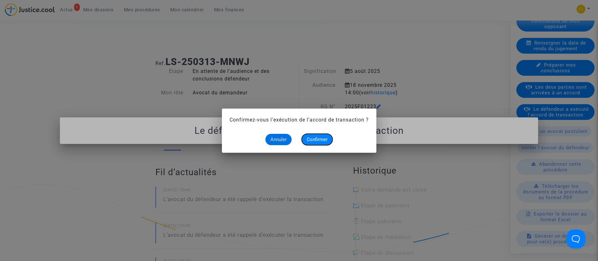
click at [327, 138] on span "Confirmer" at bounding box center [317, 139] width 21 height 6
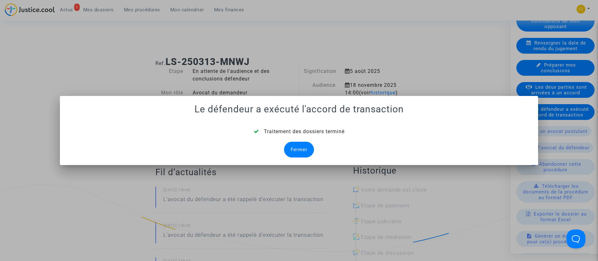
drag, startPoint x: 305, startPoint y: 150, endPoint x: 200, endPoint y: 145, distance: 105.6
click at [305, 150] on div "Fermer" at bounding box center [299, 149] width 30 height 16
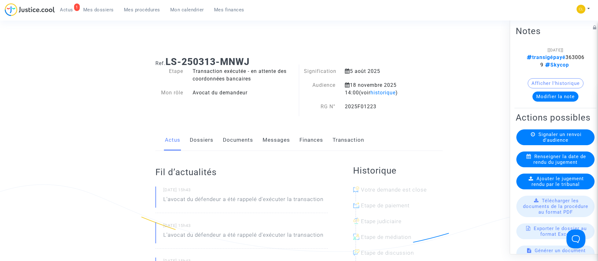
click at [205, 143] on link "Dossiers" at bounding box center [202, 139] width 24 height 21
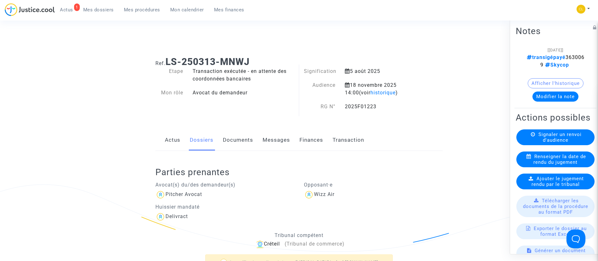
scroll to position [189, 0]
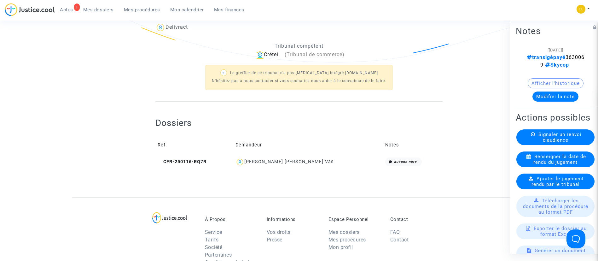
click at [286, 163] on div "[PERSON_NAME] [PERSON_NAME] Vas" at bounding box center [288, 161] width 89 height 5
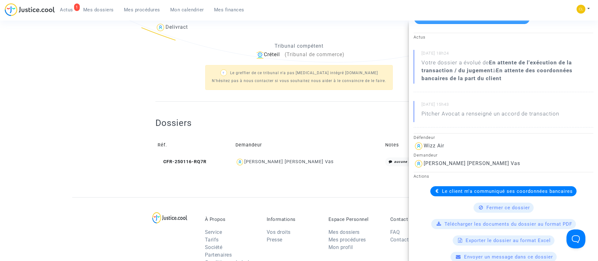
scroll to position [95, 0]
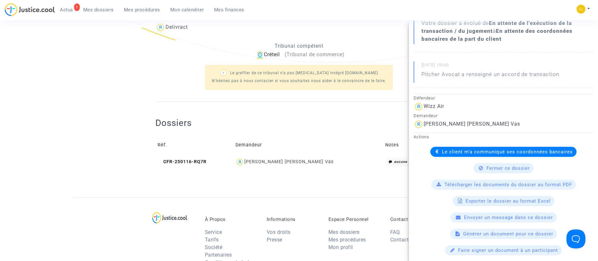
click at [513, 152] on span "Le client m'a communiqué ses coordonnées bancaires" at bounding box center [507, 152] width 131 height 6
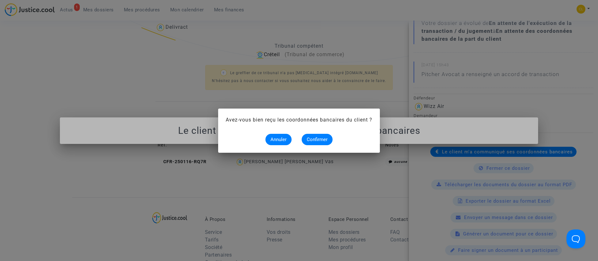
scroll to position [0, 0]
drag, startPoint x: 327, startPoint y: 135, endPoint x: 326, endPoint y: 130, distance: 4.8
click at [327, 135] on button "Confirmer" at bounding box center [316, 139] width 31 height 11
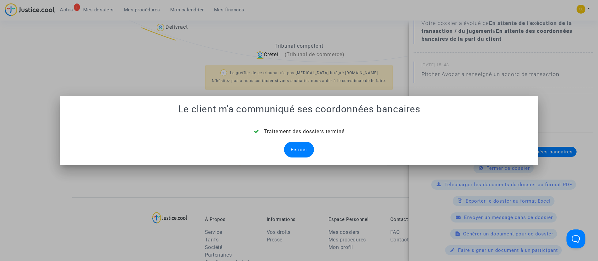
click at [296, 150] on div "Fermer" at bounding box center [299, 149] width 30 height 16
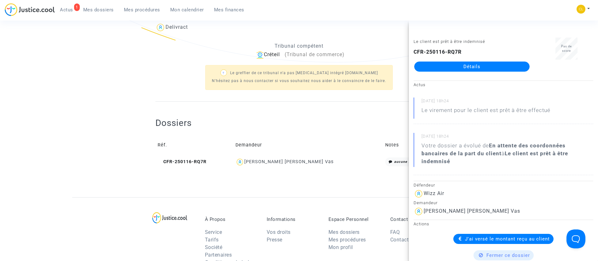
click at [98, 9] on span "Mes dossiers" at bounding box center [98, 10] width 31 height 6
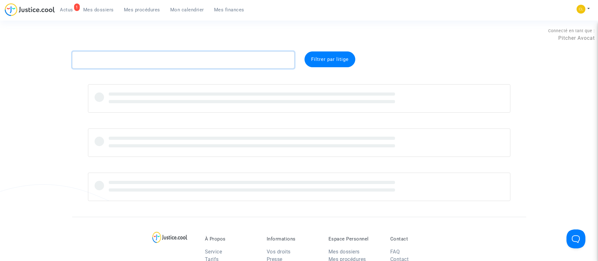
click at [199, 58] on textarea at bounding box center [183, 59] width 222 height 17
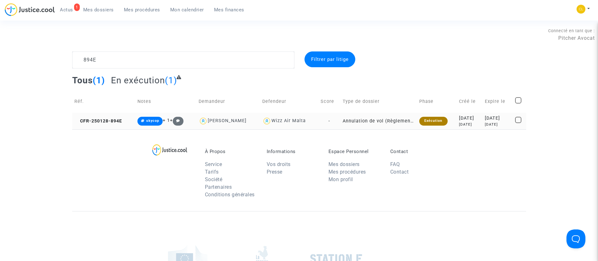
click at [482, 125] on td "[DATE] [DATE]" at bounding box center [497, 120] width 30 height 17
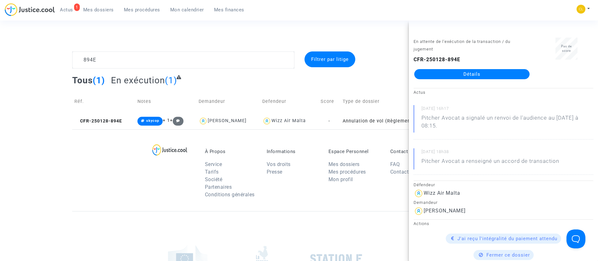
click at [467, 77] on link "Détails" at bounding box center [471, 74] width 115 height 10
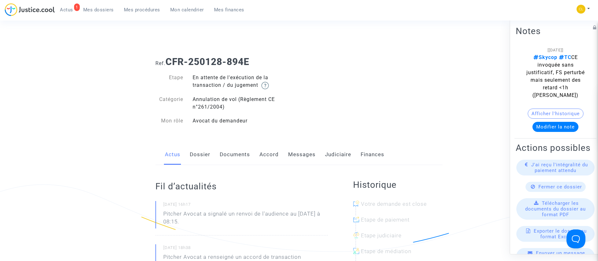
click at [335, 157] on link "Judiciaire" at bounding box center [338, 154] width 26 height 21
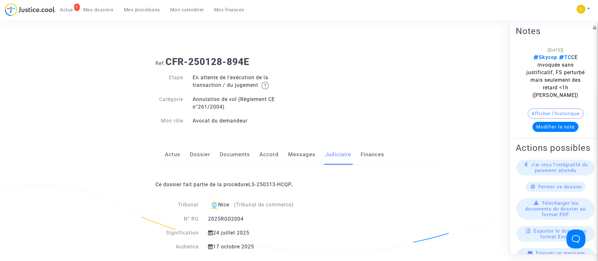
click at [263, 180] on div "Ce dossier fait partie de la procédure LS-250313-HCQP ." at bounding box center [298, 180] width 287 height 30
click at [265, 188] on div "Ce dossier fait partie de la procédure LS-250313-HCQP ." at bounding box center [298, 180] width 287 height 30
click at [264, 182] on link "LS-250313-HCQP" at bounding box center [269, 184] width 43 height 6
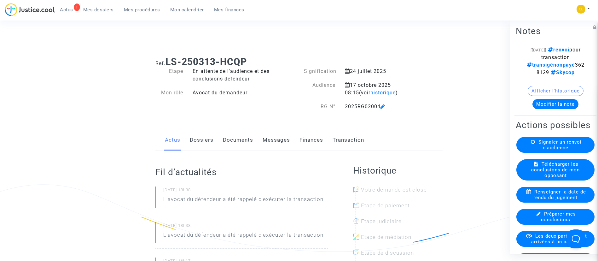
click at [226, 137] on link "Documents" at bounding box center [238, 139] width 30 height 21
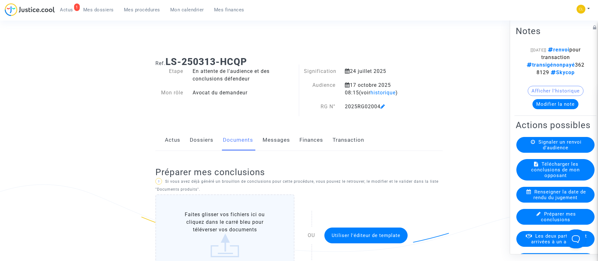
click at [540, 108] on button "Modifier la note" at bounding box center [555, 104] width 46 height 10
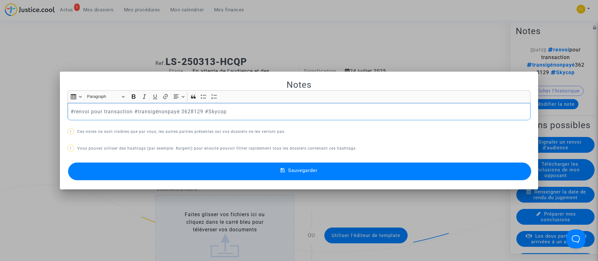
drag, startPoint x: 129, startPoint y: 110, endPoint x: 56, endPoint y: 106, distance: 72.9
click at [56, 106] on div "Notes Rich Text Editor Insert table Insert table Heading Paragraph Paragraph He…" at bounding box center [299, 130] width 598 height 261
click at [102, 109] on p "#transigénonpayé 3628129 #Skycop" at bounding box center [299, 111] width 456 height 8
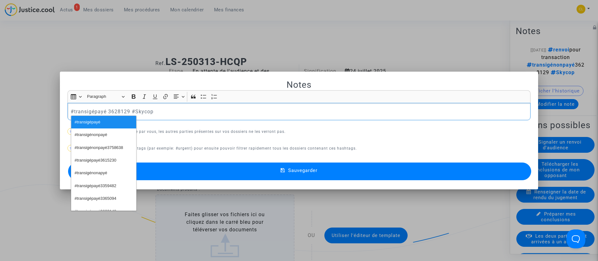
click at [357, 171] on button "Sauvegarder" at bounding box center [299, 171] width 463 height 18
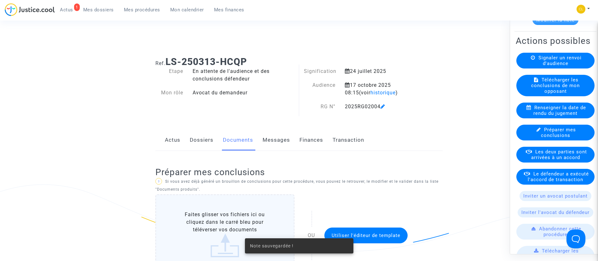
scroll to position [95, 0]
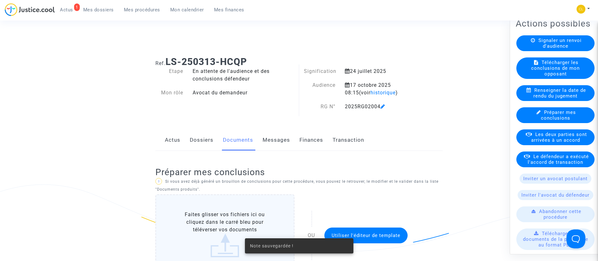
click at [539, 164] on span "Le défendeur a exécuté l'accord de transaction" at bounding box center [557, 158] width 61 height 11
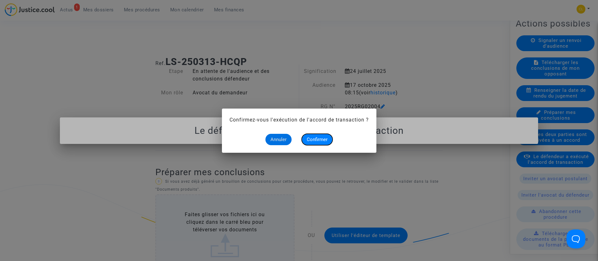
click at [313, 140] on span "Confirmer" at bounding box center [317, 139] width 21 height 6
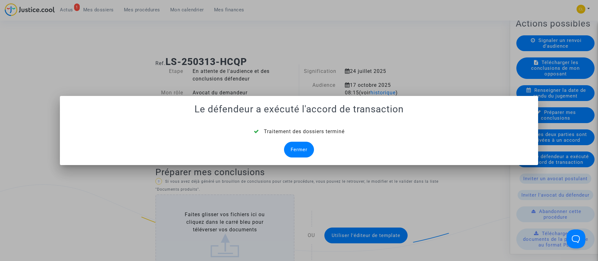
drag, startPoint x: 289, startPoint y: 146, endPoint x: 293, endPoint y: 148, distance: 4.0
click at [289, 147] on div "Fermer" at bounding box center [299, 149] width 30 height 16
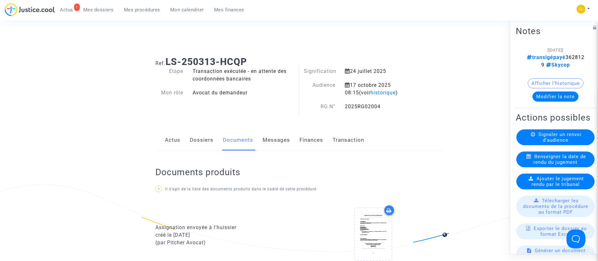
click at [199, 142] on link "Dossiers" at bounding box center [202, 139] width 24 height 21
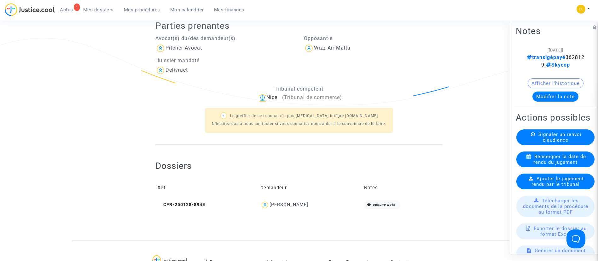
scroll to position [189, 0]
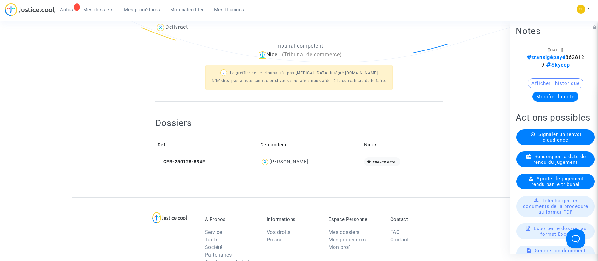
click at [286, 162] on div "[PERSON_NAME]" at bounding box center [288, 161] width 39 height 5
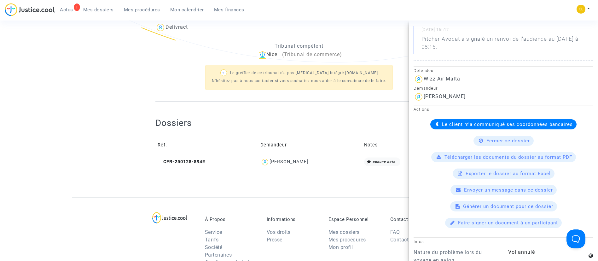
scroll to position [142, 0]
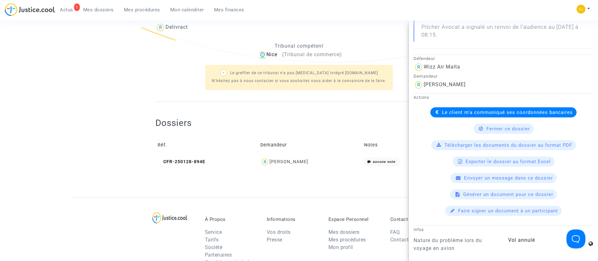
click at [456, 110] on span "Le client m'a communiqué ses coordonnées bancaires" at bounding box center [507, 112] width 131 height 6
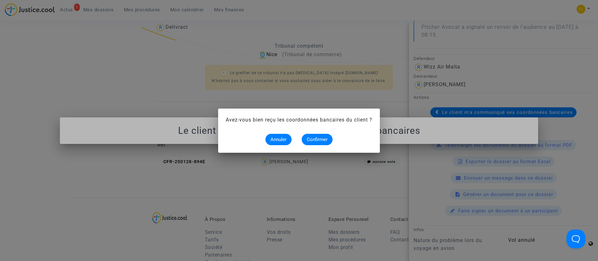
scroll to position [0, 0]
click at [318, 139] on span "Confirmer" at bounding box center [317, 139] width 21 height 6
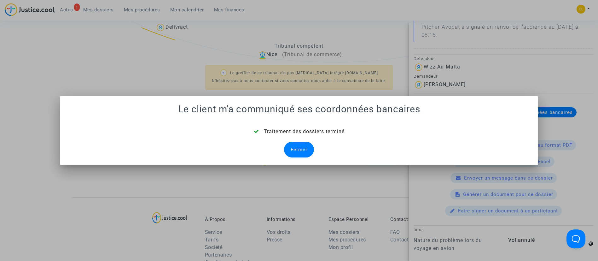
click at [292, 148] on div "Fermer" at bounding box center [299, 149] width 30 height 16
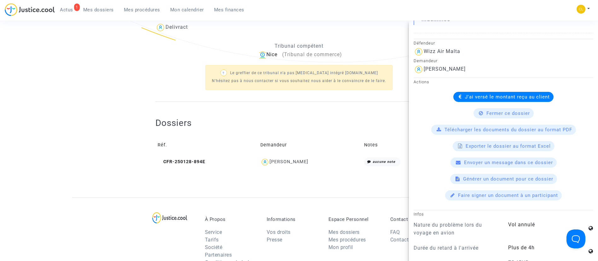
scroll to position [95, 0]
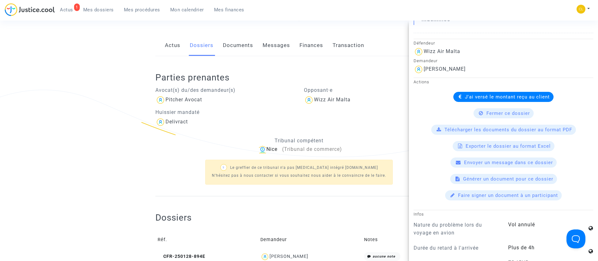
click at [95, 9] on span "Mes dossiers" at bounding box center [98, 10] width 31 height 6
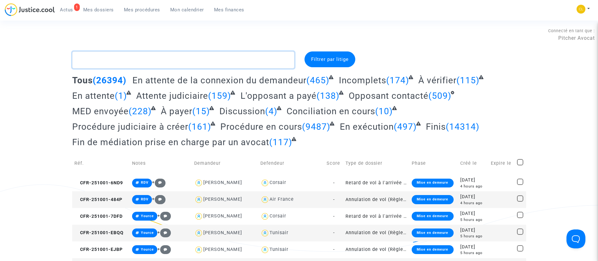
click at [186, 60] on textarea at bounding box center [183, 59] width 222 height 17
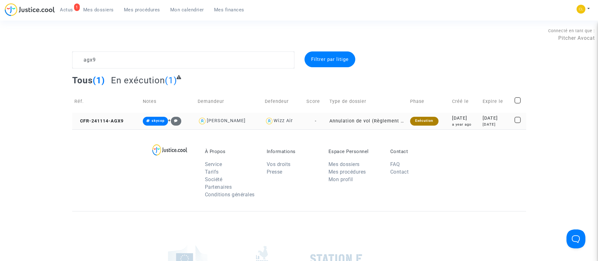
click at [454, 121] on div "[DATE]" at bounding box center [465, 118] width 26 height 7
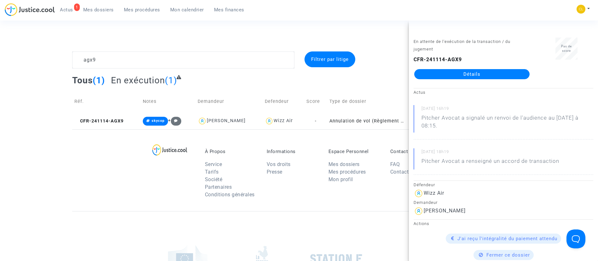
drag, startPoint x: 436, startPoint y: 75, endPoint x: 427, endPoint y: 95, distance: 21.6
click at [436, 75] on link "Détails" at bounding box center [471, 74] width 115 height 10
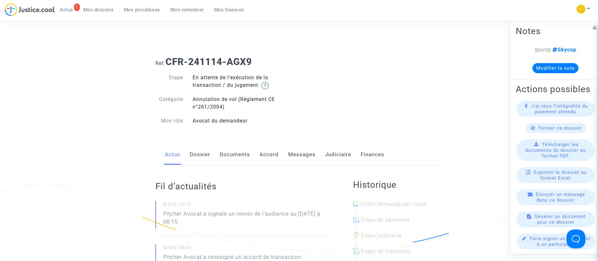
click at [337, 155] on link "Judiciaire" at bounding box center [338, 154] width 26 height 21
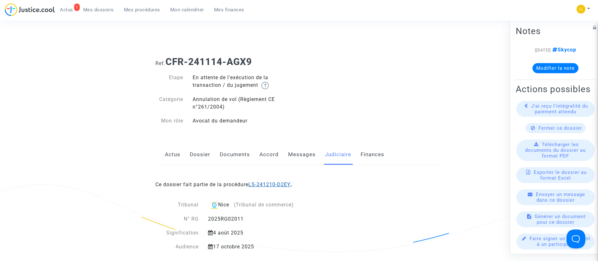
click at [270, 182] on link "LS-241210-D2EY" at bounding box center [269, 184] width 42 height 6
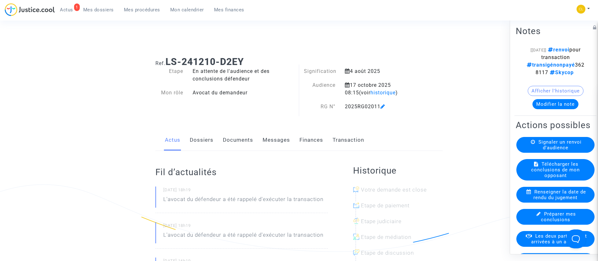
click at [556, 109] on button "Modifier la note" at bounding box center [555, 104] width 46 height 10
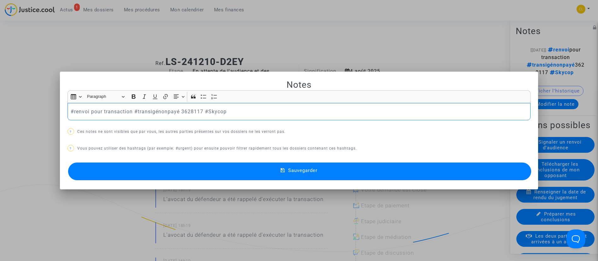
drag, startPoint x: 132, startPoint y: 111, endPoint x: -63, endPoint y: 106, distance: 195.0
click at [101, 113] on p "#transigénonpayé 3628117 #Skycop" at bounding box center [299, 111] width 456 height 8
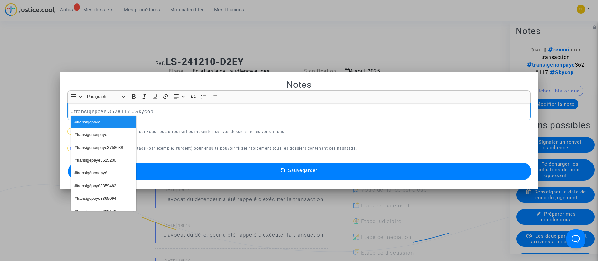
click at [340, 171] on button "Sauvegarder" at bounding box center [299, 171] width 463 height 18
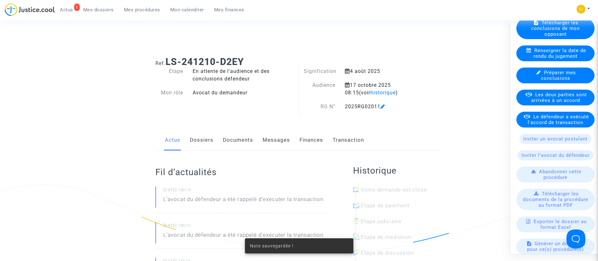
scroll to position [142, 0]
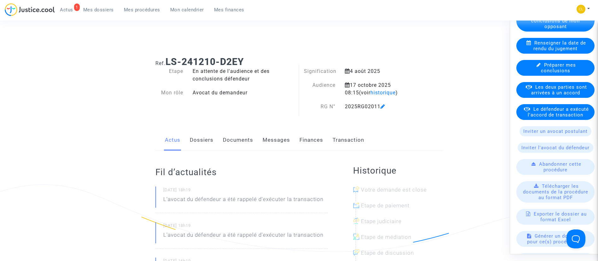
click at [535, 119] on div "Le défendeur a exécuté l'accord de transaction" at bounding box center [555, 112] width 78 height 16
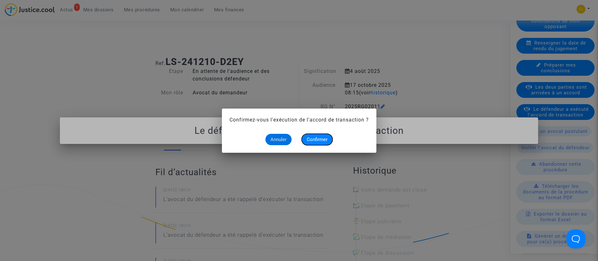
click at [321, 141] on span "Confirmer" at bounding box center [317, 139] width 21 height 6
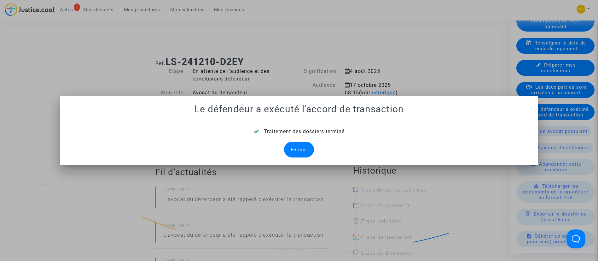
click at [299, 150] on div "Fermer" at bounding box center [299, 149] width 30 height 16
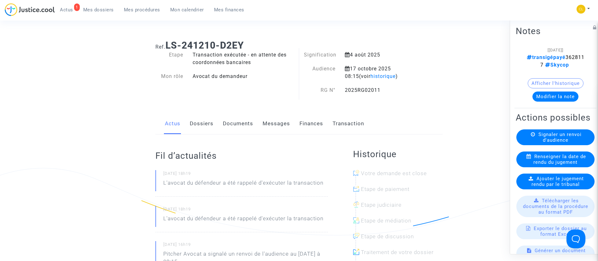
scroll to position [0, 0]
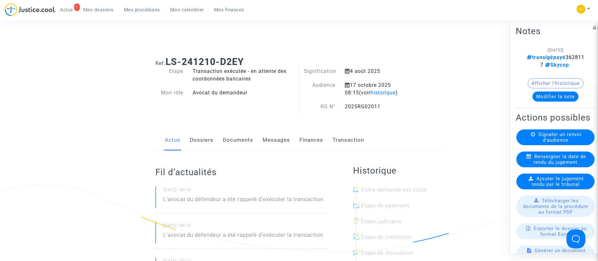
click at [196, 141] on link "Dossiers" at bounding box center [202, 139] width 24 height 21
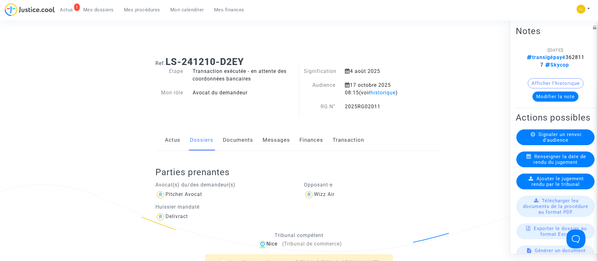
scroll to position [142, 0]
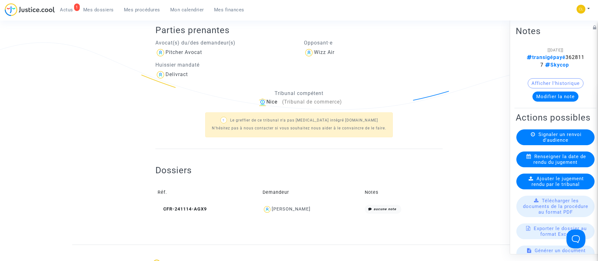
click at [302, 207] on div "[PERSON_NAME]" at bounding box center [291, 208] width 39 height 5
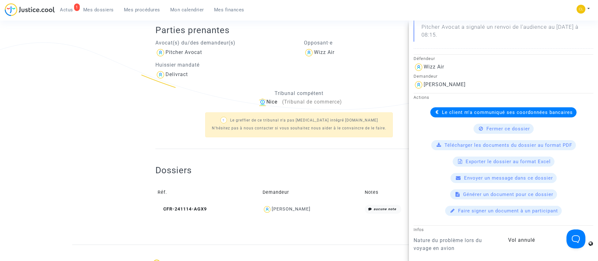
click at [451, 111] on span "Le client m'a communiqué ses coordonnées bancaires" at bounding box center [507, 112] width 131 height 6
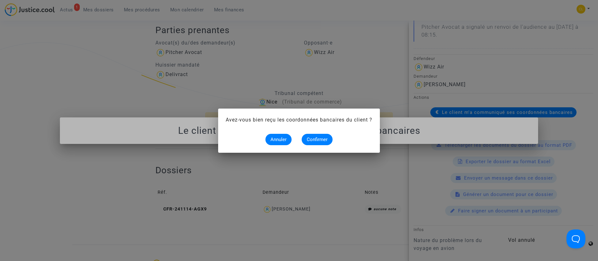
scroll to position [0, 0]
click at [314, 144] on button "Confirmer" at bounding box center [316, 139] width 31 height 11
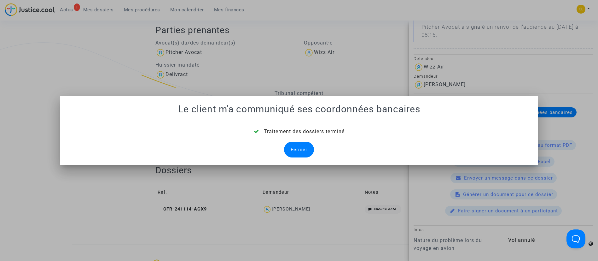
click at [293, 146] on div "Fermer" at bounding box center [299, 149] width 30 height 16
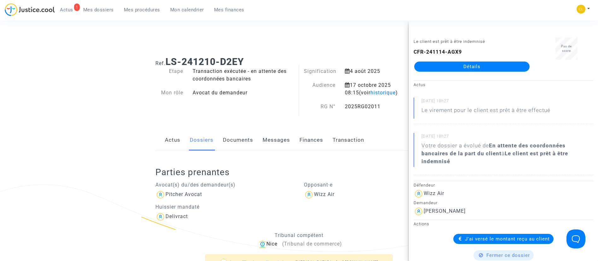
drag, startPoint x: 107, startPoint y: 10, endPoint x: 113, endPoint y: 20, distance: 12.4
click at [107, 11] on span "Mes dossiers" at bounding box center [98, 10] width 31 height 6
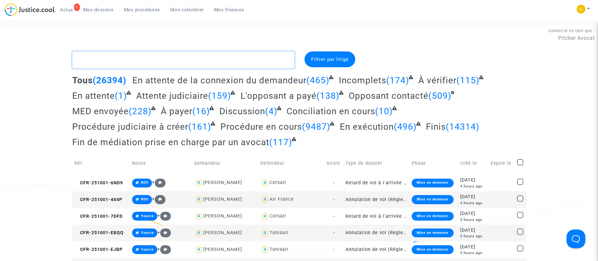
click at [275, 56] on textarea at bounding box center [183, 59] width 222 height 17
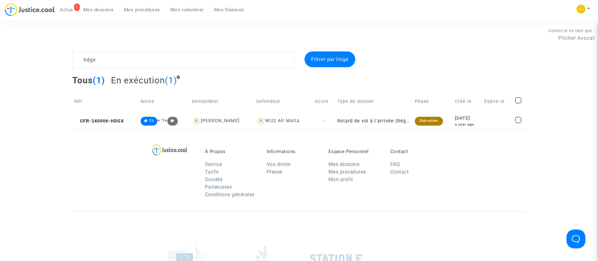
click at [496, 130] on div "À Propos Service Tarifs Société Partenaires Conditions générales Informations V…" at bounding box center [299, 170] width 454 height 82
click at [491, 128] on td at bounding box center [497, 120] width 31 height 17
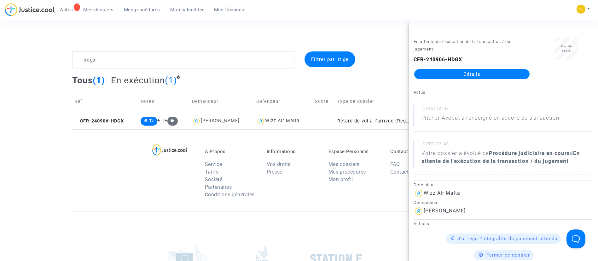
click at [484, 74] on link "Détails" at bounding box center [471, 74] width 115 height 10
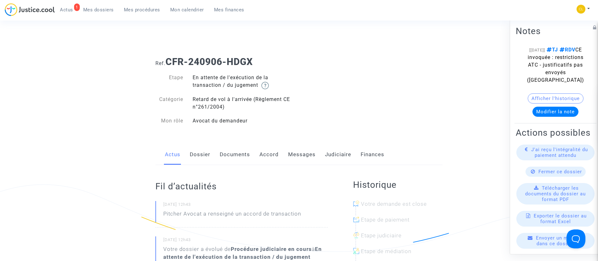
click at [347, 150] on link "Judiciaire" at bounding box center [338, 154] width 26 height 21
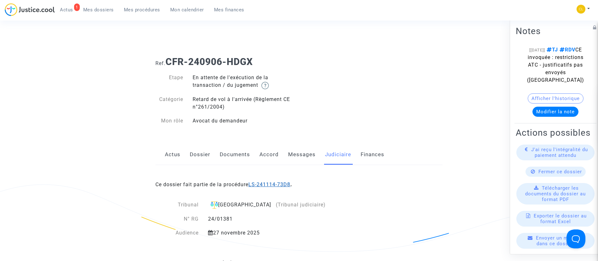
click at [254, 186] on link "LS-241114-73D8" at bounding box center [269, 184] width 42 height 6
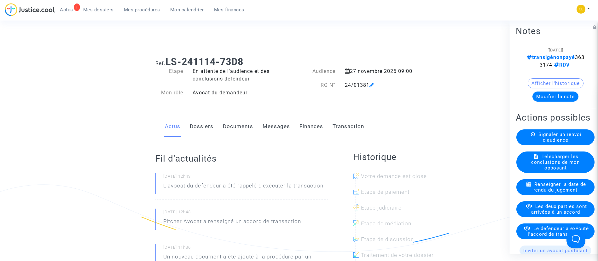
click at [555, 96] on button "Modifier la note" at bounding box center [555, 96] width 46 height 10
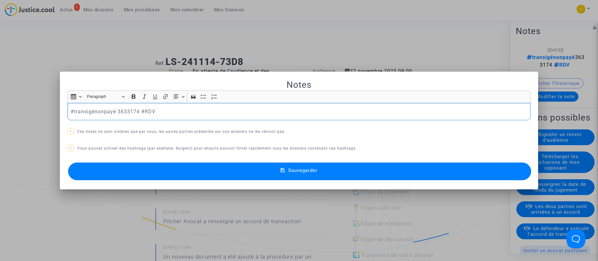
click at [102, 110] on p "#transigénonpayé 3633174 #RDV" at bounding box center [299, 111] width 456 height 8
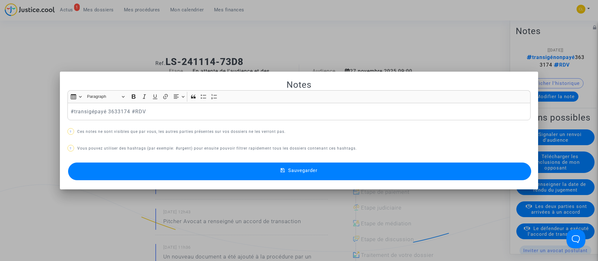
click at [421, 164] on button "Sauvegarder" at bounding box center [299, 171] width 463 height 18
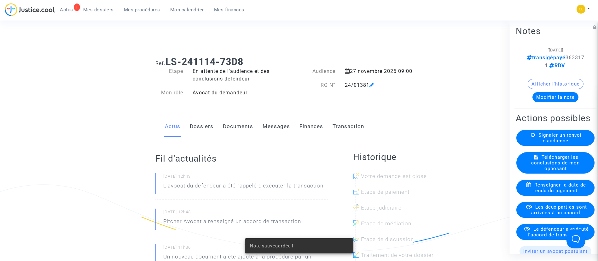
click at [541, 237] on span "Le défendeur a exécuté l'accord de transaction" at bounding box center [557, 231] width 61 height 11
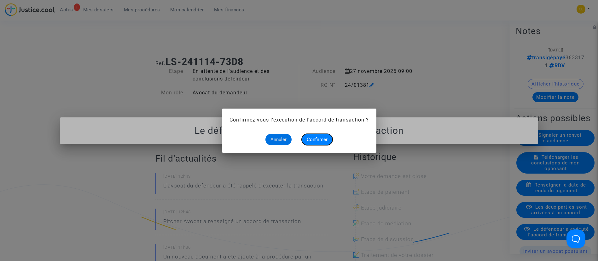
click at [317, 134] on button "Confirmer" at bounding box center [316, 139] width 31 height 11
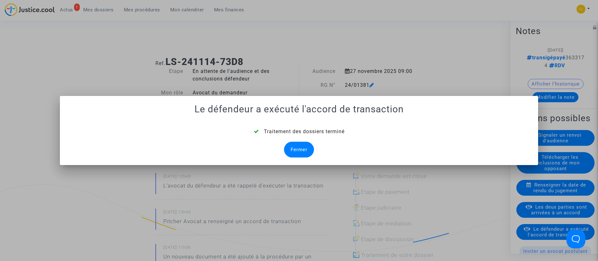
click at [294, 146] on div "Fermer" at bounding box center [299, 149] width 30 height 16
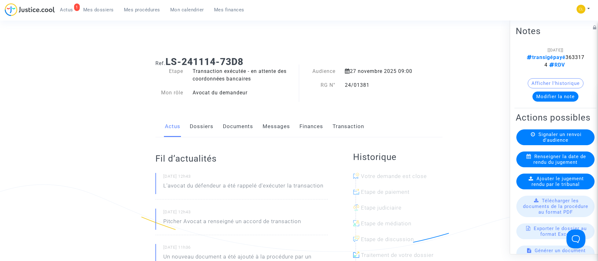
click at [199, 121] on link "Dossiers" at bounding box center [202, 126] width 24 height 21
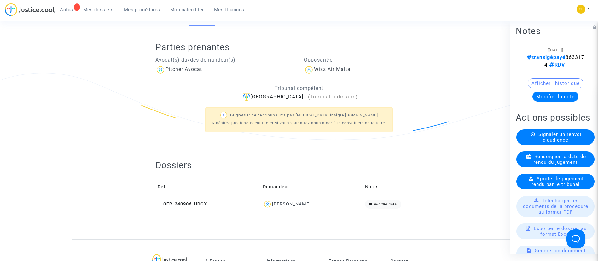
scroll to position [189, 0]
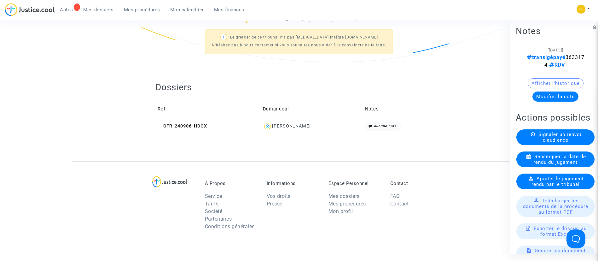
click at [295, 128] on div "[PERSON_NAME]" at bounding box center [291, 125] width 39 height 5
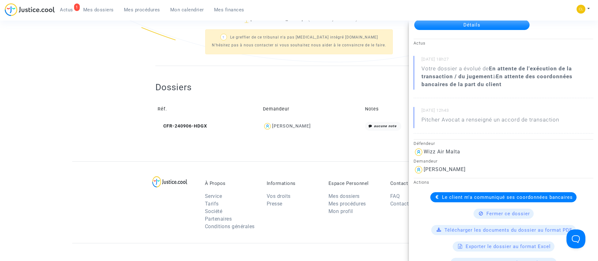
scroll to position [95, 0]
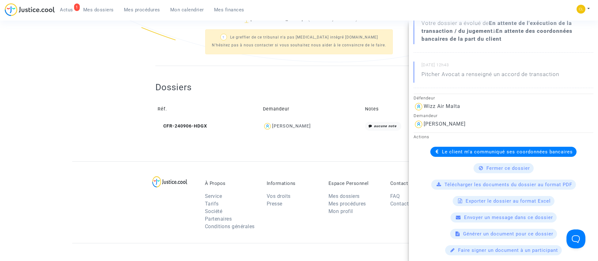
click at [452, 153] on span "Le client m'a communiqué ses coordonnées bancaires" at bounding box center [507, 152] width 131 height 6
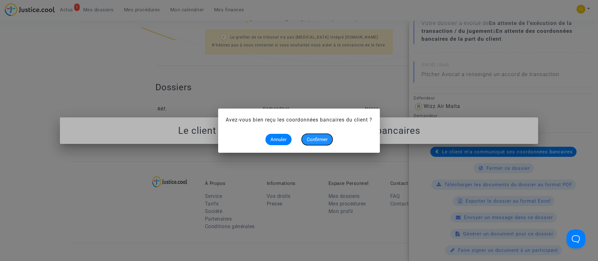
click at [315, 136] on button "Confirmer" at bounding box center [316, 139] width 31 height 11
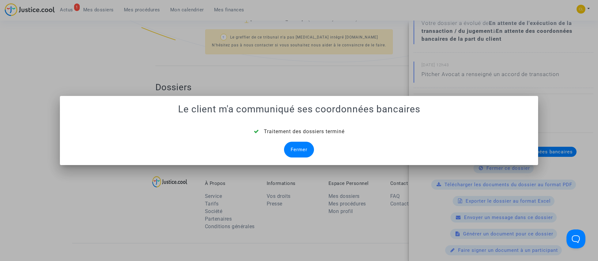
click at [288, 151] on div "Fermer" at bounding box center [299, 149] width 30 height 16
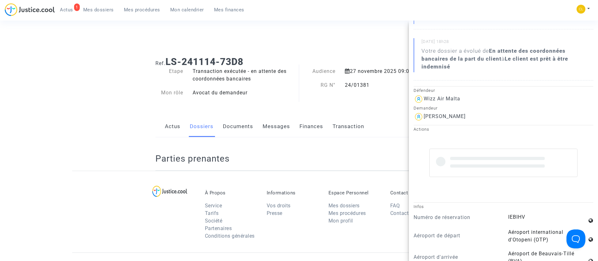
scroll to position [189, 0]
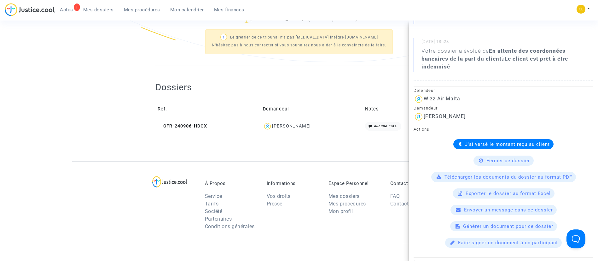
click at [262, 137] on div "Dossiers Réf. Demandeur Notes CFR-240906-HDGX [PERSON_NAME] aucune note" at bounding box center [298, 102] width 287 height 73
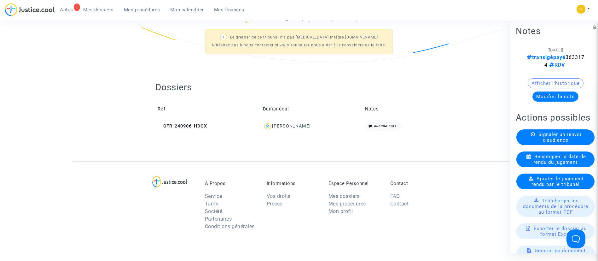
click at [309, 130] on div "[PERSON_NAME]" at bounding box center [312, 126] width 98 height 9
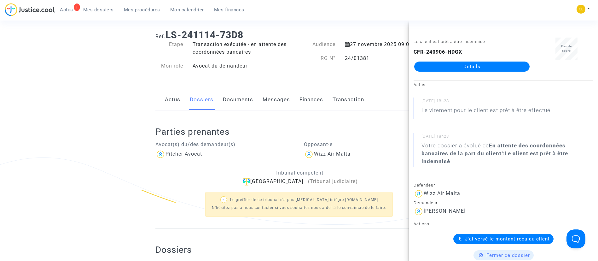
scroll to position [0, 0]
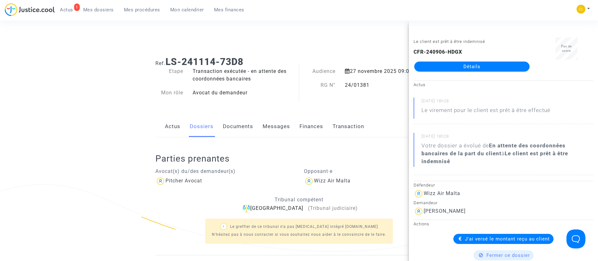
click at [105, 11] on span "Mes dossiers" at bounding box center [98, 10] width 31 height 6
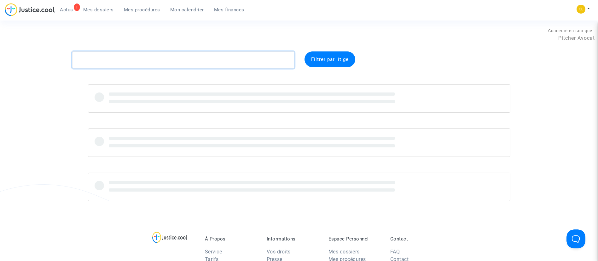
click at [153, 57] on textarea at bounding box center [183, 59] width 222 height 17
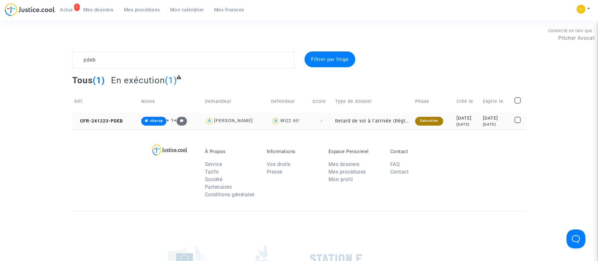
click at [456, 120] on div "[DATE]" at bounding box center [467, 118] width 22 height 7
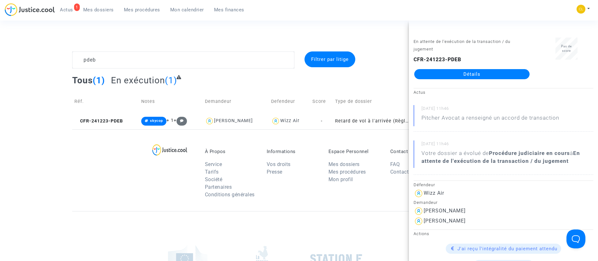
click at [470, 80] on div "En attente de l'exécution de la transaction / du jugement CFR-241223-PDEB Détai…" at bounding box center [472, 60] width 126 height 47
click at [468, 68] on div "CFR-241223-PDEB Détails" at bounding box center [471, 67] width 117 height 23
click at [470, 72] on link "Détails" at bounding box center [471, 74] width 115 height 10
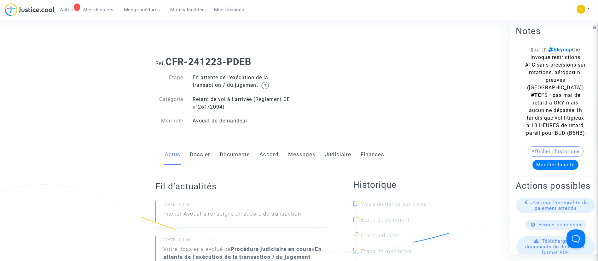
click at [332, 155] on link "Judiciaire" at bounding box center [338, 154] width 26 height 21
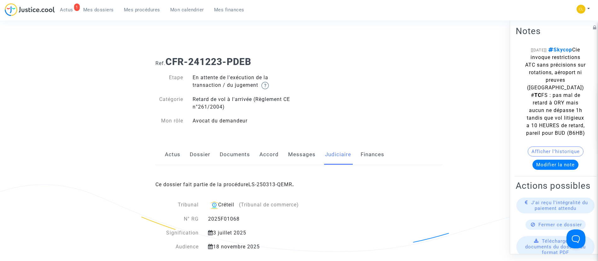
drag, startPoint x: 283, startPoint y: 183, endPoint x: 261, endPoint y: 169, distance: 26.0
click at [282, 183] on link "LS-250313-QEMR" at bounding box center [270, 184] width 44 height 6
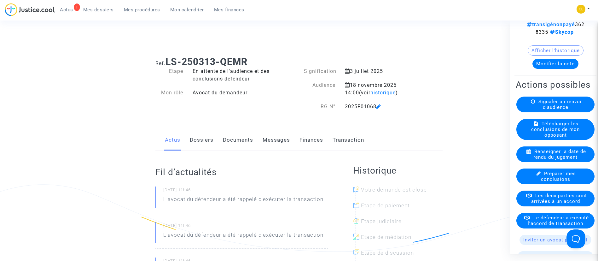
scroll to position [47, 0]
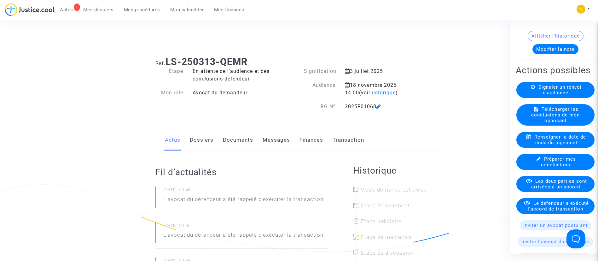
drag, startPoint x: 540, startPoint y: 220, endPoint x: 498, endPoint y: 200, distance: 46.6
click at [536, 211] on span "Le défendeur a exécuté l'accord de transaction" at bounding box center [557, 205] width 61 height 11
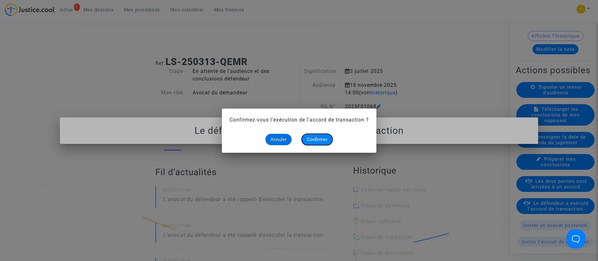
click at [331, 136] on button "Confirmer" at bounding box center [316, 139] width 31 height 11
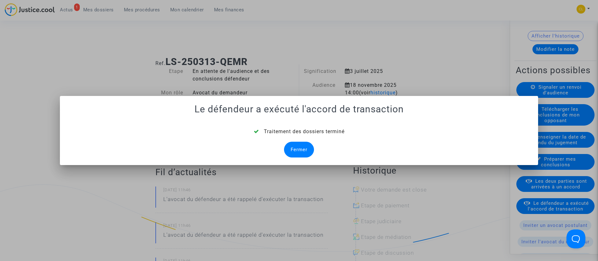
click at [294, 150] on div "Fermer" at bounding box center [299, 149] width 30 height 16
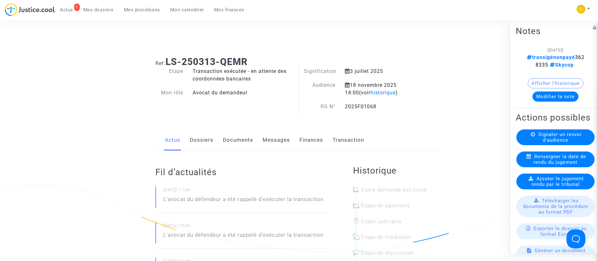
click at [543, 96] on button "Modifier la note" at bounding box center [555, 96] width 46 height 10
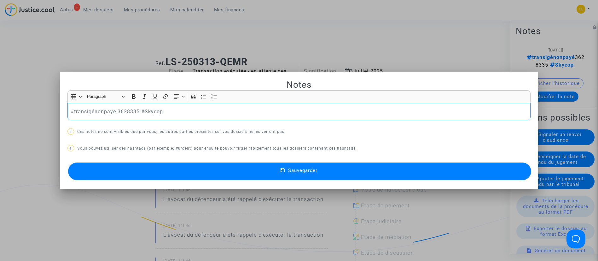
click at [103, 110] on p "#transigénonpayé 3628335 #Skycop" at bounding box center [299, 111] width 456 height 8
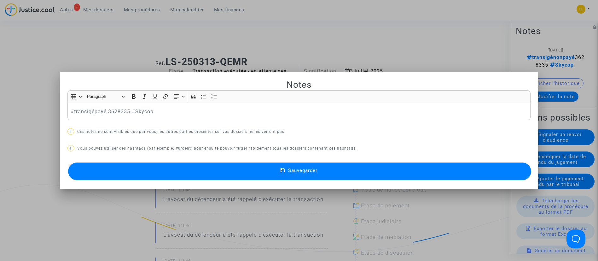
click at [328, 175] on button "Sauvegarder" at bounding box center [299, 171] width 463 height 18
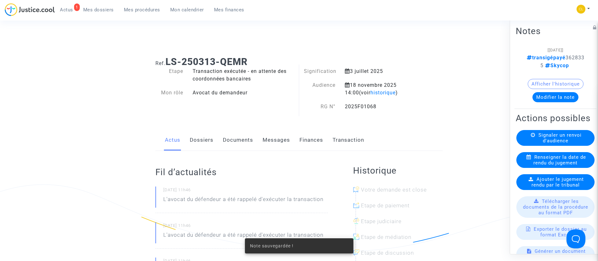
click at [199, 140] on link "Dossiers" at bounding box center [202, 139] width 24 height 21
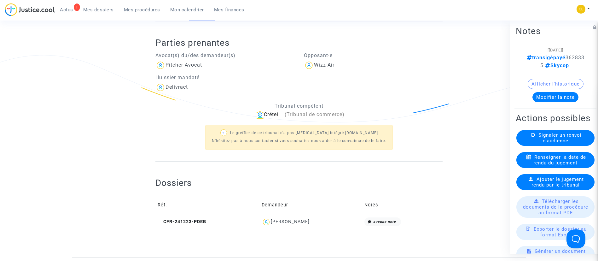
scroll to position [284, 0]
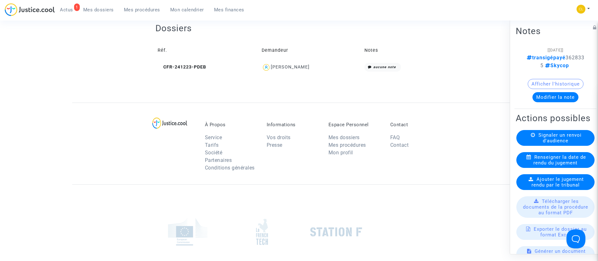
click at [288, 64] on div "[PERSON_NAME]" at bounding box center [290, 66] width 39 height 5
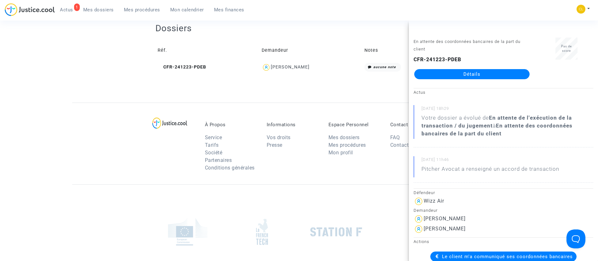
scroll to position [142, 0]
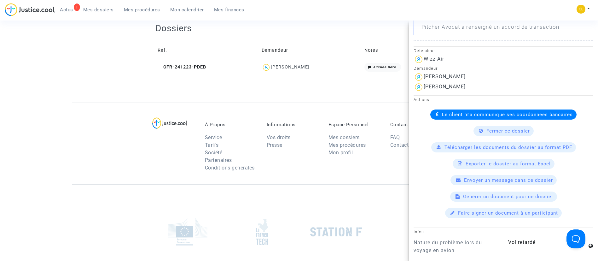
click at [450, 109] on div "Le client m'a communiqué ses coordonnées bancaires" at bounding box center [503, 114] width 146 height 10
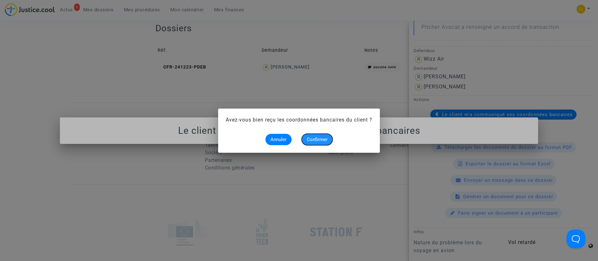
click at [326, 140] on span "Confirmer" at bounding box center [317, 139] width 21 height 6
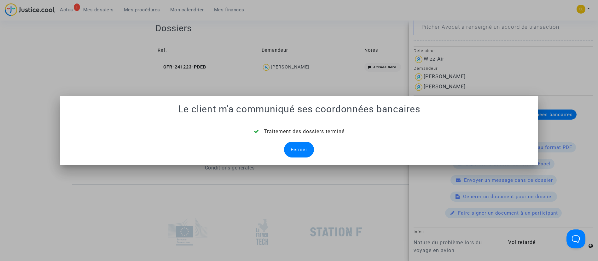
click at [290, 146] on div "Fermer" at bounding box center [299, 149] width 30 height 16
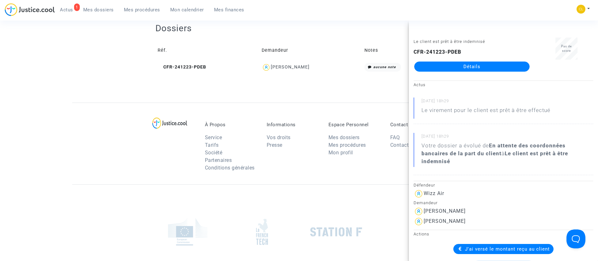
click at [106, 11] on span "Mes dossiers" at bounding box center [98, 10] width 31 height 6
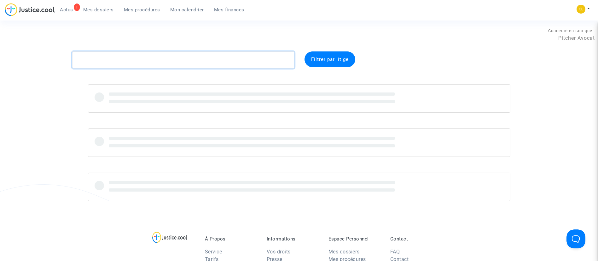
click at [183, 61] on textarea at bounding box center [183, 59] width 222 height 17
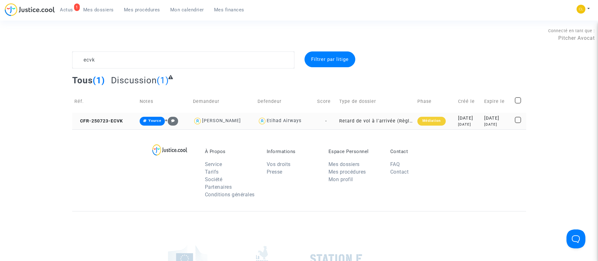
click at [509, 115] on div "[DATE]" at bounding box center [497, 118] width 26 height 7
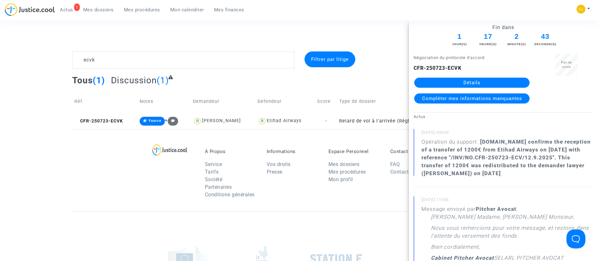
click at [483, 85] on link "Détails" at bounding box center [471, 82] width 115 height 10
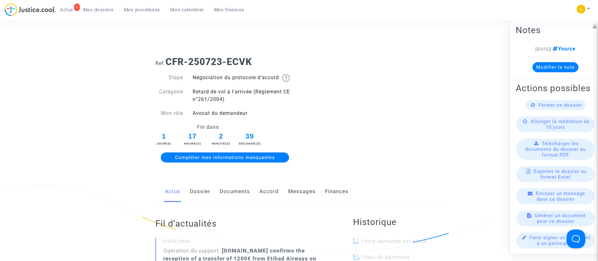
scroll to position [12, 0]
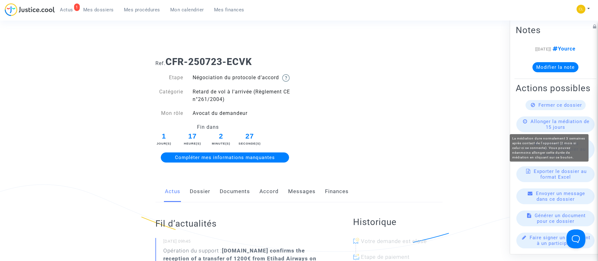
click at [549, 129] on span "Allonger la médiation de 15 jours" at bounding box center [559, 123] width 59 height 11
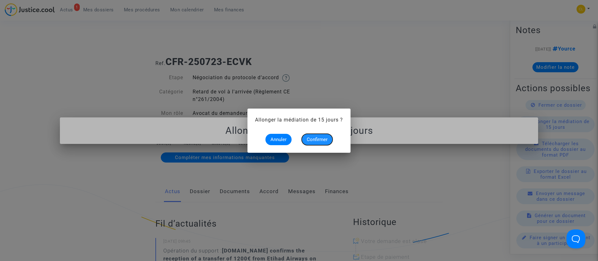
click at [330, 141] on button "Confirmer" at bounding box center [316, 139] width 31 height 11
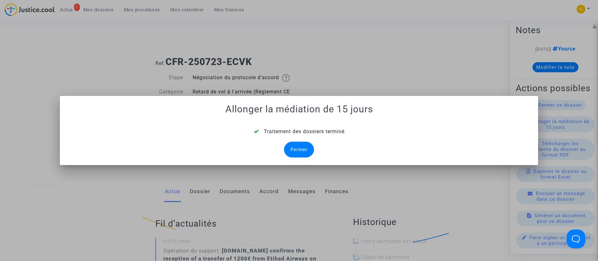
drag, startPoint x: 293, startPoint y: 149, endPoint x: 455, endPoint y: 173, distance: 163.6
click at [293, 149] on div "Fermer" at bounding box center [299, 149] width 30 height 16
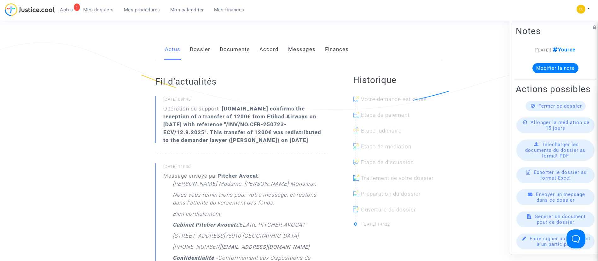
scroll to position [0, 0]
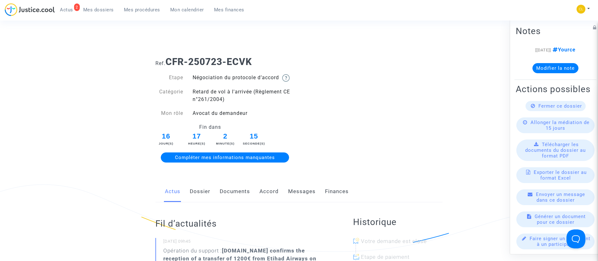
drag, startPoint x: 98, startPoint y: 8, endPoint x: 144, endPoint y: 26, distance: 48.8
click at [98, 8] on span "Mes dossiers" at bounding box center [98, 10] width 31 height 6
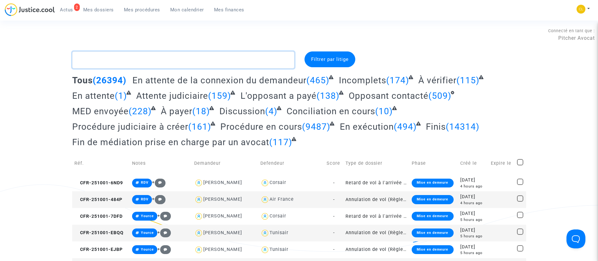
click at [120, 66] on textarea at bounding box center [183, 59] width 222 height 17
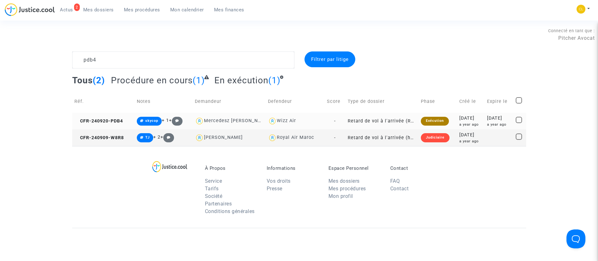
click at [493, 117] on div "[DATE]" at bounding box center [499, 118] width 24 height 7
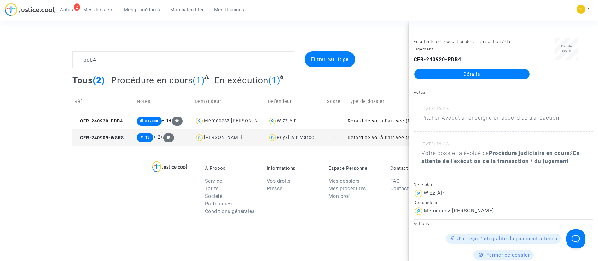
click at [461, 74] on link "Détails" at bounding box center [471, 74] width 115 height 10
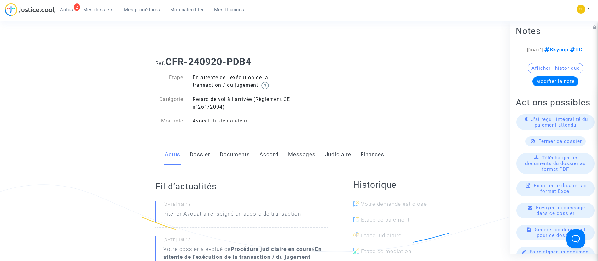
drag, startPoint x: 342, startPoint y: 152, endPoint x: 337, endPoint y: 118, distance: 34.7
click at [342, 152] on link "Judiciaire" at bounding box center [338, 154] width 26 height 21
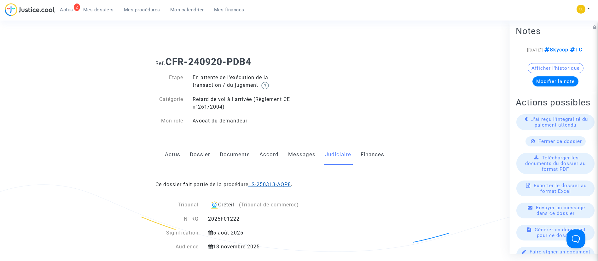
click at [261, 184] on link "LS-250313-AQP8" at bounding box center [269, 184] width 43 height 6
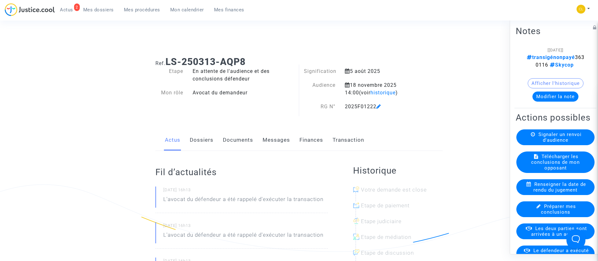
click at [568, 101] on button "Modifier la note" at bounding box center [555, 96] width 46 height 10
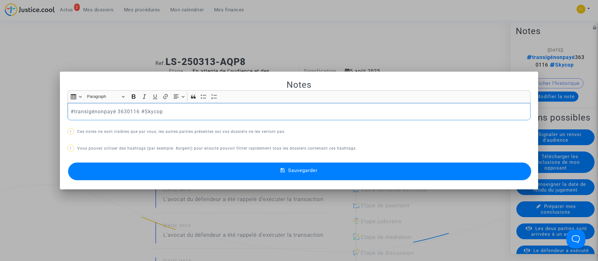
click at [101, 111] on p "#transigénonpayé 3630116 #Skycop" at bounding box center [299, 111] width 456 height 8
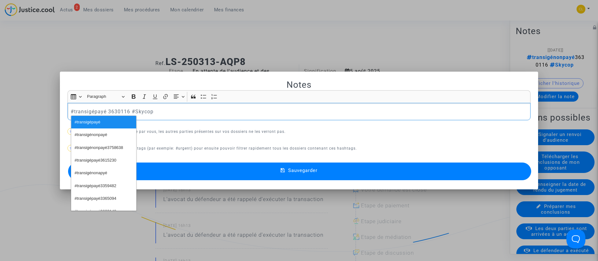
click at [369, 177] on button "Sauvegarder" at bounding box center [299, 171] width 463 height 18
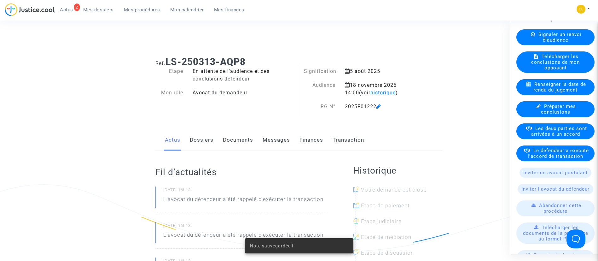
scroll to position [142, 0]
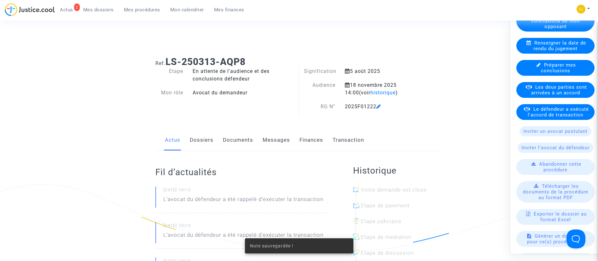
click at [546, 117] on span "Le défendeur a exécuté l'accord de transaction" at bounding box center [557, 111] width 61 height 11
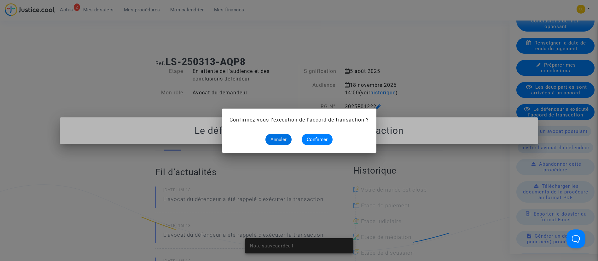
drag, startPoint x: 303, startPoint y: 134, endPoint x: 314, endPoint y: 142, distance: 13.5
click at [307, 137] on div "Annuler Confirmer" at bounding box center [298, 139] width 139 height 11
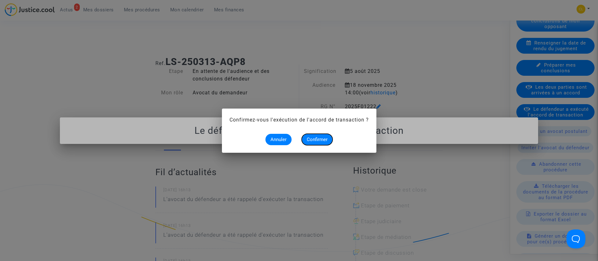
click at [316, 142] on button "Confirmer" at bounding box center [316, 139] width 31 height 11
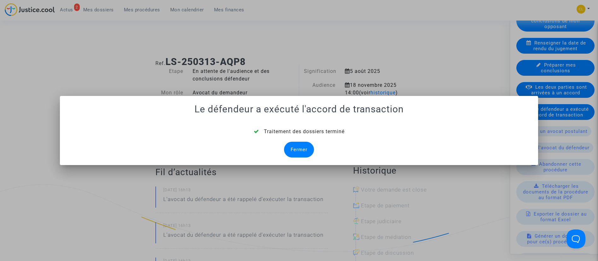
click at [297, 151] on div "Fermer" at bounding box center [299, 149] width 30 height 16
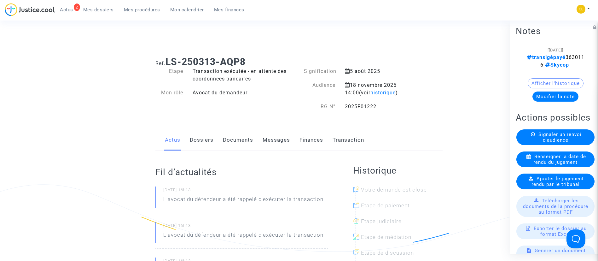
click at [203, 138] on link "Dossiers" at bounding box center [202, 139] width 24 height 21
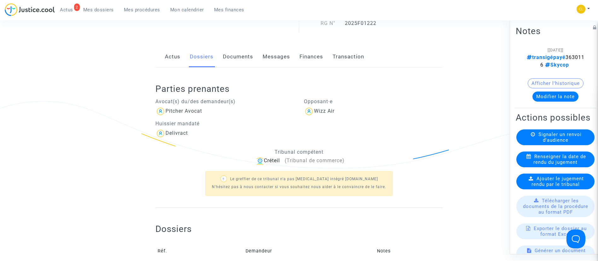
scroll to position [189, 0]
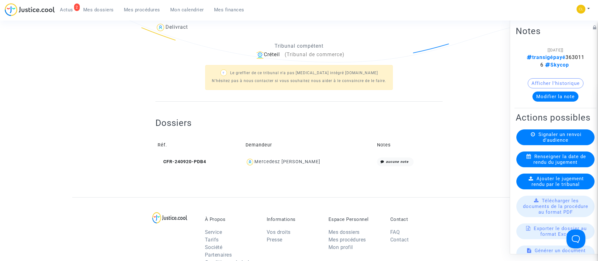
click at [277, 161] on div "Mercedesz [PERSON_NAME]" at bounding box center [287, 161] width 66 height 5
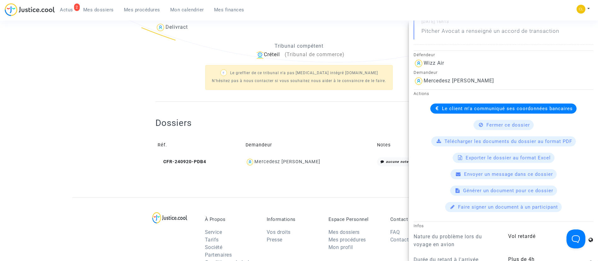
scroll to position [142, 0]
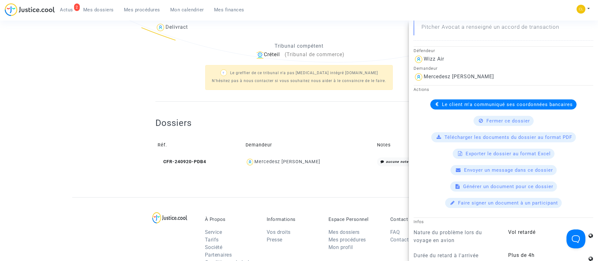
click at [453, 103] on span "Le client m'a communiqué ses coordonnées bancaires" at bounding box center [507, 104] width 131 height 6
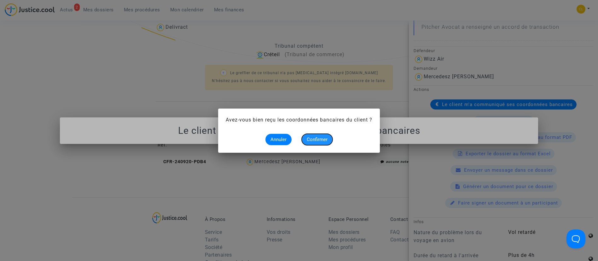
click at [311, 138] on span "Confirmer" at bounding box center [317, 139] width 21 height 6
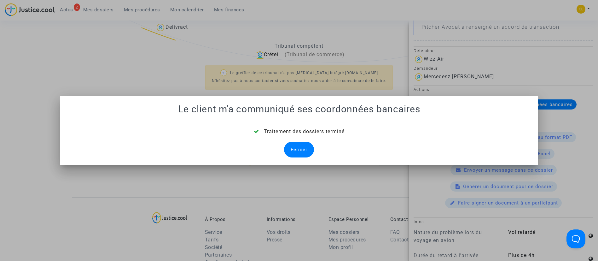
click at [302, 151] on div "Fermer" at bounding box center [299, 149] width 30 height 16
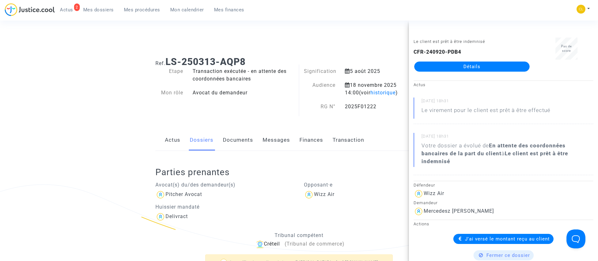
drag, startPoint x: 107, startPoint y: 6, endPoint x: 118, endPoint y: 18, distance: 16.5
click at [107, 6] on link "Mes dossiers" at bounding box center [98, 9] width 41 height 9
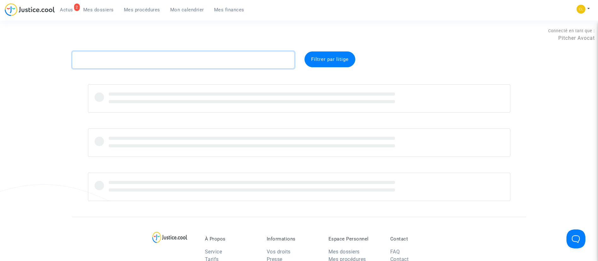
click at [140, 62] on textarea at bounding box center [183, 59] width 222 height 17
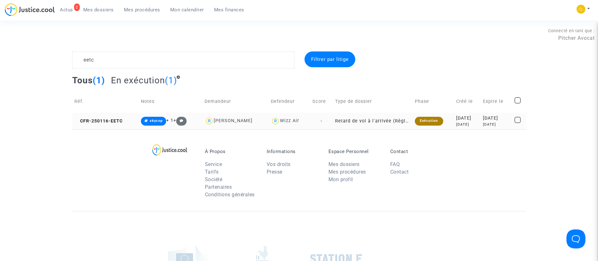
click at [480, 121] on td "[DATE] [DATE]" at bounding box center [496, 120] width 32 height 17
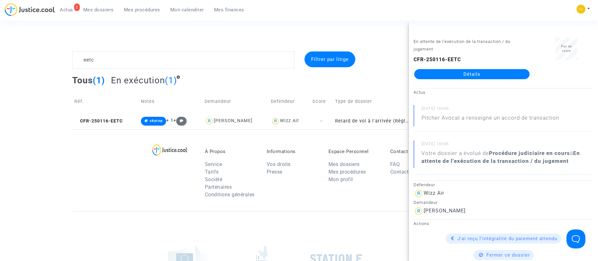
click at [505, 71] on link "Détails" at bounding box center [471, 74] width 115 height 10
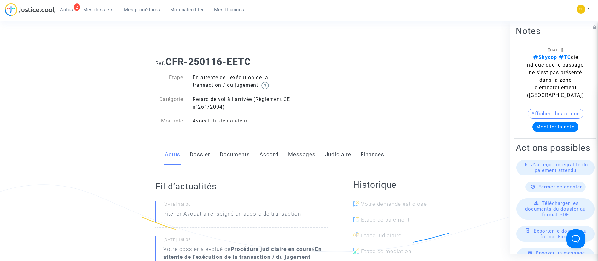
click at [334, 153] on link "Judiciaire" at bounding box center [338, 154] width 26 height 21
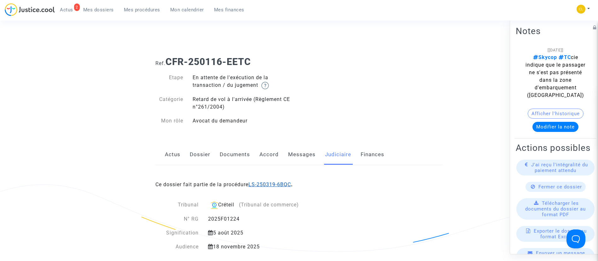
click at [277, 183] on link "LS-250319-6BQC" at bounding box center [269, 184] width 43 height 6
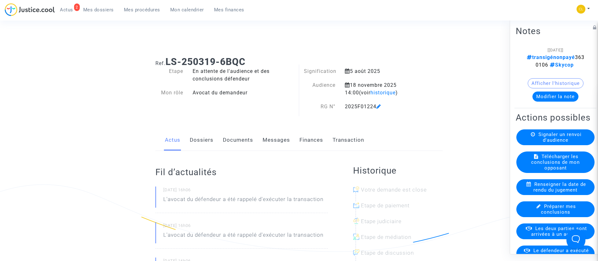
drag, startPoint x: 567, startPoint y: 95, endPoint x: 572, endPoint y: 96, distance: 5.1
click at [567, 96] on button "Modifier la note" at bounding box center [555, 96] width 46 height 10
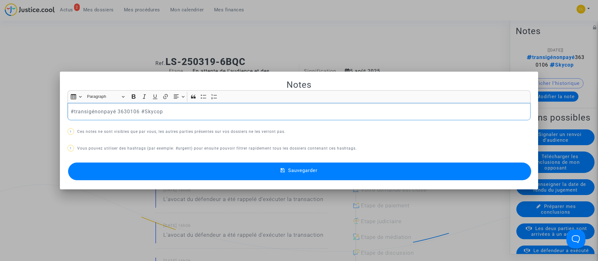
click at [102, 110] on p "#transigénonpayé 3630106 #Skycop" at bounding box center [299, 111] width 456 height 8
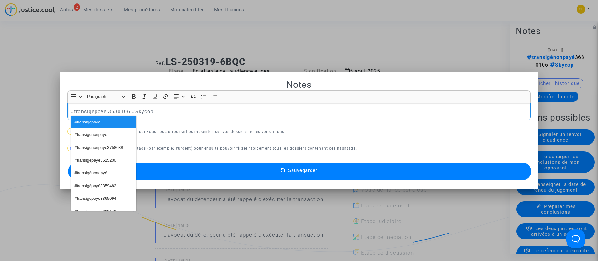
click at [387, 169] on button "Sauvegarder" at bounding box center [299, 171] width 463 height 18
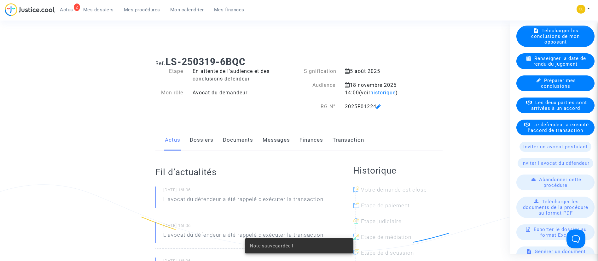
scroll to position [142, 0]
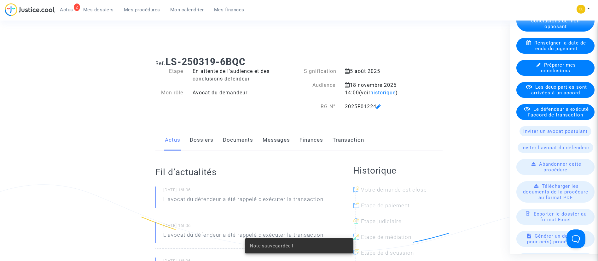
click at [542, 117] on span "Le défendeur a exécuté l'accord de transaction" at bounding box center [557, 111] width 61 height 11
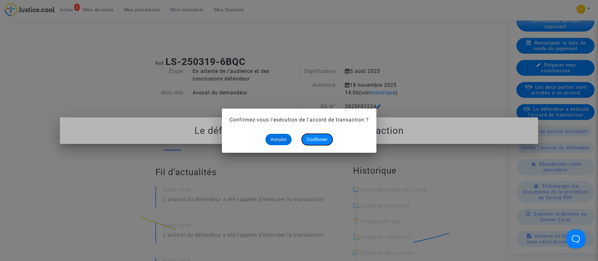
click at [309, 138] on span "Confirmer" at bounding box center [317, 139] width 21 height 6
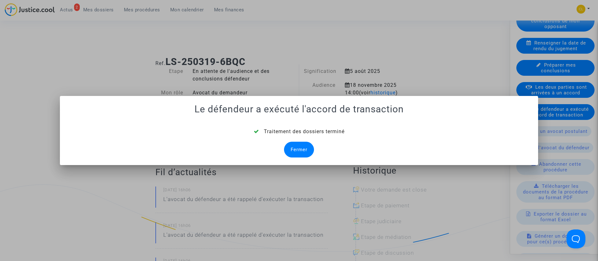
click at [303, 153] on div "Fermer" at bounding box center [299, 149] width 30 height 16
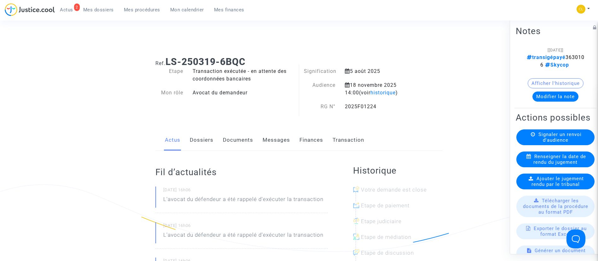
click at [196, 143] on link "Dossiers" at bounding box center [202, 139] width 24 height 21
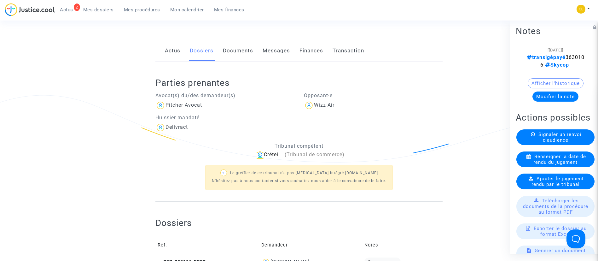
scroll to position [236, 0]
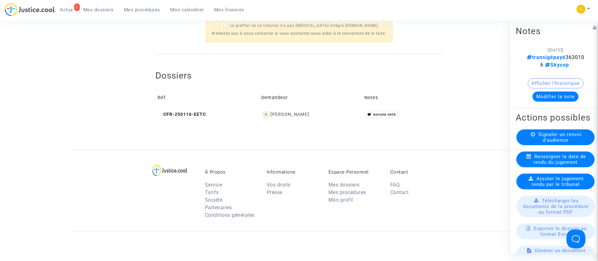
click at [299, 113] on div "[PERSON_NAME]" at bounding box center [289, 114] width 39 height 5
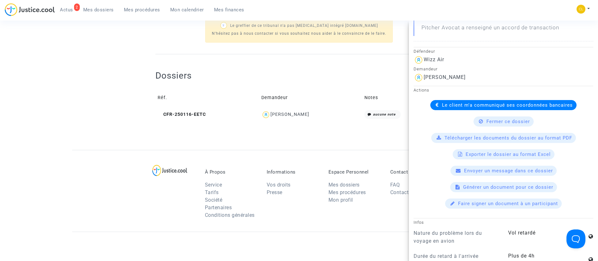
scroll to position [142, 0]
click at [508, 107] on div "Le client m'a communiqué ses coordonnées bancaires" at bounding box center [503, 104] width 146 height 10
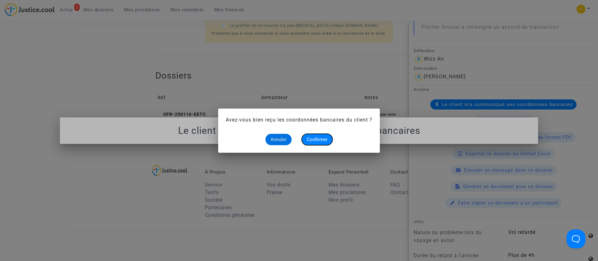
click at [318, 141] on span "Confirmer" at bounding box center [317, 139] width 21 height 6
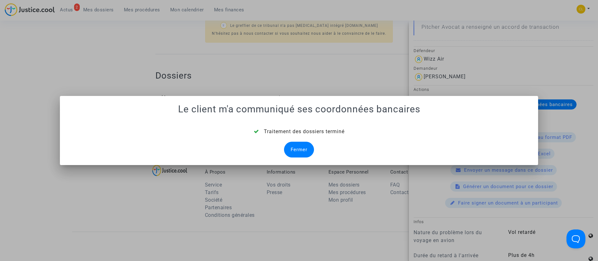
click at [300, 151] on div "Fermer" at bounding box center [299, 149] width 30 height 16
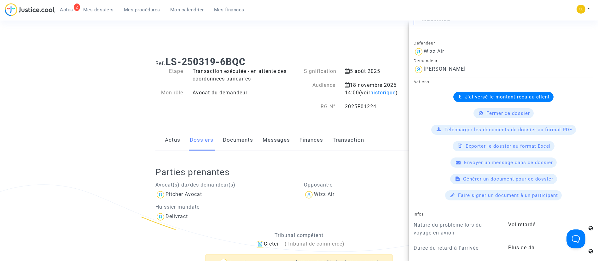
drag, startPoint x: 95, startPoint y: 12, endPoint x: 111, endPoint y: 29, distance: 23.8
click at [95, 12] on span "Mes dossiers" at bounding box center [98, 10] width 31 height 6
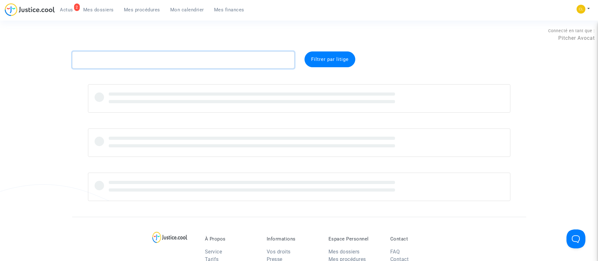
click at [178, 64] on textarea at bounding box center [183, 59] width 222 height 17
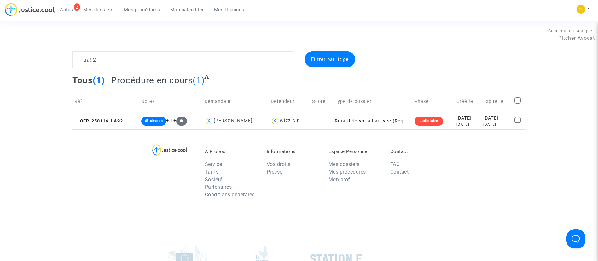
drag, startPoint x: 463, startPoint y: 125, endPoint x: 440, endPoint y: 95, distance: 38.2
click at [463, 125] on div "[DATE]" at bounding box center [467, 124] width 22 height 5
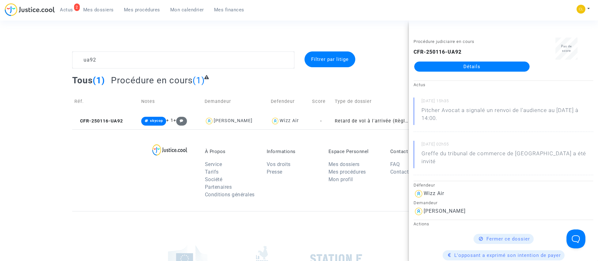
click at [440, 64] on link "Détails" at bounding box center [471, 66] width 115 height 10
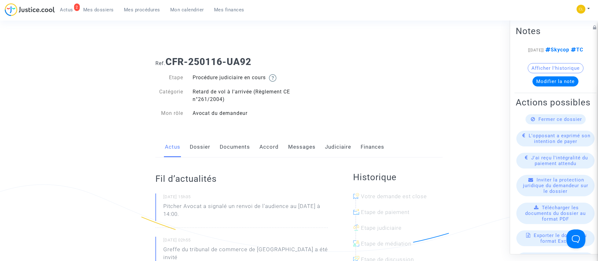
click at [307, 152] on link "Messages" at bounding box center [301, 146] width 27 height 21
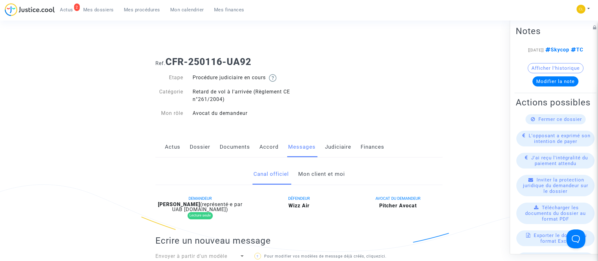
click at [345, 149] on link "Judiciaire" at bounding box center [338, 146] width 26 height 21
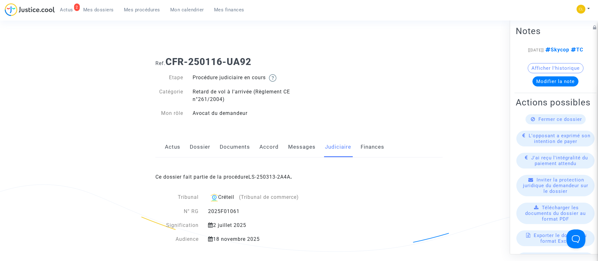
click at [287, 173] on div "Ce dossier fait partie de la procédure LS-250313-2A4A ." at bounding box center [298, 172] width 287 height 30
click at [287, 175] on link "LS-250313-2A4A" at bounding box center [269, 177] width 42 height 6
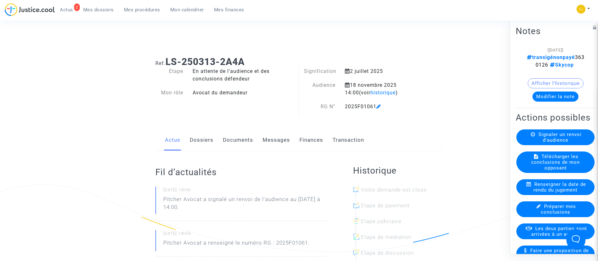
click at [555, 93] on button "Modifier la note" at bounding box center [555, 96] width 46 height 10
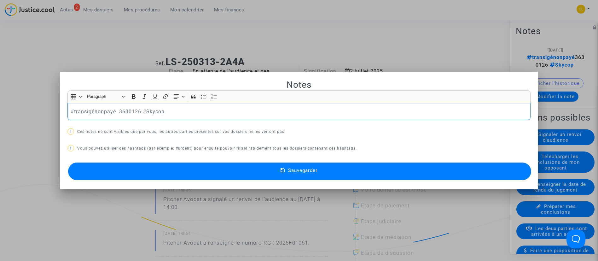
click at [101, 112] on p "#transigénonpayé 3630126 #Skycop" at bounding box center [299, 111] width 456 height 8
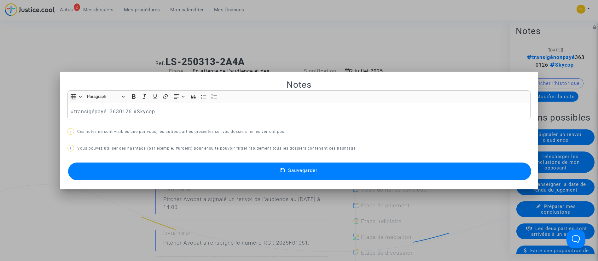
click at [484, 167] on button "Sauvegarder" at bounding box center [299, 171] width 463 height 18
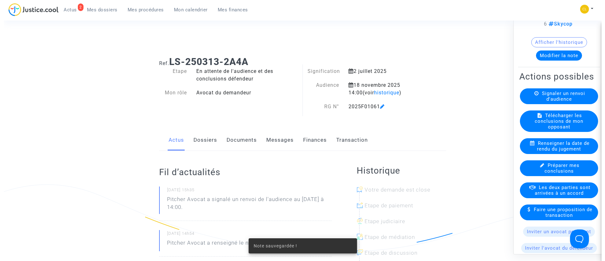
scroll to position [95, 0]
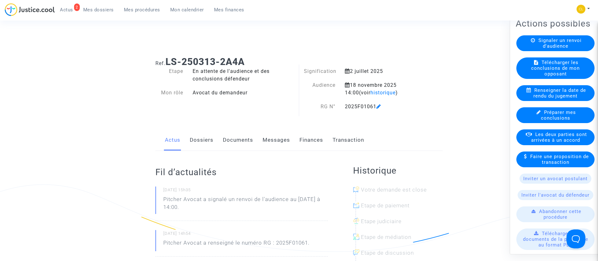
click at [555, 142] on span "Les deux parties sont arrivées à un accord" at bounding box center [559, 136] width 56 height 11
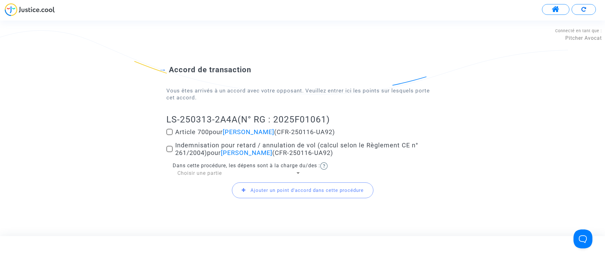
click at [195, 128] on span "Article 700 pour [PERSON_NAME] (CFR-250116-UA92)" at bounding box center [255, 132] width 160 height 8
click at [169, 135] on input "Article 700 pour [PERSON_NAME] (CFR-250116-UA92)" at bounding box center [169, 135] width 0 height 0
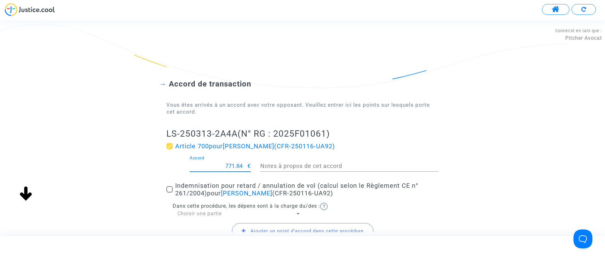
drag, startPoint x: 223, startPoint y: 166, endPoint x: 305, endPoint y: 175, distance: 81.8
click at [305, 175] on div "771.84 Accord € Notes à propos de cet accord" at bounding box center [303, 166] width 282 height 23
click at [538, 152] on div "Accord de transaction Vous êtes arrivés à un accord avec votre opposant. Veuill…" at bounding box center [302, 155] width 605 height 203
click at [194, 192] on span "Indemnisation pour retard / annulation de vol (calcul selon le Règlement CE n° …" at bounding box center [296, 188] width 243 height 15
click at [169, 192] on input "Indemnisation pour retard / annulation de vol (calcul selon le Règlement CE n° …" at bounding box center [169, 192] width 0 height 0
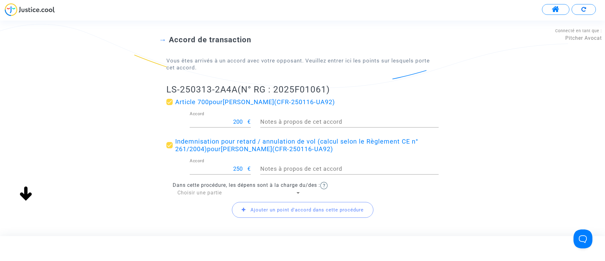
scroll to position [79, 0]
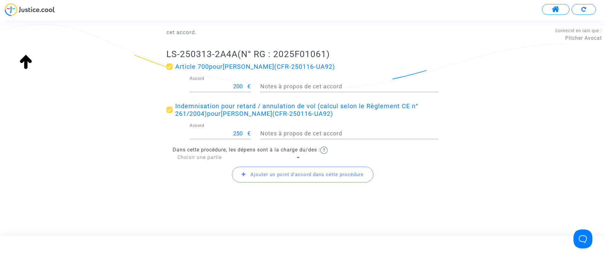
click at [197, 159] on span "Choisir une partie" at bounding box center [199, 157] width 44 height 6
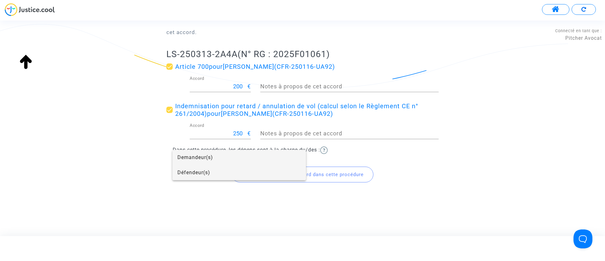
click at [198, 172] on span "Défendeur(s)" at bounding box center [238, 172] width 123 height 15
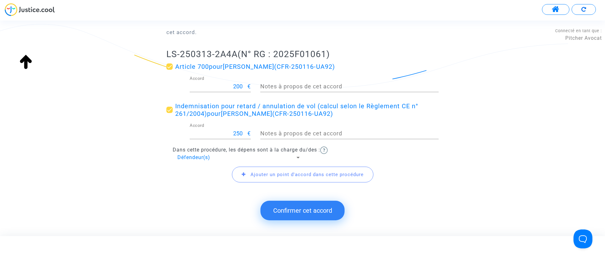
click at [301, 210] on button "Confirmer cet accord" at bounding box center [303, 210] width 84 height 20
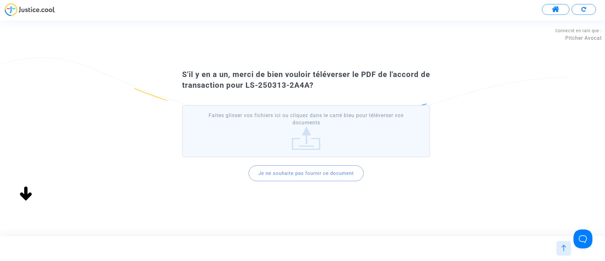
click at [311, 175] on button "Je ne souhaite pas fournir ce document" at bounding box center [306, 173] width 115 height 16
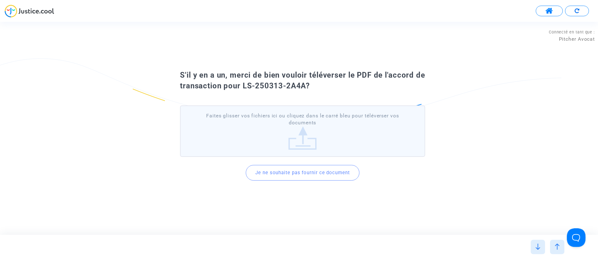
scroll to position [0, 0]
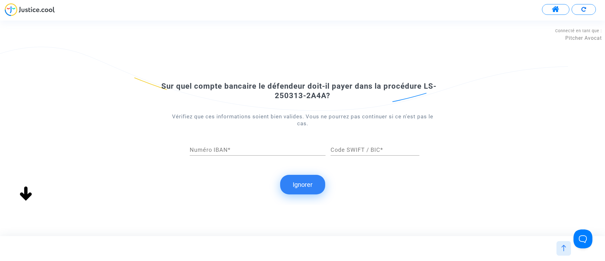
click at [311, 178] on button "Ignorer" at bounding box center [302, 185] width 45 height 20
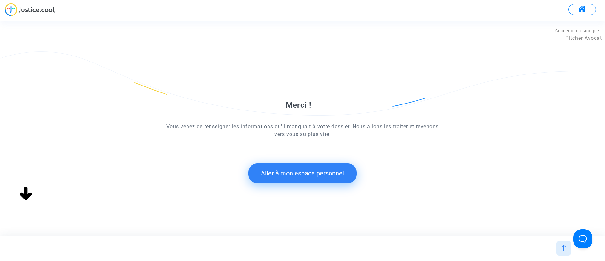
click at [302, 172] on button "Aller à mon espace personnel" at bounding box center [302, 173] width 108 height 20
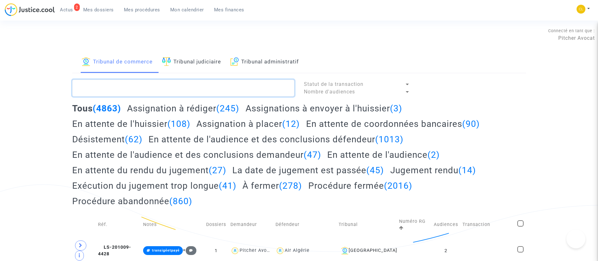
click at [204, 87] on textarea at bounding box center [183, 87] width 222 height 17
click at [97, 10] on span "Mes dossiers" at bounding box center [98, 10] width 31 height 6
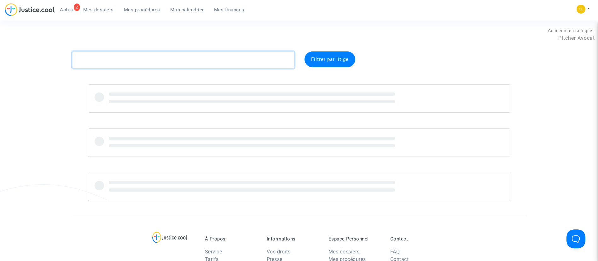
click at [141, 56] on textarea at bounding box center [183, 59] width 222 height 17
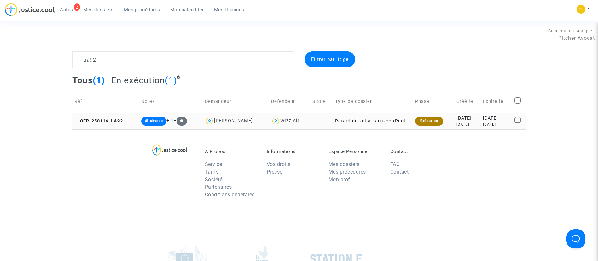
click at [459, 124] on div "[DATE]" at bounding box center [467, 124] width 22 height 5
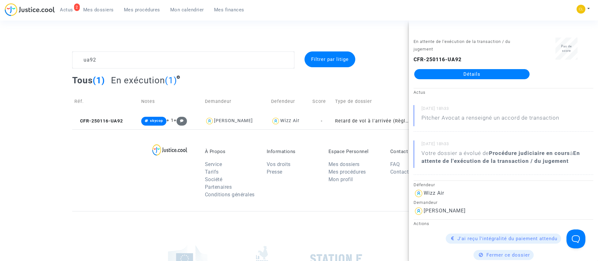
click at [495, 75] on link "Détails" at bounding box center [471, 74] width 115 height 10
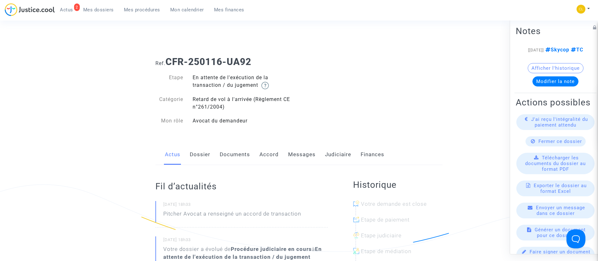
drag, startPoint x: 333, startPoint y: 156, endPoint x: 323, endPoint y: 139, distance: 20.2
click at [333, 156] on link "Judiciaire" at bounding box center [338, 154] width 26 height 21
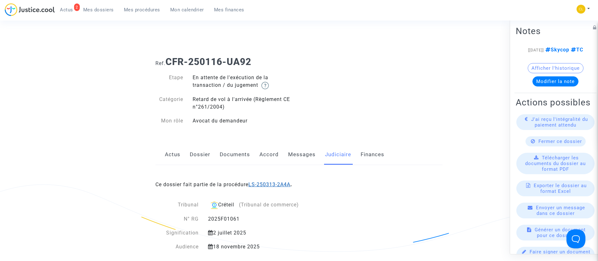
click at [265, 185] on link "LS-250313-2A4A" at bounding box center [269, 184] width 42 height 6
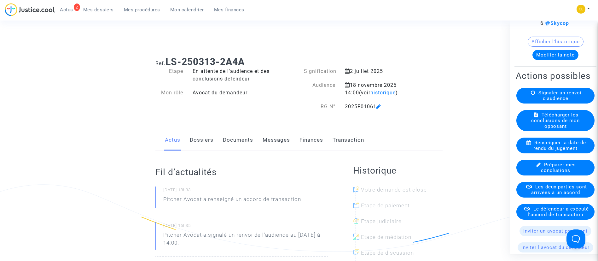
scroll to position [95, 0]
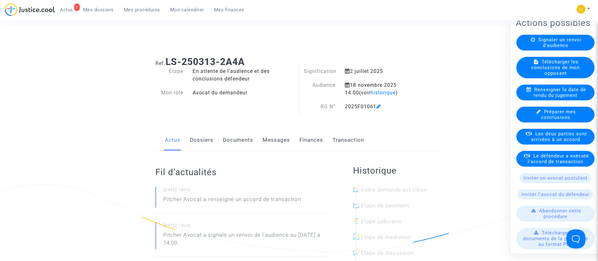
click at [550, 164] on span "Le défendeur a exécuté l'accord de transaction" at bounding box center [557, 157] width 61 height 11
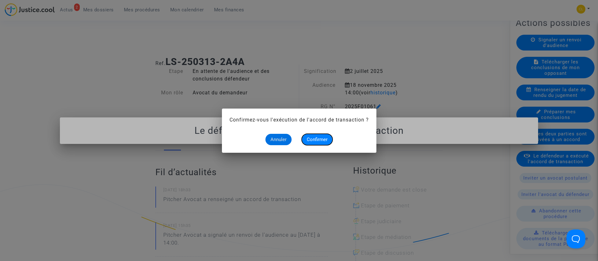
click at [314, 137] on span "Confirmer" at bounding box center [317, 139] width 21 height 6
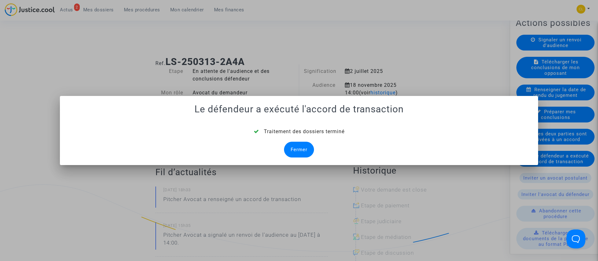
click at [289, 149] on div "Fermer" at bounding box center [299, 149] width 30 height 16
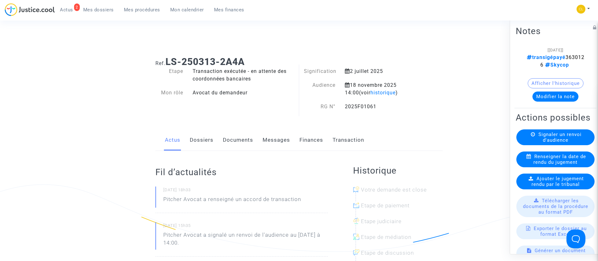
click at [207, 139] on link "Dossiers" at bounding box center [202, 139] width 24 height 21
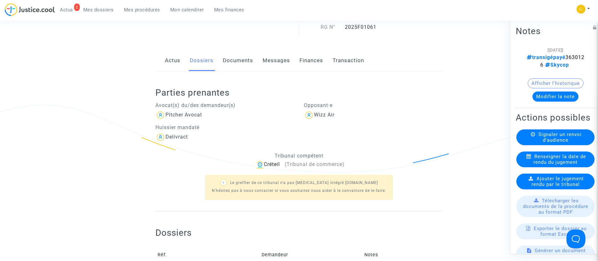
scroll to position [189, 0]
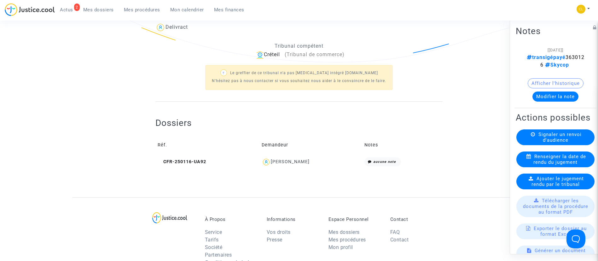
click at [301, 159] on div "[PERSON_NAME]" at bounding box center [290, 161] width 39 height 5
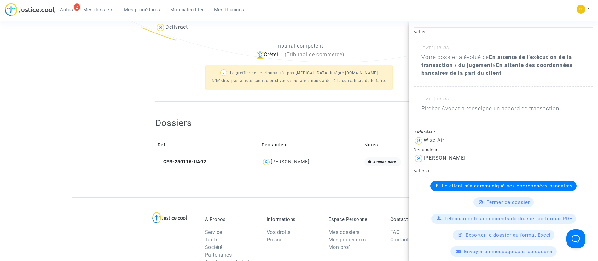
scroll to position [95, 0]
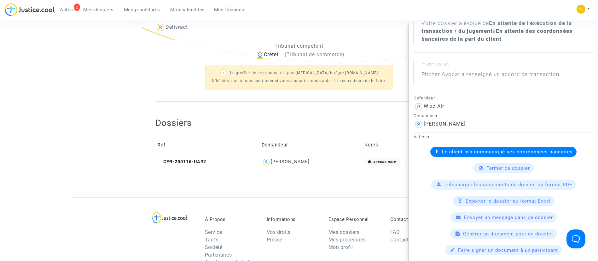
click at [508, 153] on span "Le client m'a communiqué ses coordonnées bancaires" at bounding box center [507, 152] width 131 height 6
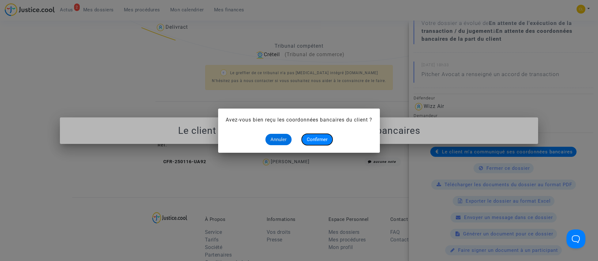
click at [325, 135] on button "Confirmer" at bounding box center [316, 139] width 31 height 11
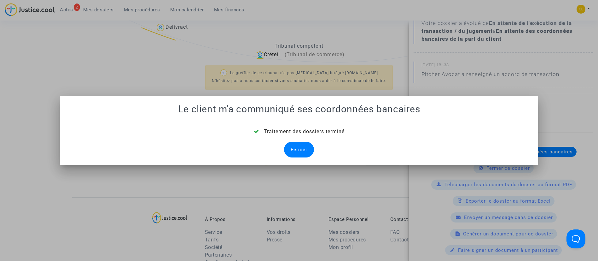
click at [296, 150] on div "Fermer" at bounding box center [299, 149] width 30 height 16
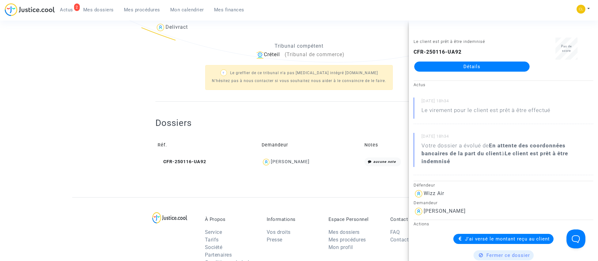
click at [177, 113] on div "Dossiers Réf. Demandeur Notes CFR-250116-UA92 [PERSON_NAME] aucune note" at bounding box center [298, 137] width 287 height 73
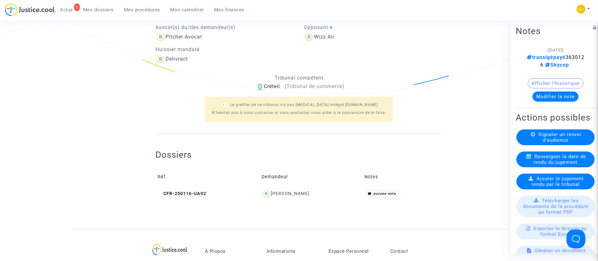
scroll to position [189, 0]
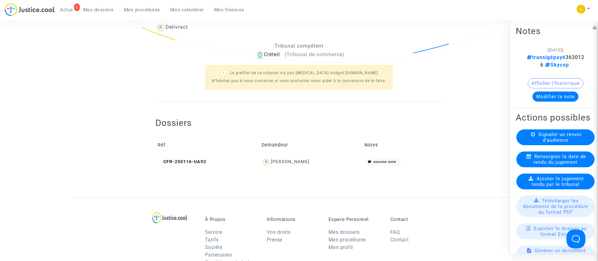
click at [96, 11] on span "Mes dossiers" at bounding box center [98, 10] width 31 height 6
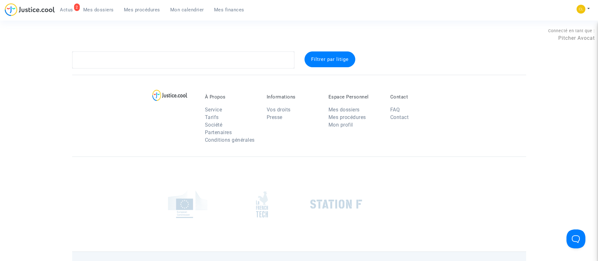
click at [154, 68] on complex-dispute-list "Filtrer par litige" at bounding box center [299, 59] width 454 height 17
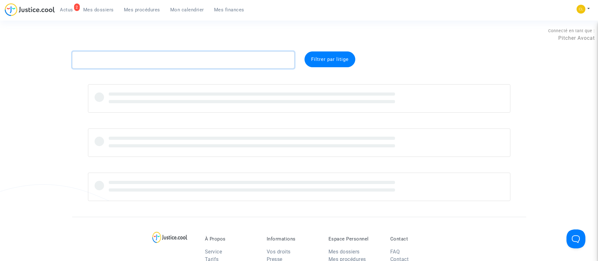
click at [153, 61] on textarea at bounding box center [183, 59] width 222 height 17
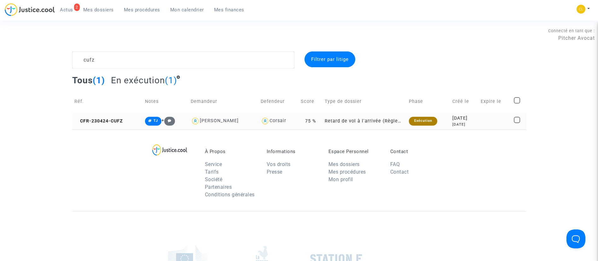
click at [463, 118] on div "[DATE]" at bounding box center [464, 118] width 24 height 7
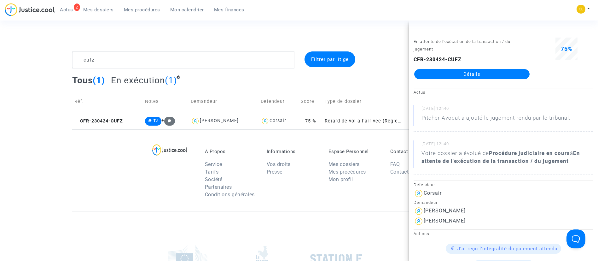
click at [466, 73] on link "Détails" at bounding box center [471, 74] width 115 height 10
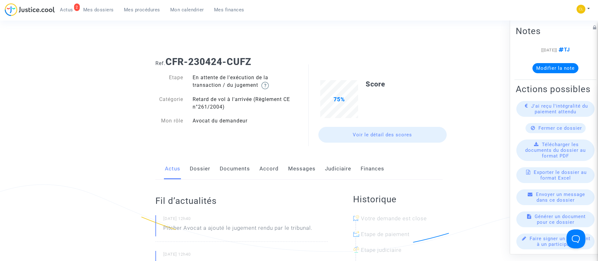
click at [327, 163] on link "Judiciaire" at bounding box center [338, 168] width 26 height 21
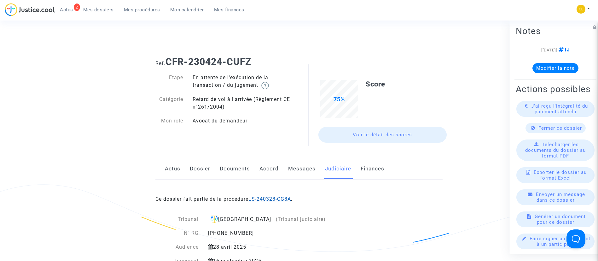
click at [271, 198] on link "LS-240328-CG8A" at bounding box center [269, 199] width 43 height 6
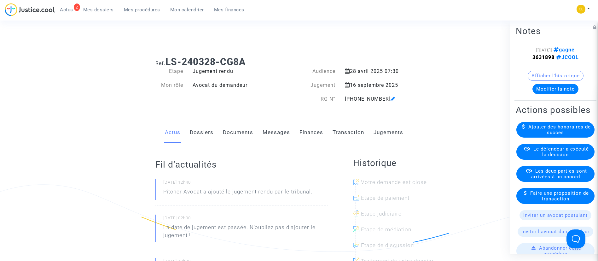
click at [548, 157] on span "Le défendeur a exécuté la décision" at bounding box center [560, 151] width 55 height 11
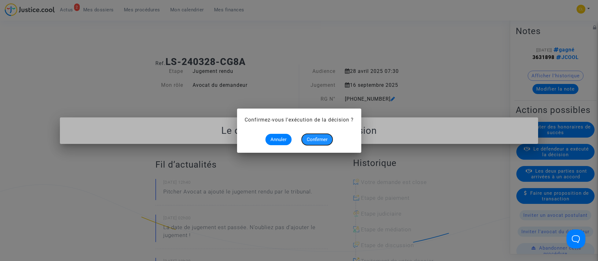
click at [318, 138] on span "Confirmer" at bounding box center [317, 139] width 21 height 6
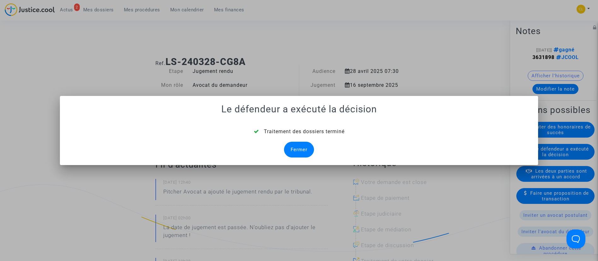
click at [312, 146] on div "Fermer" at bounding box center [299, 149] width 30 height 16
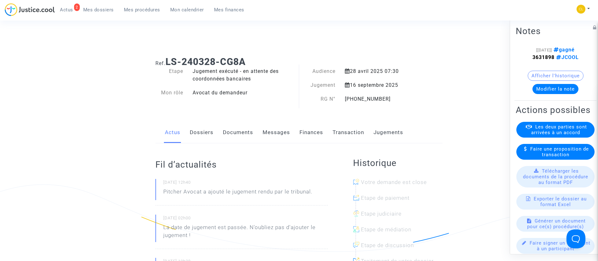
click at [190, 135] on link "Dossiers" at bounding box center [202, 132] width 24 height 21
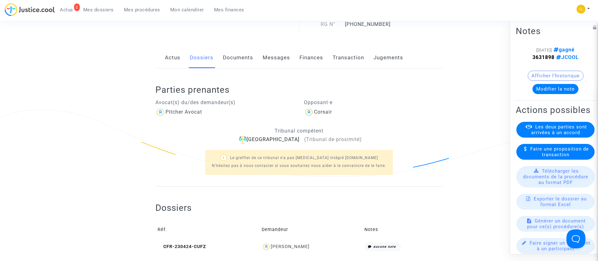
scroll to position [189, 0]
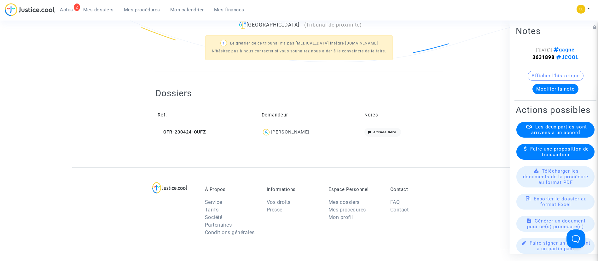
click at [296, 129] on div "[PERSON_NAME]" at bounding box center [290, 131] width 39 height 5
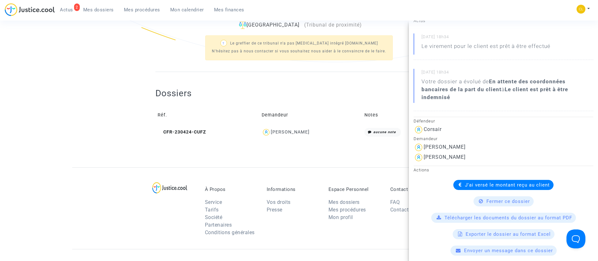
scroll to position [142, 0]
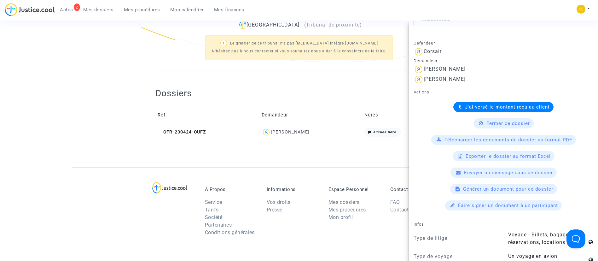
click at [179, 99] on div "Dossiers Réf. Demandeur Notes CFR-230424-CUFZ [PERSON_NAME] aucune note" at bounding box center [298, 113] width 287 height 51
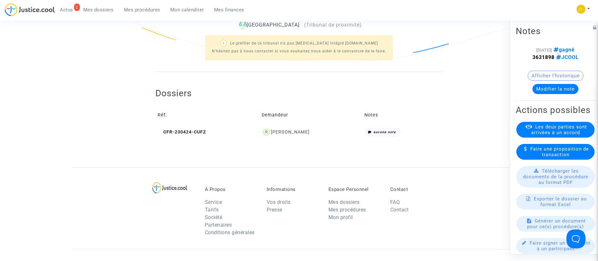
scroll to position [0, 0]
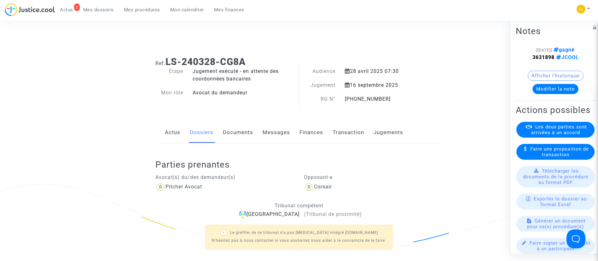
click at [94, 7] on span "Mes dossiers" at bounding box center [98, 10] width 31 height 6
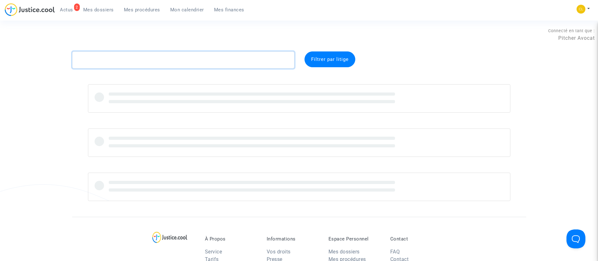
click at [203, 58] on textarea at bounding box center [183, 59] width 222 height 17
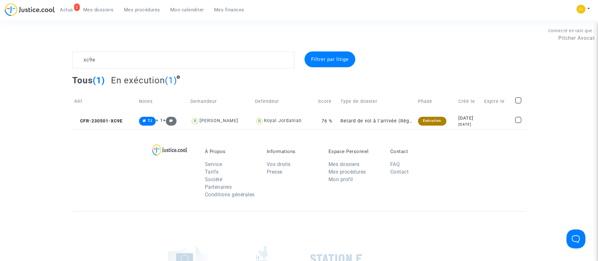
drag, startPoint x: 473, startPoint y: 121, endPoint x: 439, endPoint y: 129, distance: 34.7
click at [466, 123] on div "[DATE]" at bounding box center [469, 124] width 22 height 5
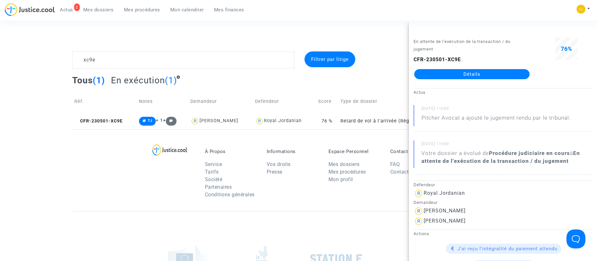
click at [469, 70] on link "Détails" at bounding box center [471, 74] width 115 height 10
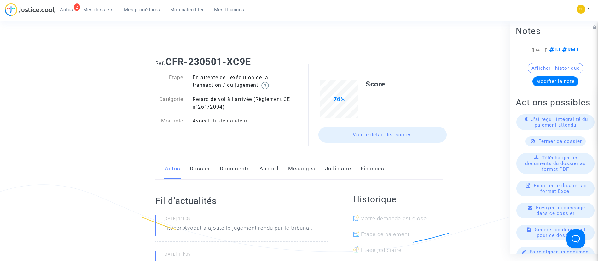
click at [332, 167] on link "Judiciaire" at bounding box center [338, 168] width 26 height 21
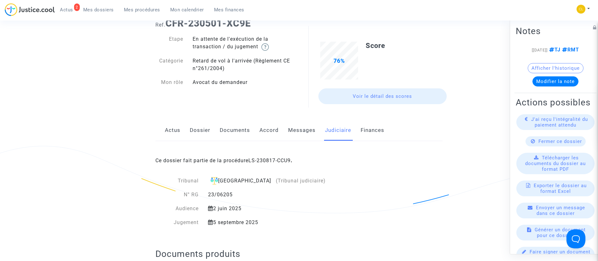
scroll to position [95, 0]
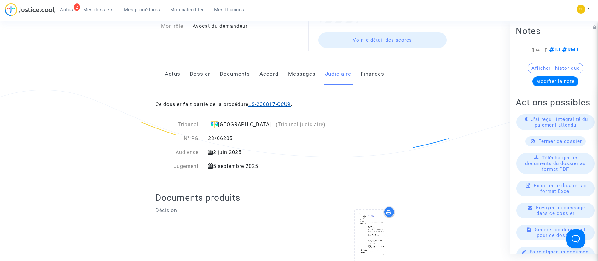
click at [266, 103] on link "LS-230817-CCU9" at bounding box center [269, 104] width 42 height 6
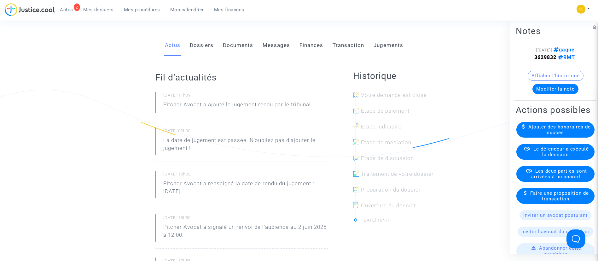
scroll to position [47, 0]
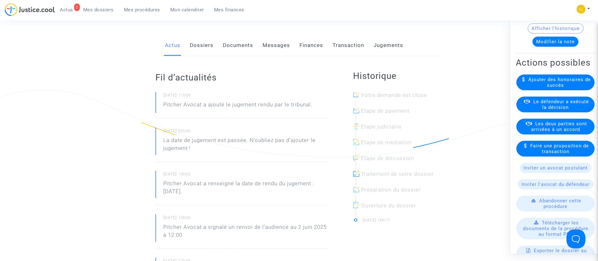
click at [548, 110] on span "Le défendeur a exécuté la décision" at bounding box center [560, 103] width 55 height 11
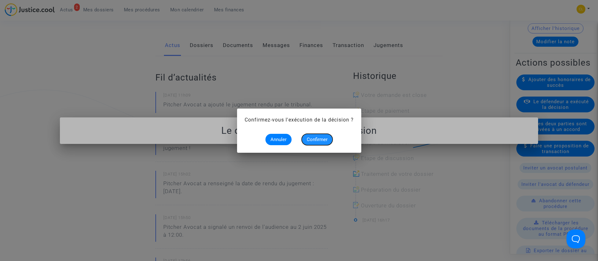
click at [318, 138] on span "Confirmer" at bounding box center [317, 139] width 21 height 6
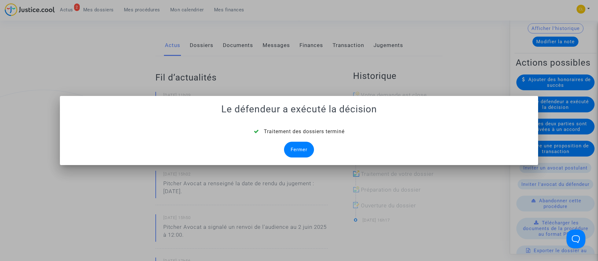
click at [302, 145] on div "Fermer" at bounding box center [299, 149] width 30 height 16
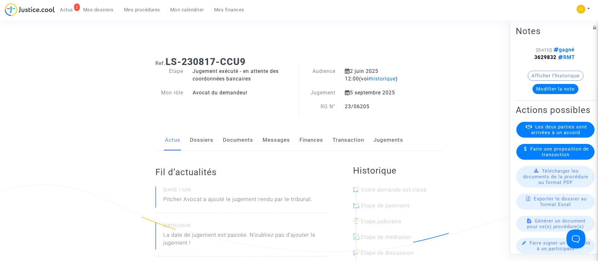
click at [205, 144] on link "Dossiers" at bounding box center [202, 139] width 24 height 21
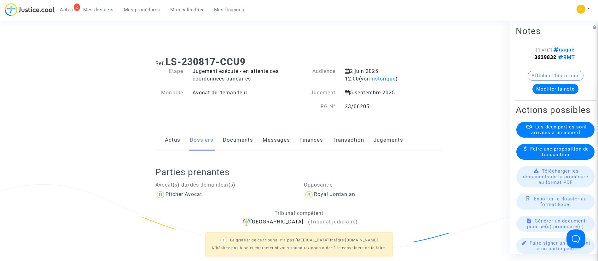
scroll to position [142, 0]
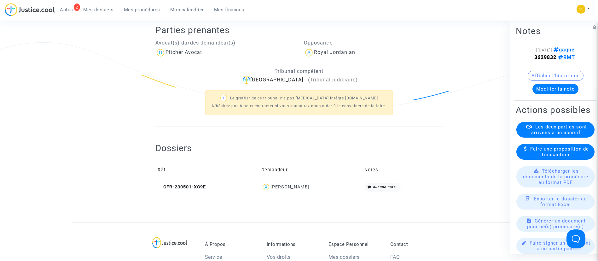
click at [306, 187] on div "[PERSON_NAME]" at bounding box center [289, 186] width 39 height 5
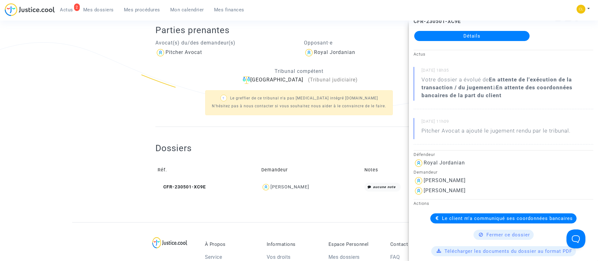
scroll to position [95, 0]
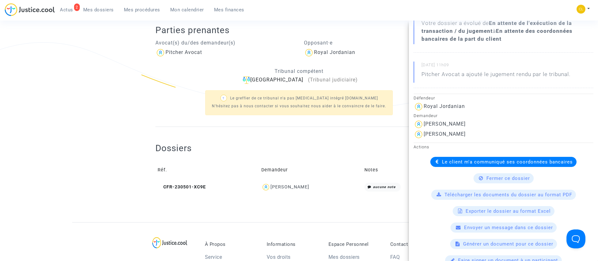
click at [450, 162] on span "Le client m'a communiqué ses coordonnées bancaires" at bounding box center [507, 162] width 131 height 6
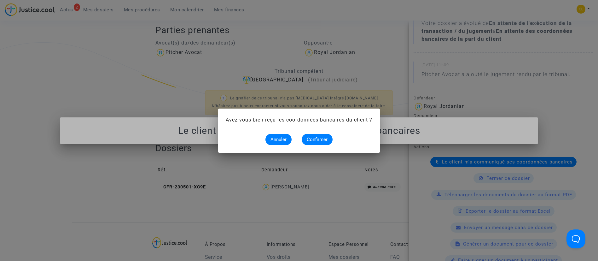
scroll to position [0, 0]
click at [310, 137] on span "Confirmer" at bounding box center [317, 139] width 21 height 6
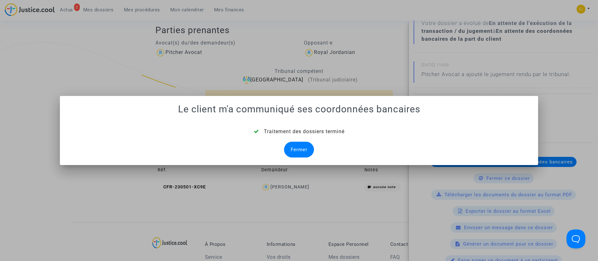
click at [299, 152] on div "Fermer" at bounding box center [299, 149] width 30 height 16
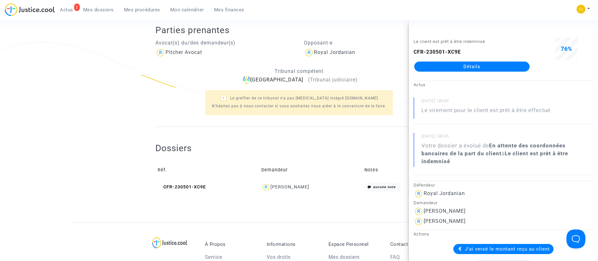
click at [106, 8] on span "Mes dossiers" at bounding box center [98, 10] width 31 height 6
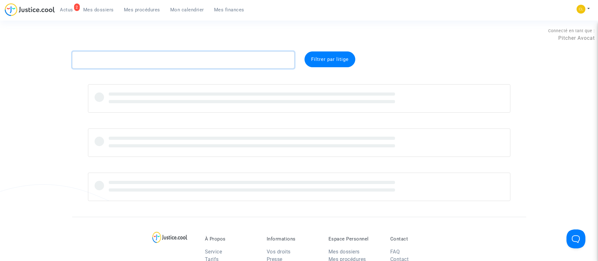
click at [168, 59] on textarea at bounding box center [183, 59] width 222 height 17
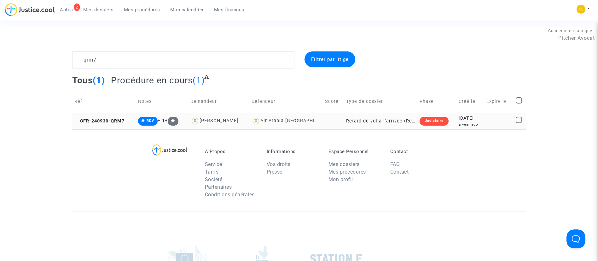
click at [468, 123] on div "a year ago" at bounding box center [470, 124] width 24 height 5
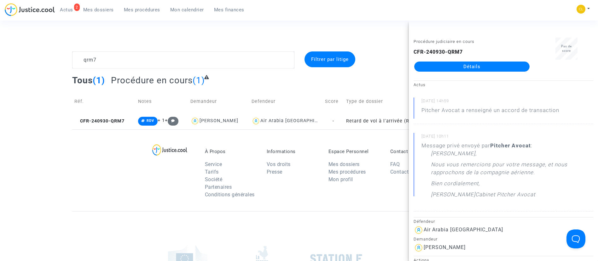
click at [465, 71] on link "Détails" at bounding box center [471, 66] width 115 height 10
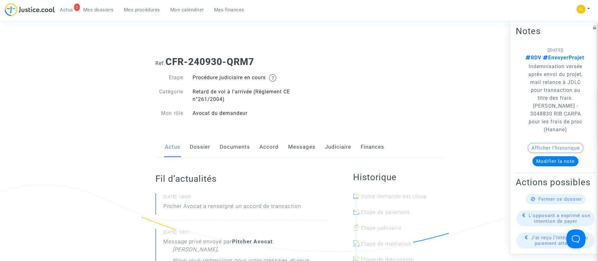
click at [341, 148] on link "Judiciaire" at bounding box center [338, 146] width 26 height 21
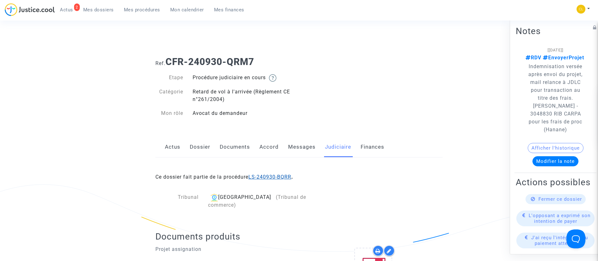
click at [284, 177] on link "LS-240930-BQRR" at bounding box center [269, 177] width 43 height 6
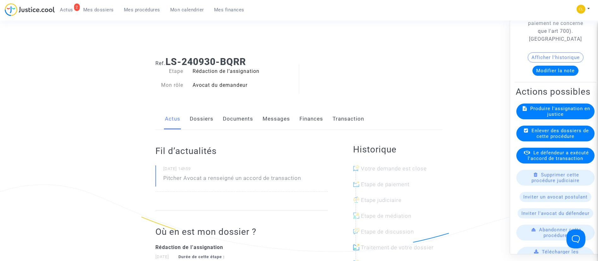
scroll to position [95, 0]
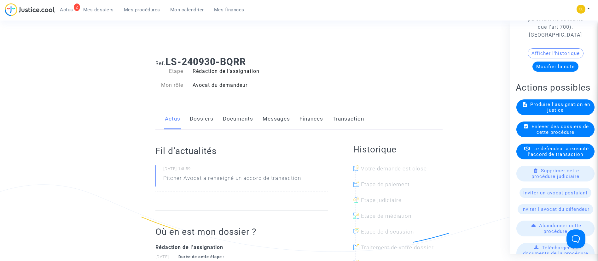
click at [542, 157] on span "Le défendeur a exécuté l'accord de transaction" at bounding box center [557, 151] width 61 height 11
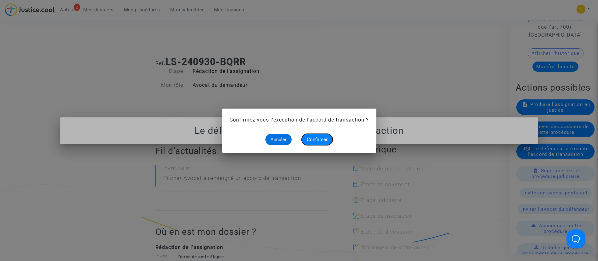
click at [325, 140] on span "Confirmer" at bounding box center [317, 139] width 21 height 6
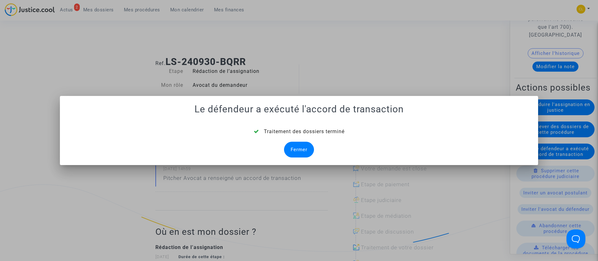
click at [294, 152] on div "Fermer" at bounding box center [299, 149] width 30 height 16
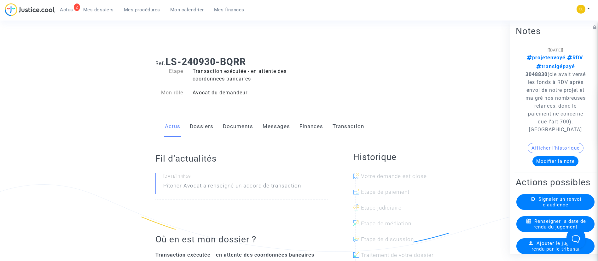
click at [206, 132] on link "Dossiers" at bounding box center [202, 126] width 24 height 21
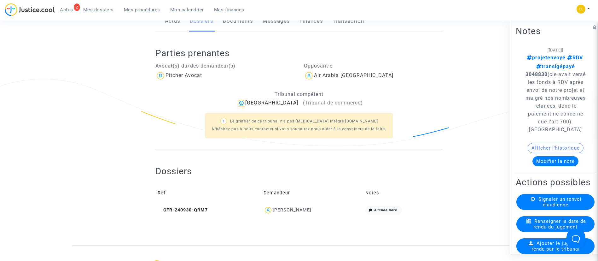
scroll to position [189, 0]
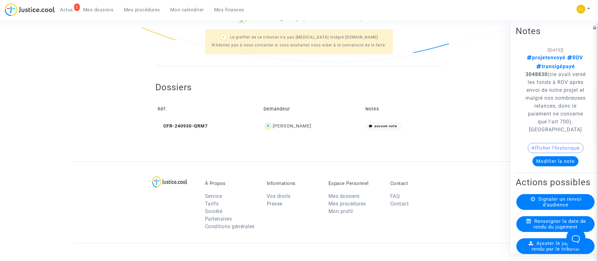
click at [286, 128] on div "[PERSON_NAME]" at bounding box center [291, 125] width 39 height 5
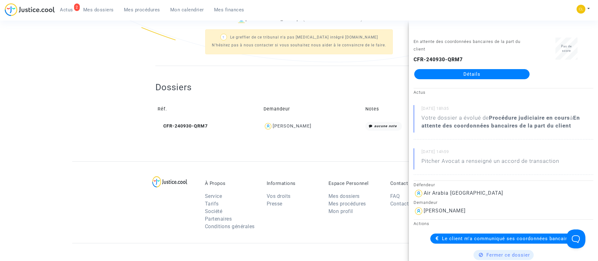
scroll to position [95, 0]
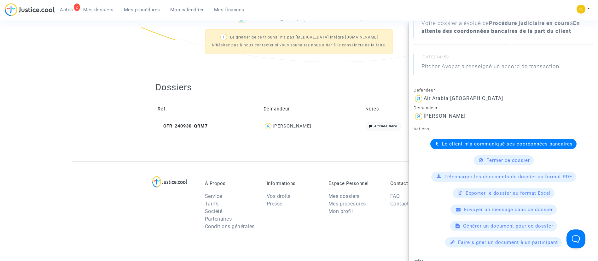
click at [465, 141] on span "Le client m'a communiqué ses coordonnées bancaires" at bounding box center [507, 144] width 131 height 6
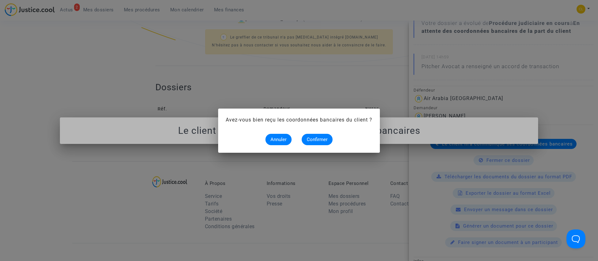
scroll to position [0, 0]
click at [318, 139] on span "Confirmer" at bounding box center [317, 139] width 21 height 6
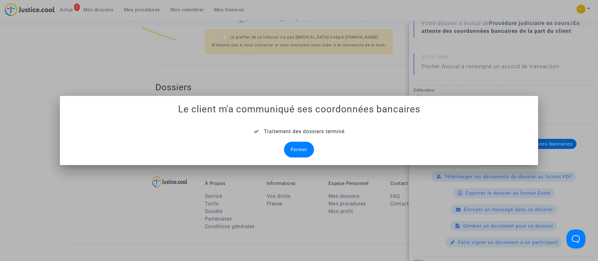
click at [304, 147] on div "Fermer" at bounding box center [299, 149] width 30 height 16
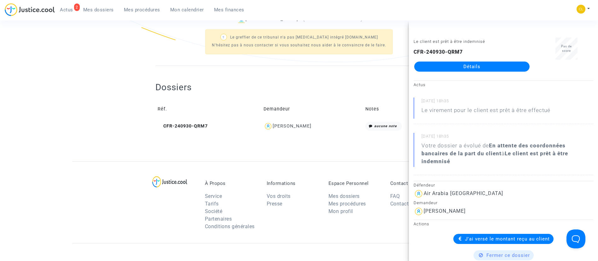
click at [293, 154] on div at bounding box center [298, 150] width 287 height 22
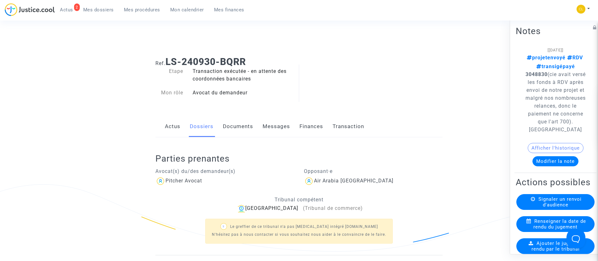
click at [99, 13] on link "Mes dossiers" at bounding box center [98, 9] width 41 height 9
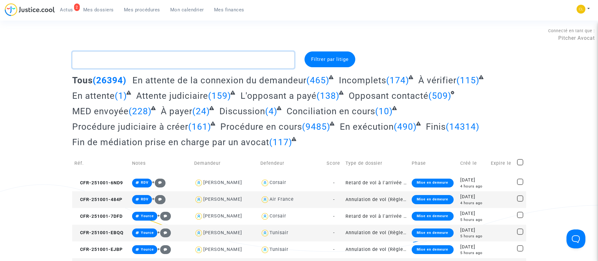
click at [205, 58] on textarea at bounding box center [183, 59] width 222 height 17
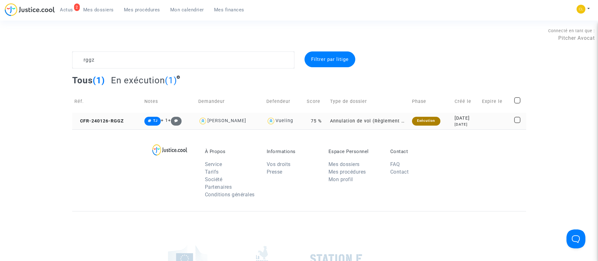
click at [464, 118] on div "[DATE]" at bounding box center [465, 118] width 23 height 7
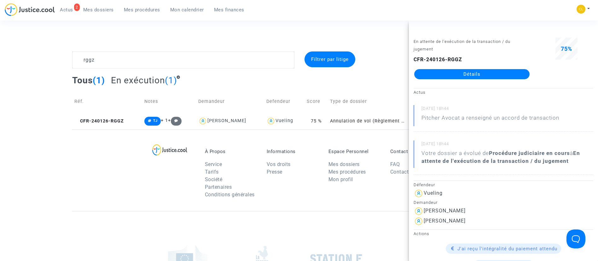
click at [458, 76] on link "Détails" at bounding box center [471, 74] width 115 height 10
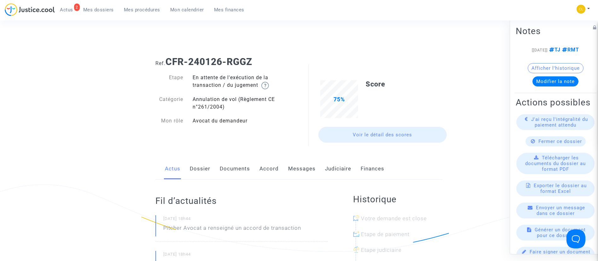
click at [329, 162] on link "Judiciaire" at bounding box center [338, 168] width 26 height 21
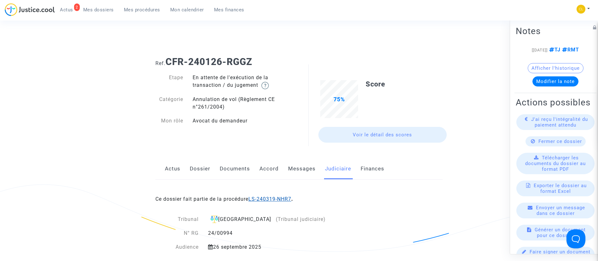
click at [285, 198] on link "LS-240319-NHR7" at bounding box center [269, 199] width 43 height 6
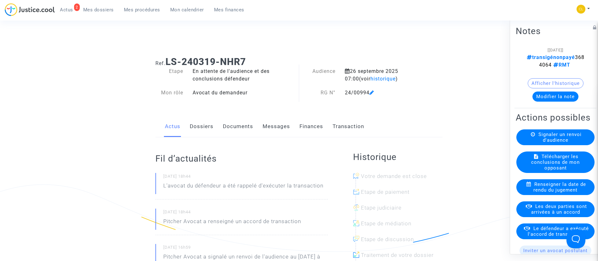
click at [552, 93] on button "Modifier la note" at bounding box center [555, 96] width 46 height 10
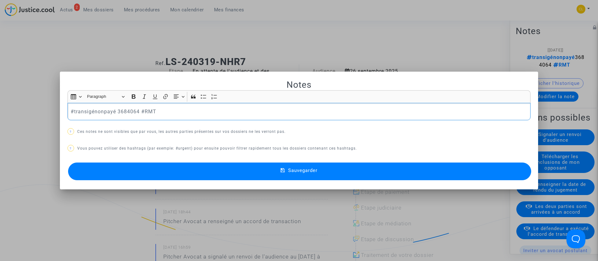
click at [101, 110] on p "#transigénonpayé 3684064 #RMT" at bounding box center [299, 111] width 456 height 8
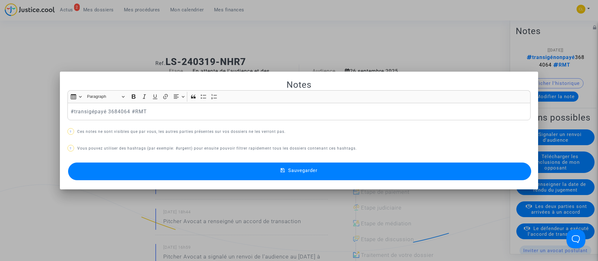
click at [338, 172] on button "Sauvegarder" at bounding box center [299, 171] width 463 height 18
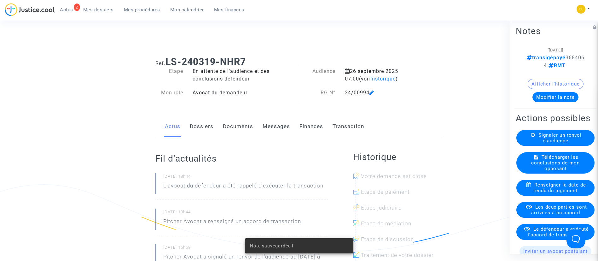
scroll to position [47, 0]
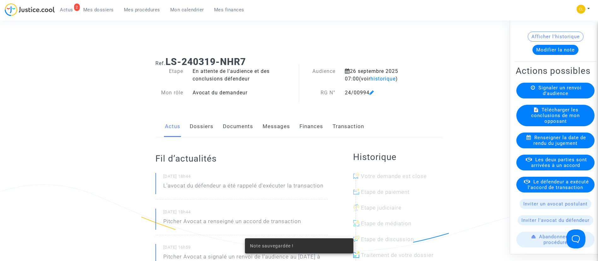
click at [552, 190] on span "Le défendeur a exécuté l'accord de transaction" at bounding box center [557, 183] width 61 height 11
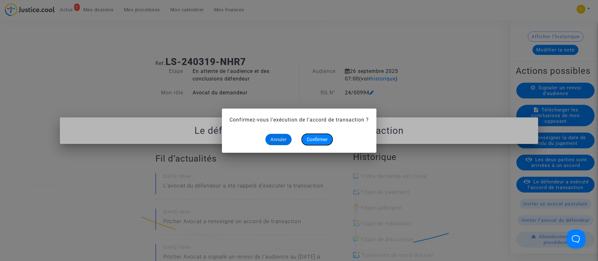
click at [321, 140] on span "Confirmer" at bounding box center [317, 139] width 21 height 6
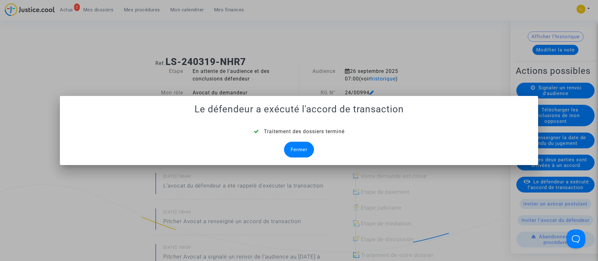
click at [289, 149] on div "Fermer" at bounding box center [299, 149] width 30 height 16
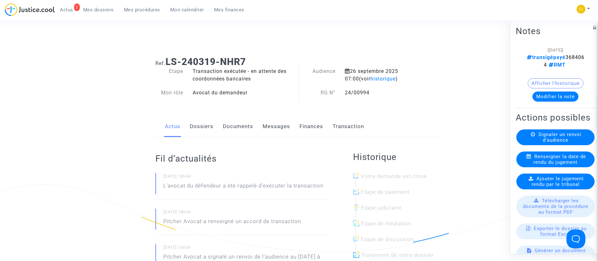
click at [198, 128] on link "Dossiers" at bounding box center [202, 126] width 24 height 21
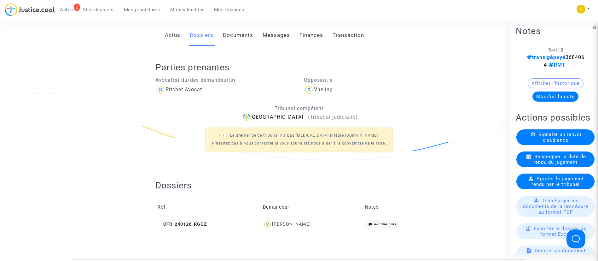
scroll to position [142, 0]
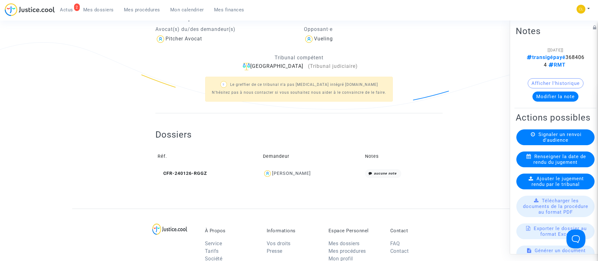
click at [300, 174] on div "[PERSON_NAME]" at bounding box center [291, 172] width 39 height 5
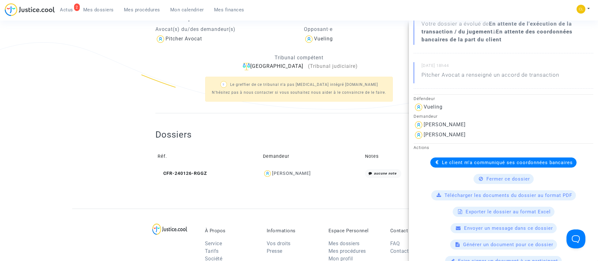
scroll to position [95, 0]
drag, startPoint x: 267, startPoint y: 129, endPoint x: 287, endPoint y: 129, distance: 20.2
click at [270, 129] on div "Dossiers Réf. Demandeur Notes CFR-240126-RGGZ [PERSON_NAME] aucune note" at bounding box center [298, 154] width 287 height 51
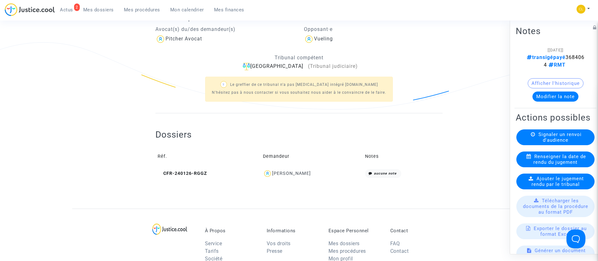
scroll to position [0, 0]
click at [297, 173] on div "[PERSON_NAME]" at bounding box center [291, 172] width 39 height 5
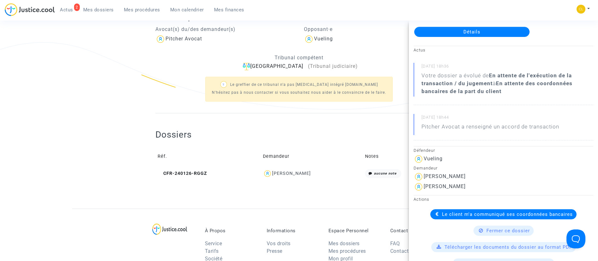
scroll to position [95, 0]
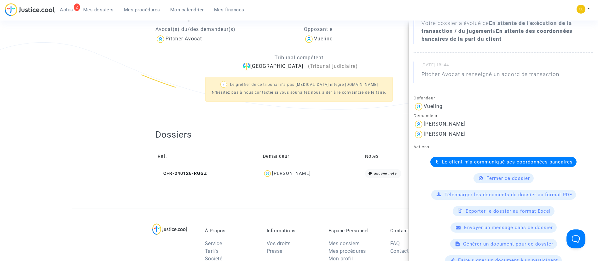
click at [482, 159] on span "Le client m'a communiqué ses coordonnées bancaires" at bounding box center [507, 162] width 131 height 6
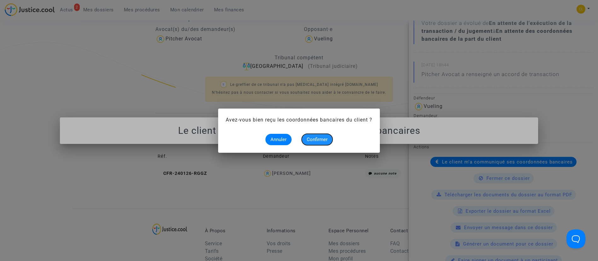
click at [320, 136] on span "Confirmer" at bounding box center [317, 139] width 21 height 6
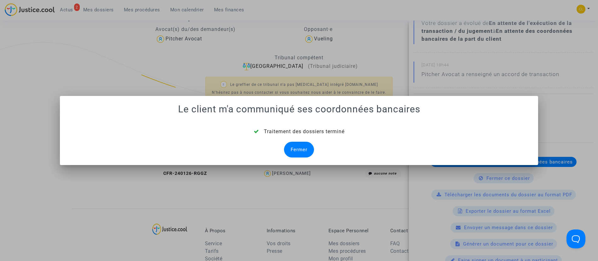
click at [304, 151] on div "Fermer" at bounding box center [299, 149] width 30 height 16
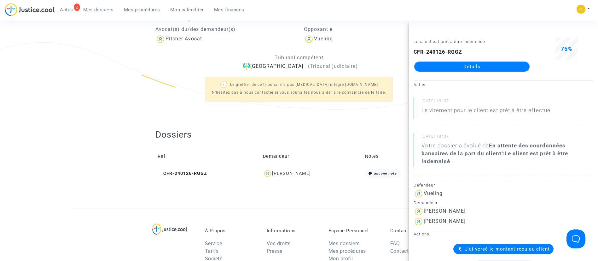
click at [181, 137] on h2 "Dossiers" at bounding box center [173, 134] width 36 height 11
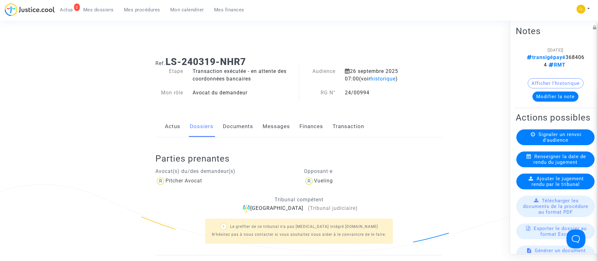
drag, startPoint x: 106, startPoint y: 10, endPoint x: 118, endPoint y: 46, distance: 38.2
click at [106, 10] on span "Mes dossiers" at bounding box center [98, 10] width 31 height 6
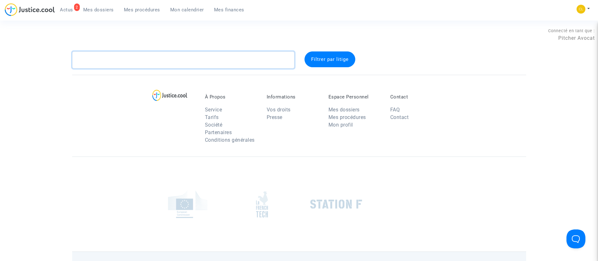
click at [151, 59] on textarea at bounding box center [183, 59] width 222 height 17
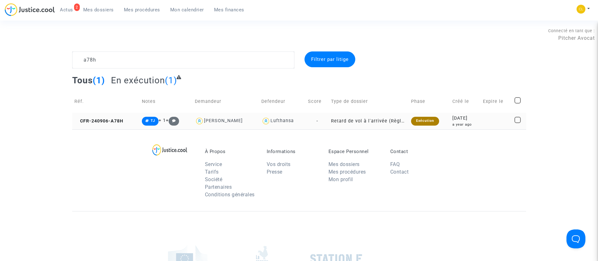
click at [456, 124] on div "a year ago" at bounding box center [465, 124] width 26 height 5
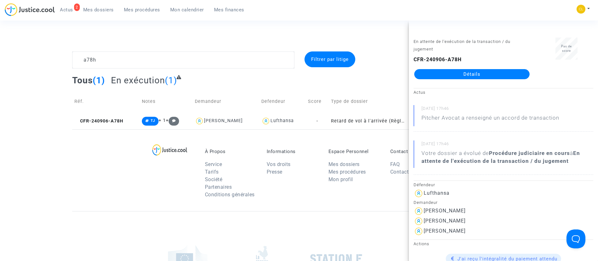
drag, startPoint x: 470, startPoint y: 71, endPoint x: 468, endPoint y: 75, distance: 4.4
click at [470, 71] on link "Détails" at bounding box center [471, 74] width 115 height 10
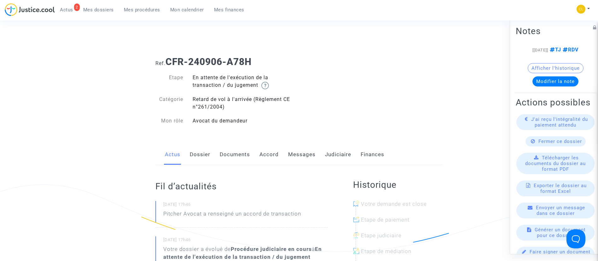
click at [340, 158] on link "Judiciaire" at bounding box center [338, 154] width 26 height 21
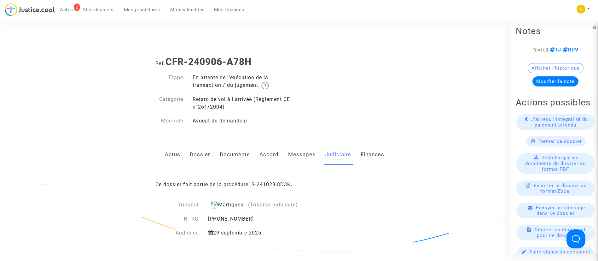
click at [285, 181] on div "Ce dossier fait partie de la procédure LS-241028-8D3K ." at bounding box center [298, 180] width 287 height 30
click at [284, 184] on link "LS-241028-8D3K" at bounding box center [269, 184] width 42 height 6
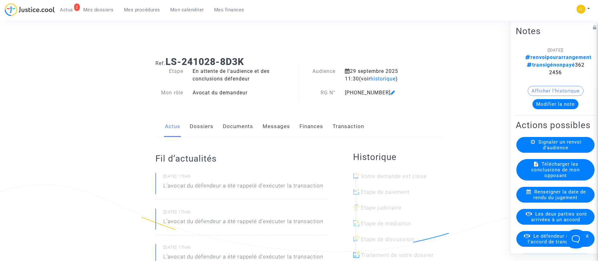
click at [563, 99] on button "Modifier la note" at bounding box center [555, 104] width 46 height 10
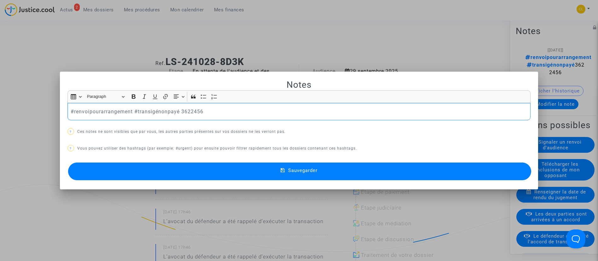
click at [118, 111] on p "#renvoipourarrangement #transigénonpayé 3622456" at bounding box center [299, 111] width 456 height 8
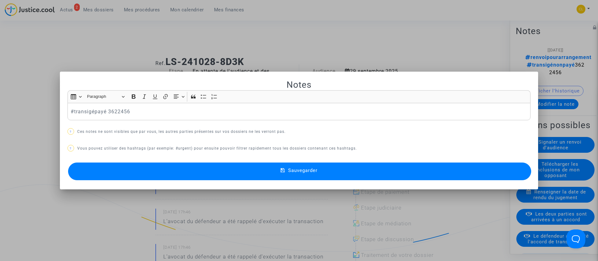
click at [491, 177] on button "Sauvegarder" at bounding box center [299, 171] width 463 height 18
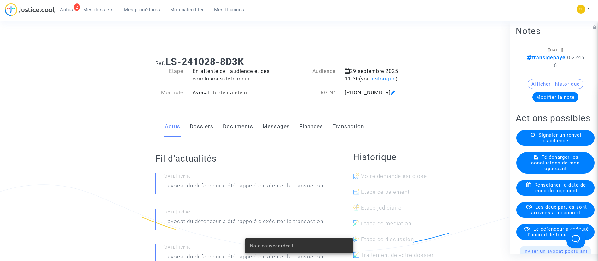
scroll to position [142, 0]
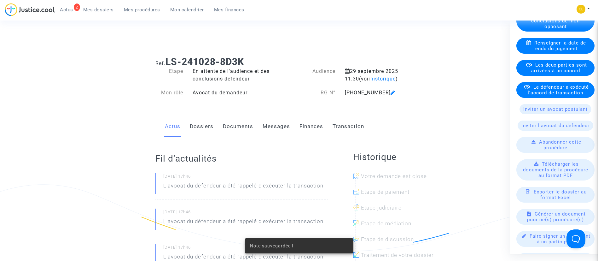
click at [556, 95] on span "Le défendeur a exécuté l'accord de transaction" at bounding box center [557, 89] width 61 height 11
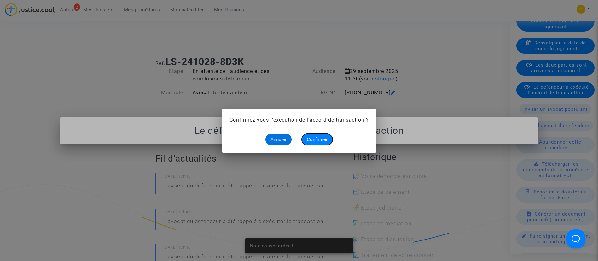
click at [316, 139] on span "Confirmer" at bounding box center [317, 139] width 21 height 6
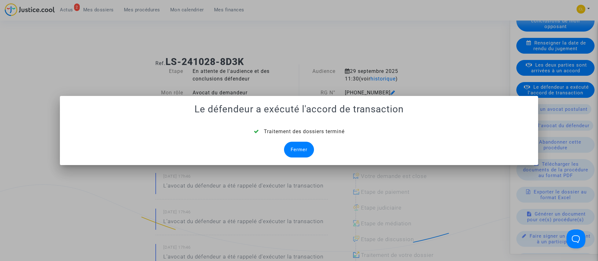
click at [286, 147] on div "Fermer" at bounding box center [299, 149] width 30 height 16
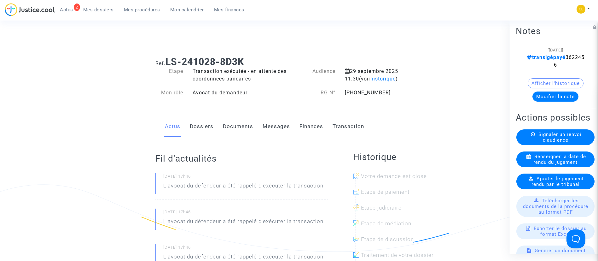
drag, startPoint x: 208, startPoint y: 123, endPoint x: 207, endPoint y: 131, distance: 7.9
click at [208, 123] on link "Dossiers" at bounding box center [202, 126] width 24 height 21
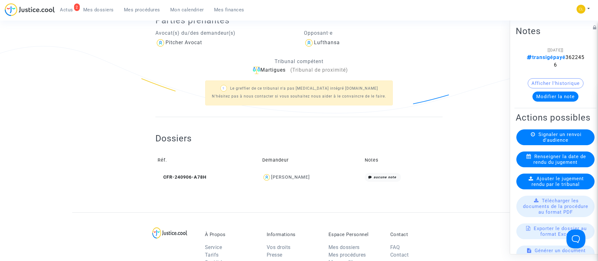
scroll to position [142, 0]
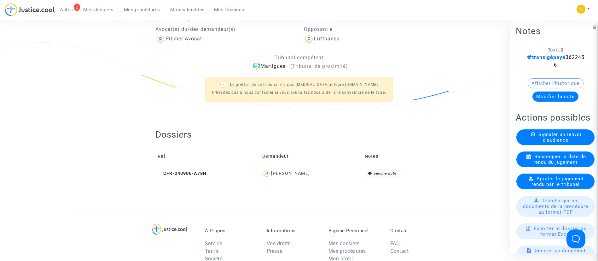
click at [287, 172] on div "[PERSON_NAME]" at bounding box center [290, 172] width 39 height 5
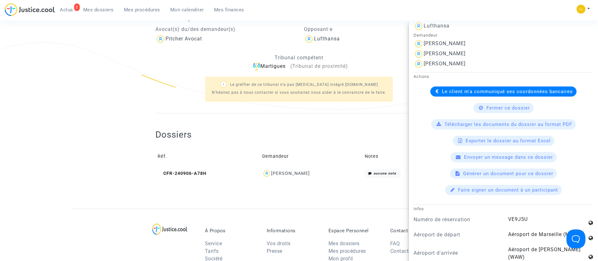
scroll to position [189, 0]
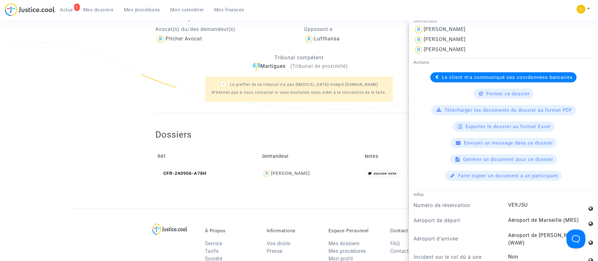
click at [473, 77] on span "Le client m'a communiqué ses coordonnées bancaires" at bounding box center [507, 77] width 131 height 6
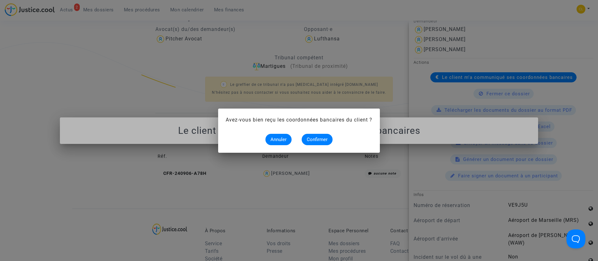
scroll to position [0, 0]
click at [318, 140] on span "Confirmer" at bounding box center [317, 139] width 21 height 6
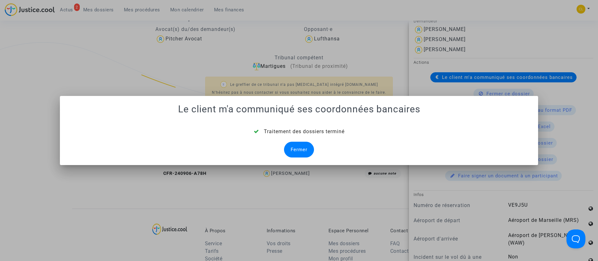
click at [292, 143] on div "Fermer" at bounding box center [299, 149] width 30 height 16
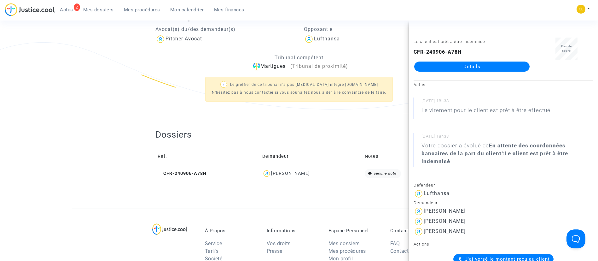
click at [105, 12] on span "Mes dossiers" at bounding box center [98, 10] width 31 height 6
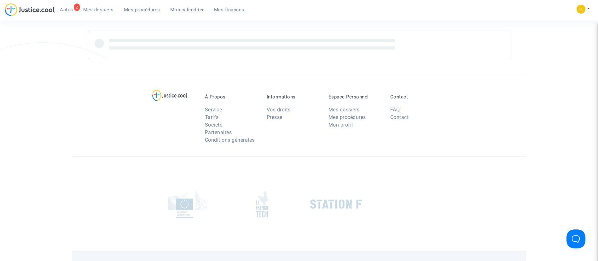
scroll to position [142, 0]
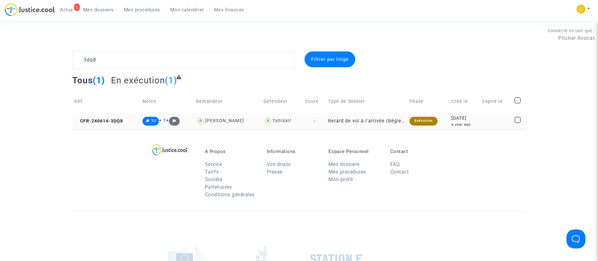
click at [458, 122] on div "a year ago" at bounding box center [464, 124] width 26 height 5
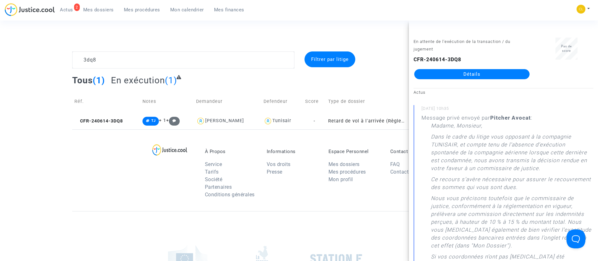
drag, startPoint x: 499, startPoint y: 76, endPoint x: 497, endPoint y: 74, distance: 3.3
click at [499, 76] on link "Détails" at bounding box center [471, 74] width 115 height 10
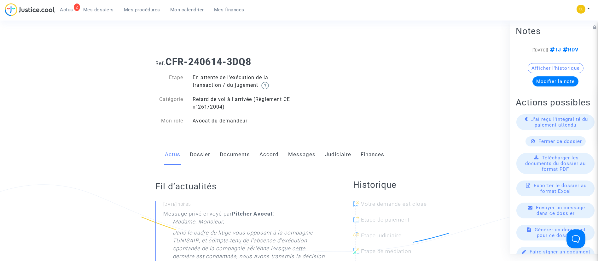
click at [328, 153] on link "Judiciaire" at bounding box center [338, 154] width 26 height 21
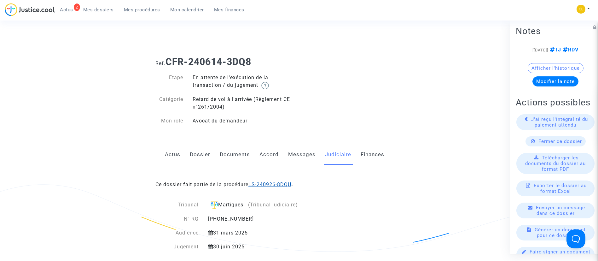
click at [280, 186] on link "LS-240926-8DQU" at bounding box center [269, 184] width 43 height 6
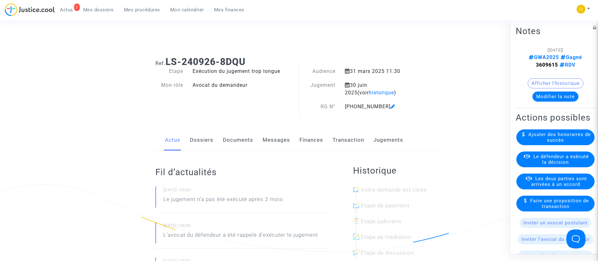
click at [546, 164] on span "Le défendeur a exécuté la décision" at bounding box center [560, 158] width 55 height 11
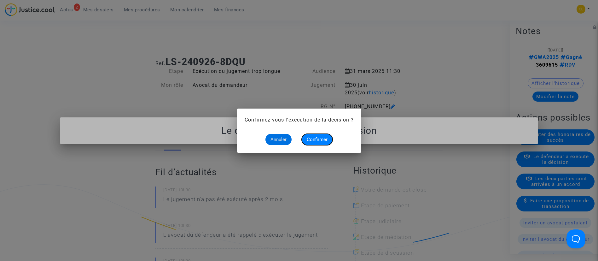
click at [329, 140] on button "Confirmer" at bounding box center [316, 139] width 31 height 11
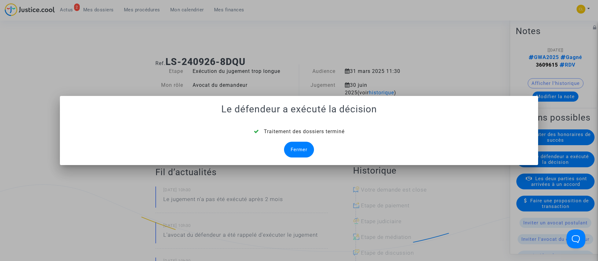
click at [304, 145] on div "Fermer" at bounding box center [299, 149] width 30 height 16
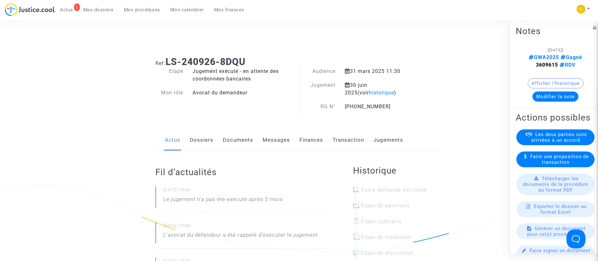
click at [206, 140] on link "Dossiers" at bounding box center [202, 139] width 24 height 21
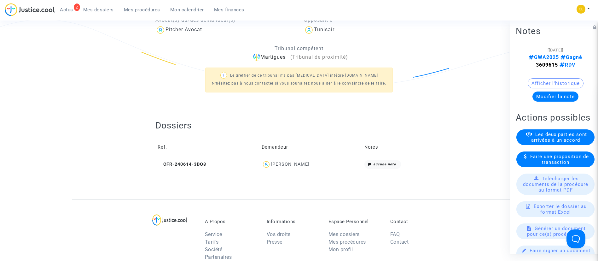
scroll to position [236, 0]
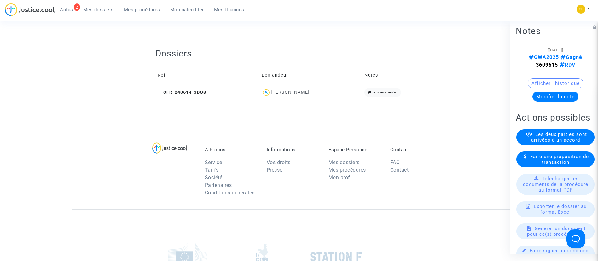
click at [299, 94] on div "[PERSON_NAME]" at bounding box center [290, 91] width 39 height 5
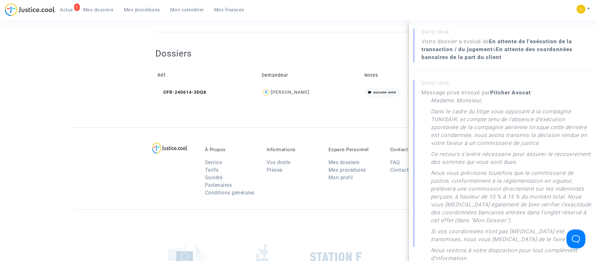
scroll to position [189, 0]
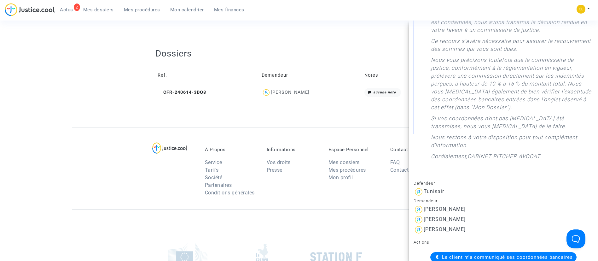
click at [478, 257] on span "Le client m'a communiqué ses coordonnées bancaires" at bounding box center [507, 257] width 131 height 6
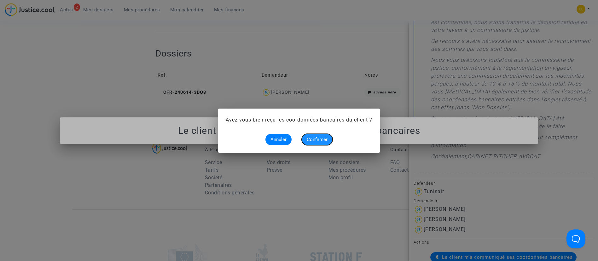
click at [320, 139] on span "Confirmer" at bounding box center [317, 139] width 21 height 6
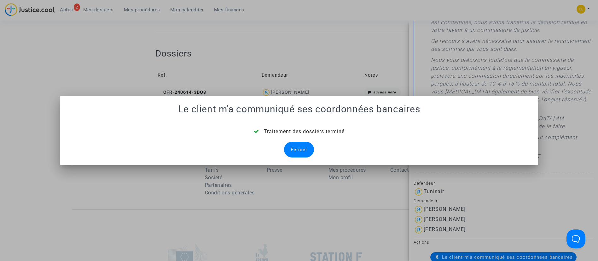
click at [301, 155] on div "Fermer" at bounding box center [299, 149] width 30 height 16
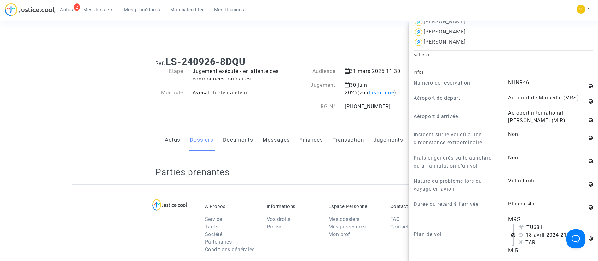
scroll to position [236, 0]
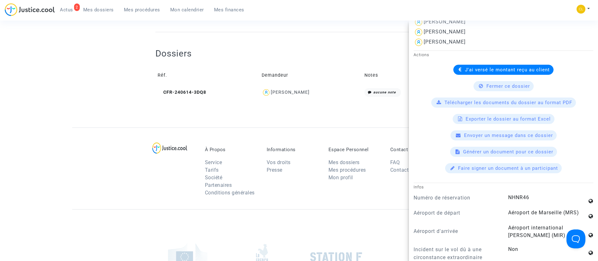
click at [103, 9] on span "Mes dossiers" at bounding box center [98, 10] width 31 height 6
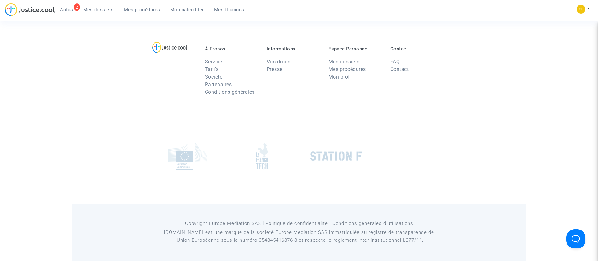
scroll to position [47, 0]
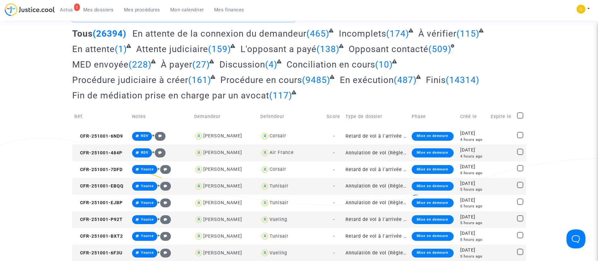
click at [195, 22] on textarea at bounding box center [183, 13] width 222 height 17
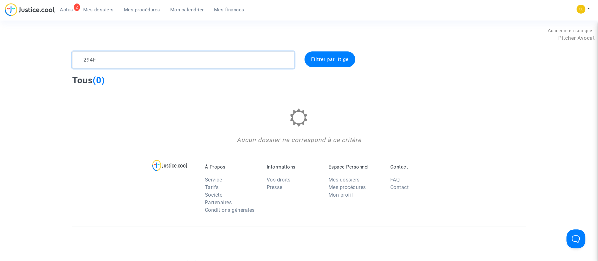
click at [86, 61] on textarea at bounding box center [183, 59] width 222 height 17
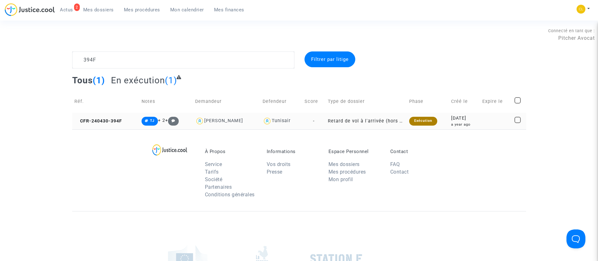
click at [485, 119] on td at bounding box center [496, 120] width 32 height 17
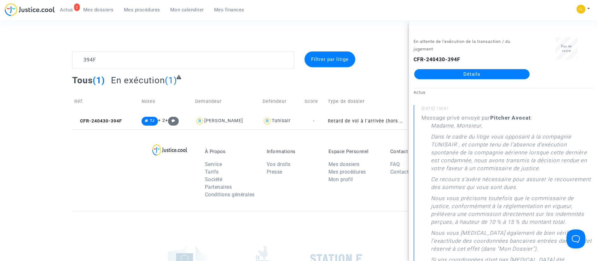
drag, startPoint x: 475, startPoint y: 73, endPoint x: 459, endPoint y: 80, distance: 17.0
click at [475, 73] on link "Détails" at bounding box center [471, 74] width 115 height 10
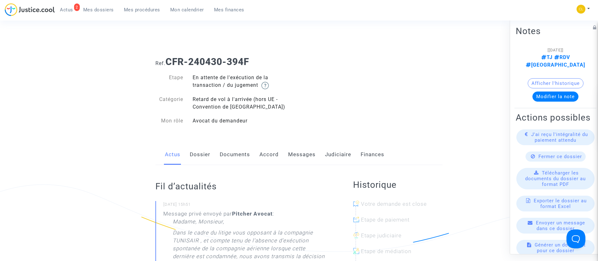
click at [339, 156] on link "Judiciaire" at bounding box center [338, 154] width 26 height 21
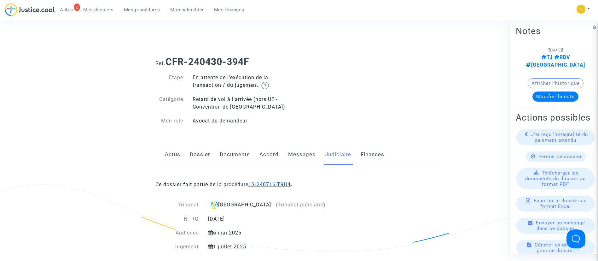
click at [262, 183] on link "LS-240716-T9H4" at bounding box center [269, 184] width 42 height 6
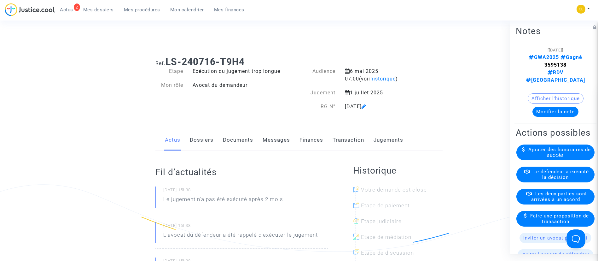
click at [549, 179] on span "Le défendeur a exécuté la décision" at bounding box center [560, 173] width 55 height 11
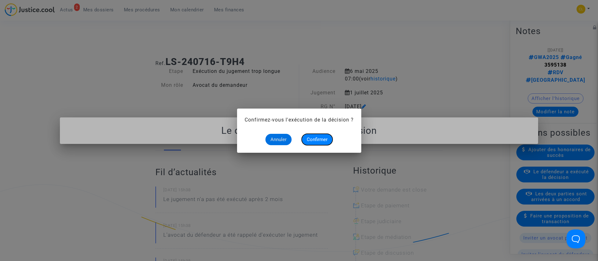
click at [314, 136] on button "Confirmer" at bounding box center [316, 139] width 31 height 11
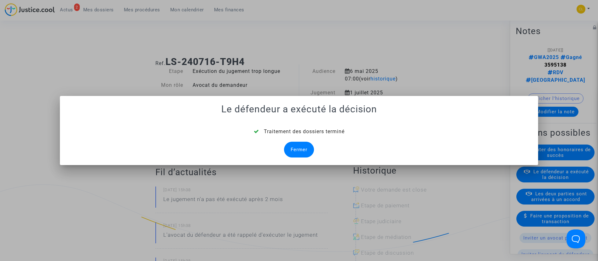
click at [287, 146] on div "Fermer" at bounding box center [299, 149] width 30 height 16
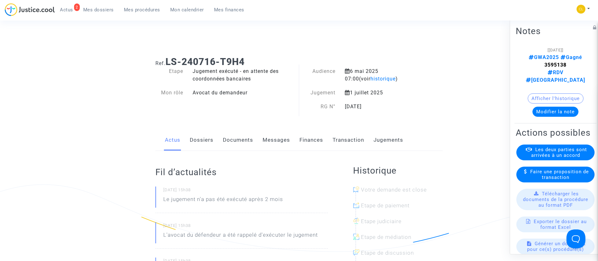
click at [203, 138] on link "Dossiers" at bounding box center [202, 139] width 24 height 21
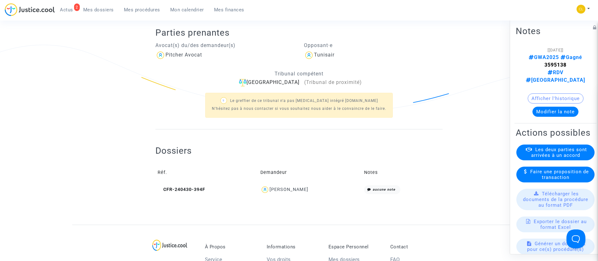
scroll to position [142, 0]
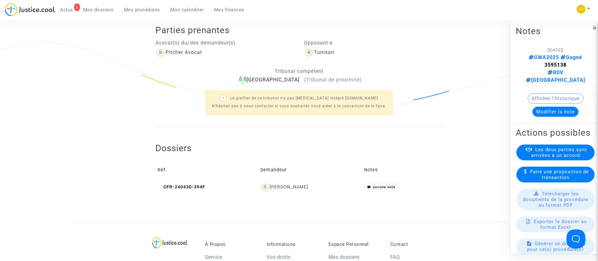
click at [281, 182] on span "[PERSON_NAME]" at bounding box center [288, 169] width 39 height 42
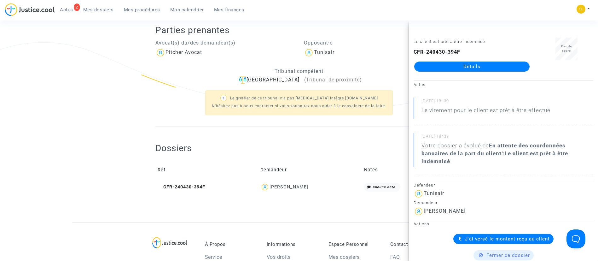
scroll to position [95, 0]
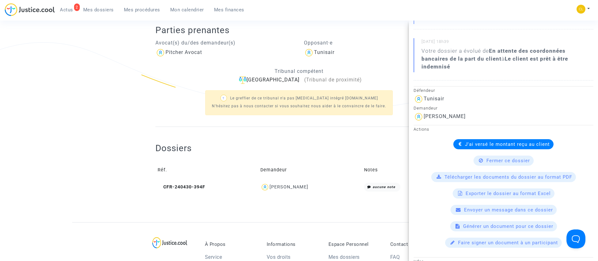
drag, startPoint x: 241, startPoint y: 129, endPoint x: 262, endPoint y: 122, distance: 21.6
click at [241, 129] on div "Dossiers Réf. Demandeur Notes CFR-240430-394F [PERSON_NAME] aucune note" at bounding box center [298, 163] width 287 height 73
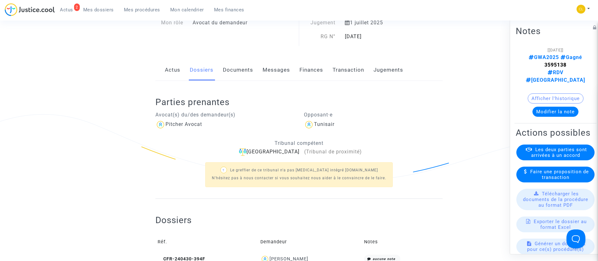
scroll to position [0, 0]
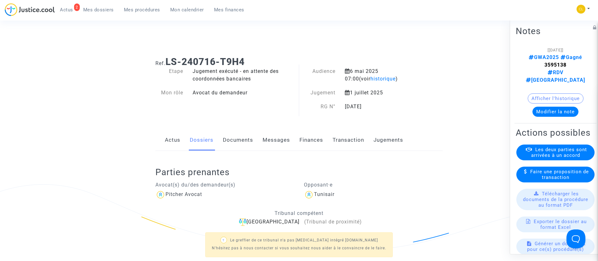
click at [107, 9] on span "Mes dossiers" at bounding box center [98, 10] width 31 height 6
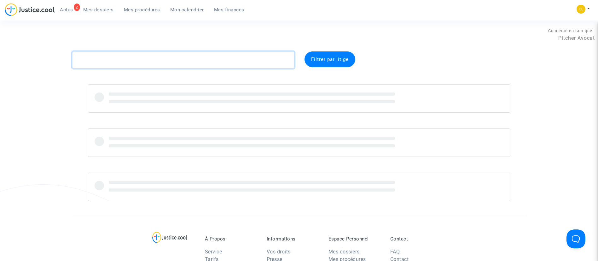
click at [158, 60] on textarea at bounding box center [183, 59] width 222 height 17
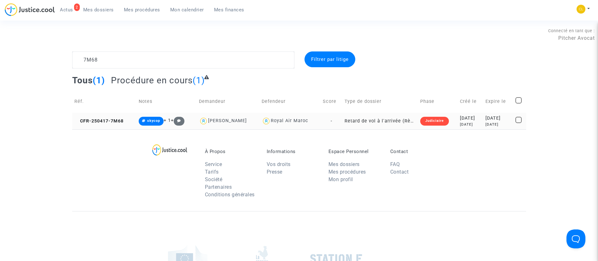
click at [485, 120] on div "[DATE]" at bounding box center [498, 118] width 26 height 7
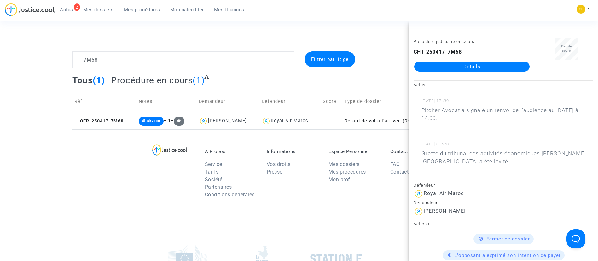
click at [469, 62] on link "Détails" at bounding box center [471, 66] width 115 height 10
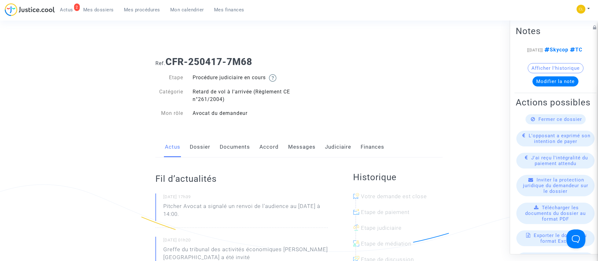
click at [332, 146] on link "Judiciaire" at bounding box center [338, 146] width 26 height 21
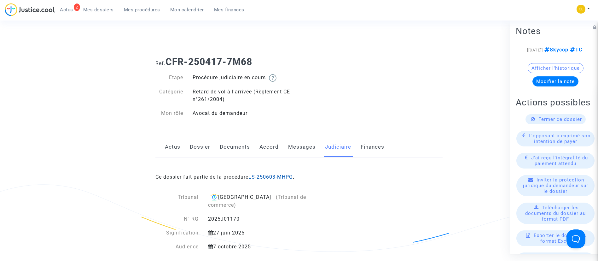
click at [273, 175] on link "LS-250603-MHPG" at bounding box center [270, 177] width 44 height 6
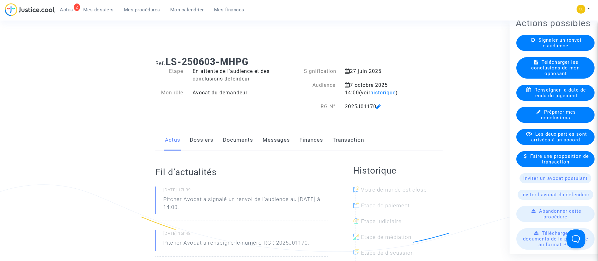
scroll to position [95, 0]
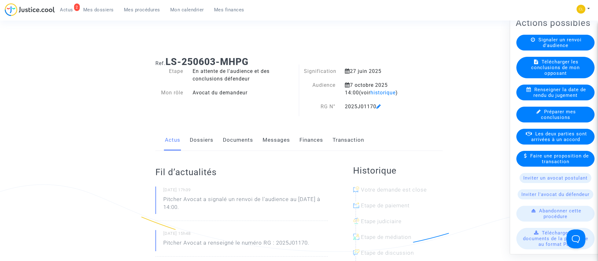
click at [210, 139] on link "Dossiers" at bounding box center [202, 139] width 24 height 21
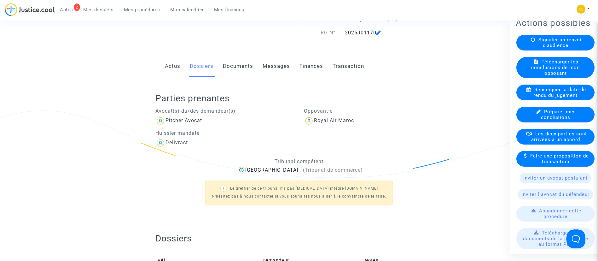
scroll to position [189, 0]
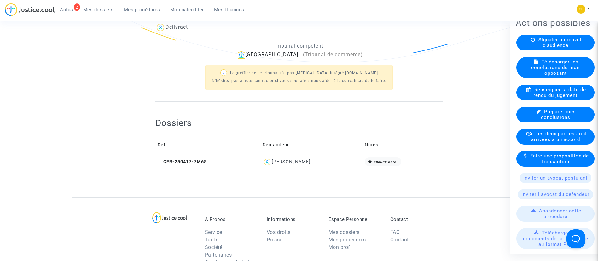
click at [292, 160] on div "[PERSON_NAME]" at bounding box center [291, 161] width 39 height 5
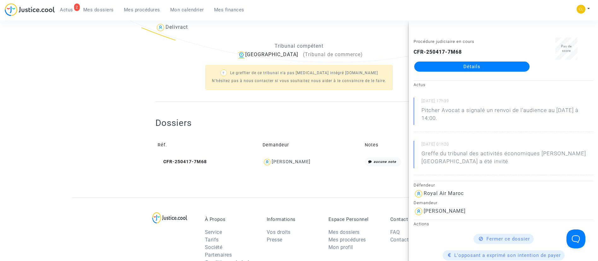
click at [254, 131] on div "Dossiers Réf. Demandeur Notes CFR-250417-7M68 Salma Fanharra aucune note" at bounding box center [298, 142] width 287 height 51
